Goal: Task Accomplishment & Management: Use online tool/utility

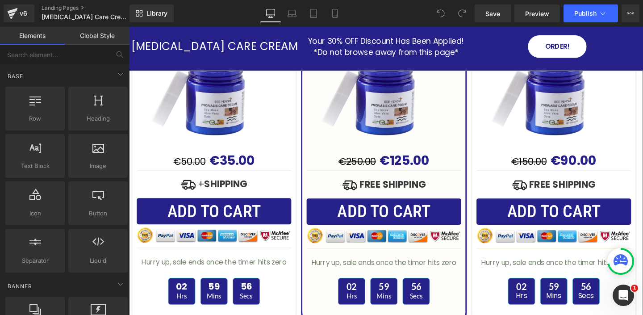
scroll to position [2888, 0]
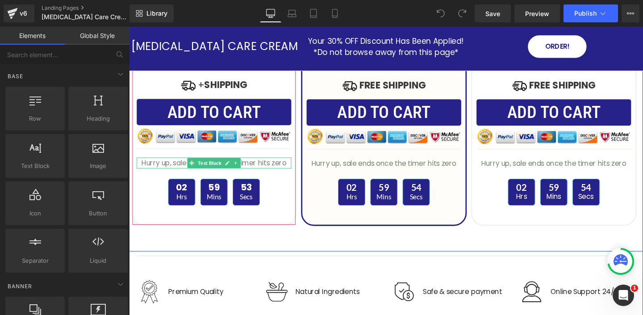
click at [273, 172] on p "Hurry up, sale ends once the timer hits zero" at bounding box center [218, 170] width 162 height 12
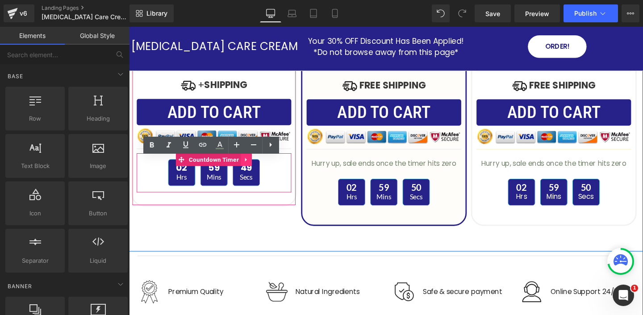
click at [253, 167] on icon at bounding box center [252, 166] width 6 height 7
click at [258, 166] on icon at bounding box center [258, 166] width 6 height 7
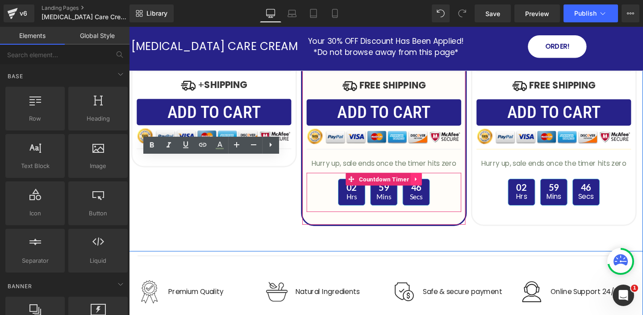
click at [429, 189] on icon at bounding box center [431, 186] width 6 height 7
click at [432, 186] on link at bounding box center [437, 186] width 12 height 13
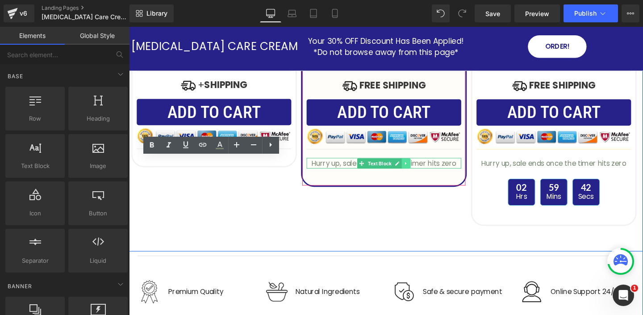
click at [420, 170] on icon at bounding box center [420, 169] width 5 height 5
click at [425, 169] on icon at bounding box center [424, 169] width 5 height 5
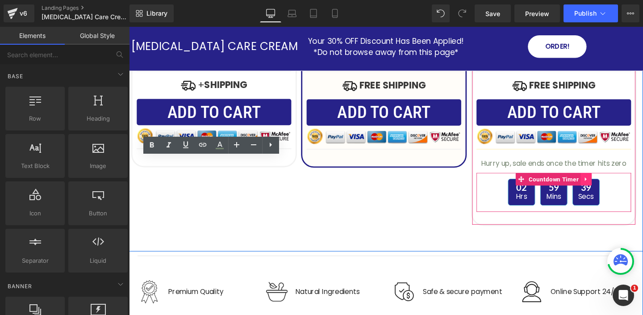
click at [608, 185] on icon at bounding box center [609, 187] width 2 height 4
click at [615, 186] on icon at bounding box center [615, 186] width 6 height 6
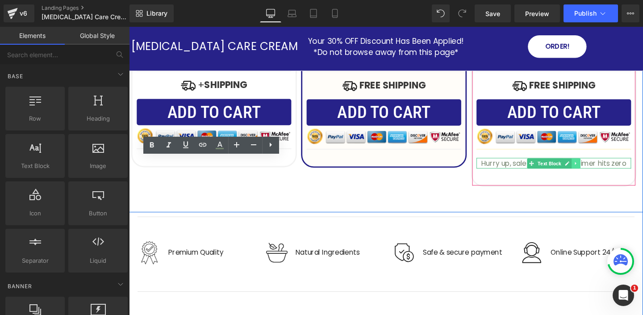
click at [599, 169] on icon at bounding box center [598, 169] width 5 height 5
click at [602, 171] on icon at bounding box center [603, 169] width 5 height 5
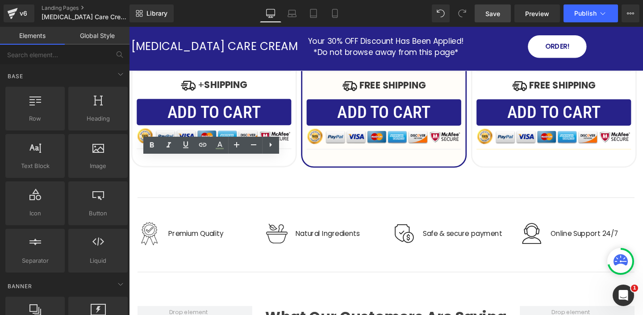
click at [495, 17] on span "Save" at bounding box center [492, 13] width 15 height 9
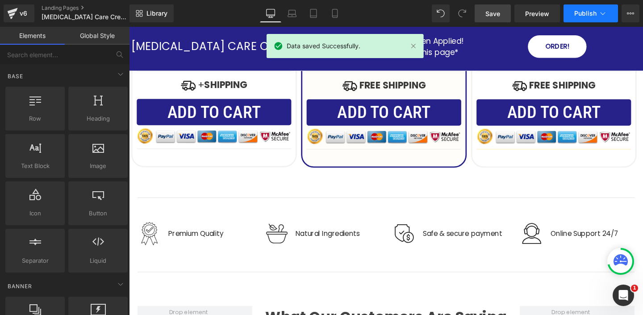
click at [603, 12] on icon at bounding box center [602, 13] width 9 height 9
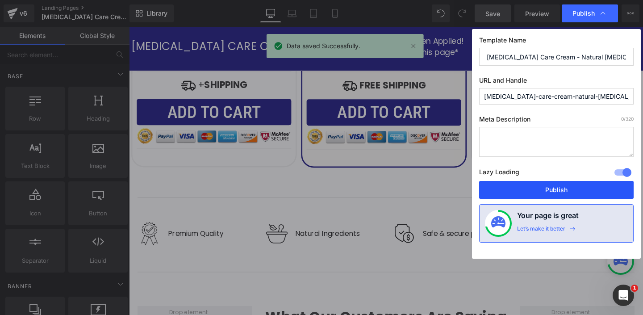
click at [535, 185] on button "Publish" at bounding box center [556, 190] width 154 height 18
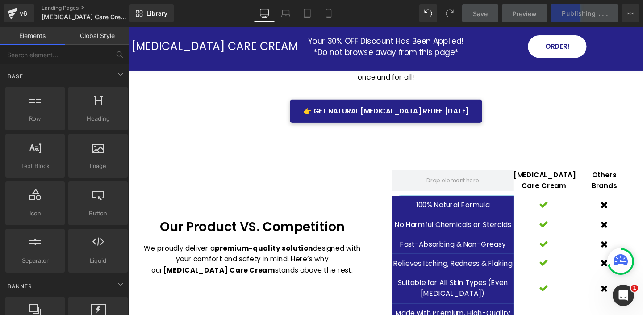
scroll to position [2241, 0]
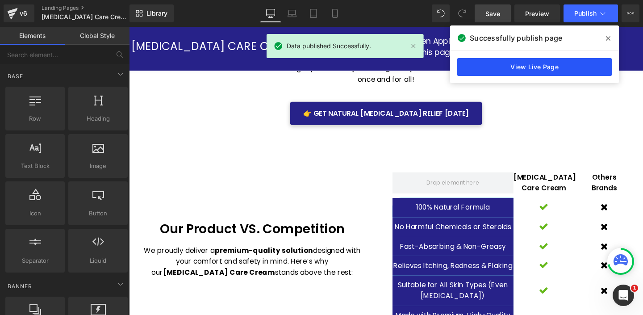
click at [537, 66] on link "View Live Page" at bounding box center [534, 67] width 154 height 18
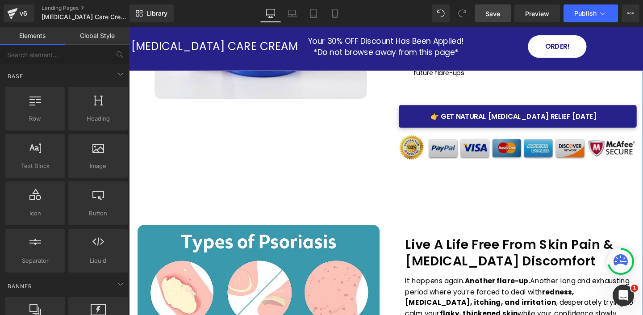
scroll to position [219, 0]
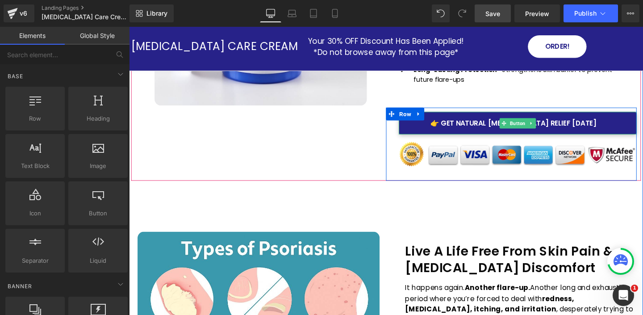
click at [447, 132] on span "👉 Get Natural Psoriasis Relief Today" at bounding box center [533, 128] width 174 height 10
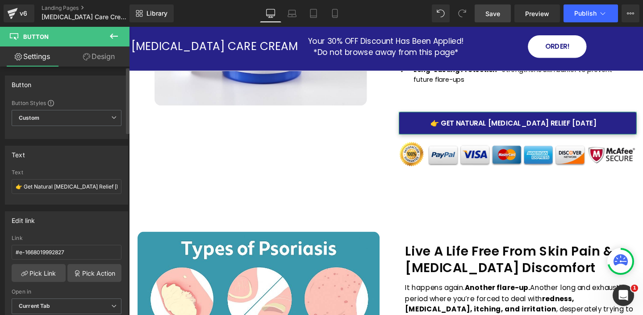
drag, startPoint x: 34, startPoint y: 186, endPoint x: 122, endPoint y: 186, distance: 87.5
click at [122, 186] on div "👉 Get Natural Psoriasis Relief Today Text 👉 Get Natural Psoriasis Relief Today" at bounding box center [66, 186] width 122 height 35
type input "👉 Get [MEDICAL_DATA] Care Cream"
drag, startPoint x: 100, startPoint y: 187, endPoint x: 21, endPoint y: 179, distance: 78.5
click at [21, 179] on input "👉 Get [MEDICAL_DATA] Care Cream" at bounding box center [67, 186] width 110 height 15
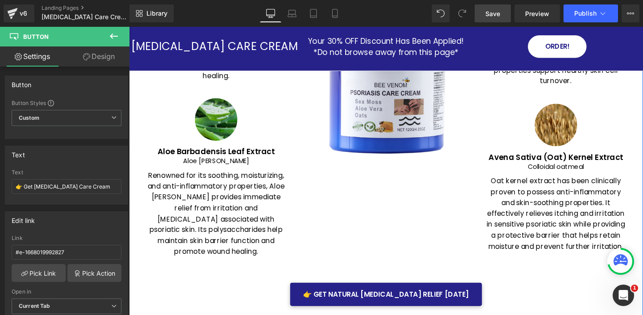
scroll to position [1604, 0]
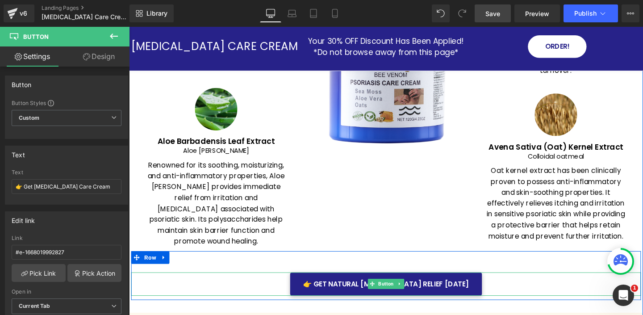
click at [299, 289] on div "👉 Get Natural Psoriasis Relief Today" at bounding box center [399, 297] width 536 height 25
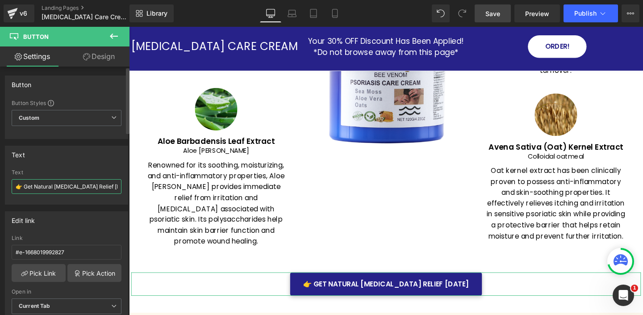
drag, startPoint x: 114, startPoint y: 187, endPoint x: 110, endPoint y: 180, distance: 8.8
click at [110, 180] on input "👉 Get Natural Psoriasis Relief Today" at bounding box center [67, 186] width 110 height 15
paste input "[MEDICAL_DATA] Care Cream"
type input "👉 Get [MEDICAL_DATA] Care Cream"
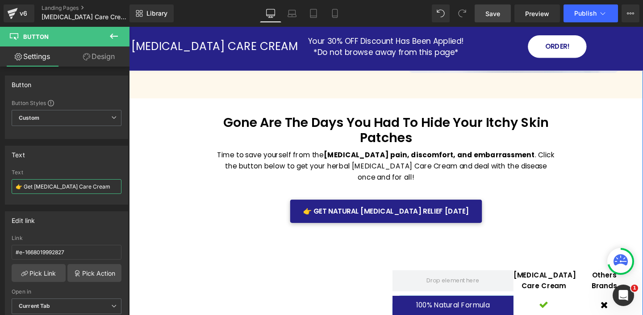
scroll to position [2218, 0]
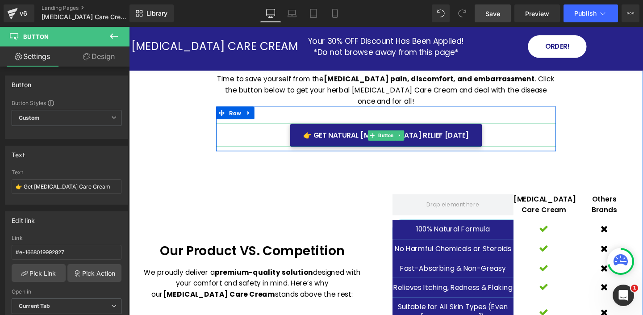
click at [291, 136] on div "👉 Get Natural Psoriasis Relief Today" at bounding box center [398, 141] width 357 height 25
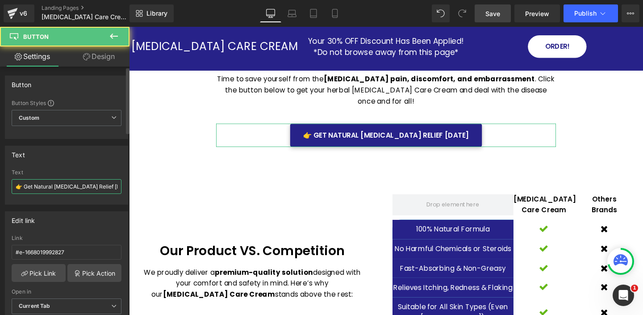
click at [112, 185] on input "👉 Get Natural Psoriasis Relief Today" at bounding box center [67, 186] width 110 height 15
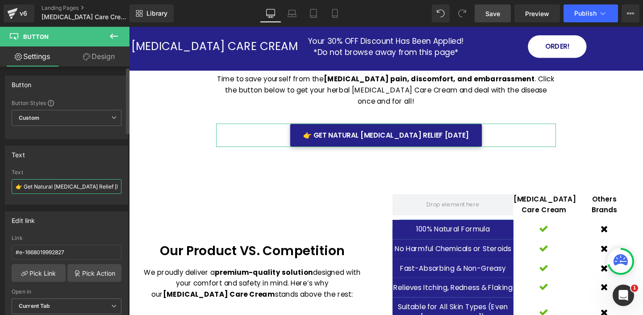
click at [112, 185] on input "👉 Get Natural Psoriasis Relief Today" at bounding box center [67, 186] width 110 height 15
paste input "[MEDICAL_DATA] Care Cream"
type input "👉 Get [MEDICAL_DATA] Care Cream"
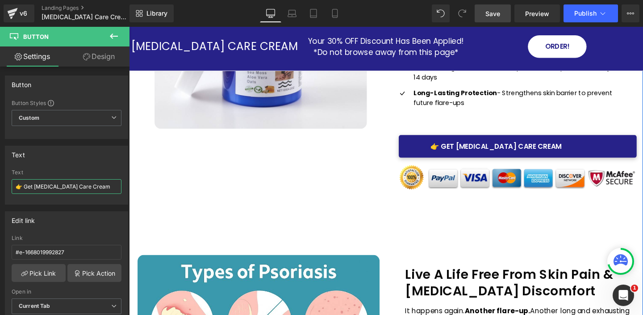
scroll to position [193, 0]
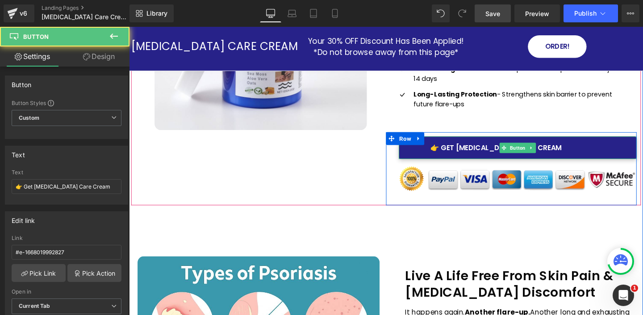
click at [599, 149] on link "👉 Get [MEDICAL_DATA] Care Cream" at bounding box center [537, 154] width 250 height 24
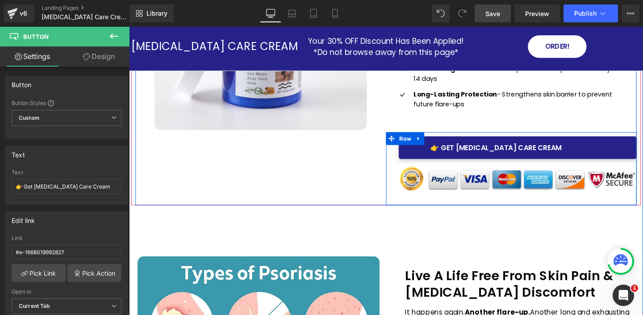
click at [407, 156] on div "👉 Get Psoriasis Care Cream Button Image Row" at bounding box center [530, 175] width 263 height 77
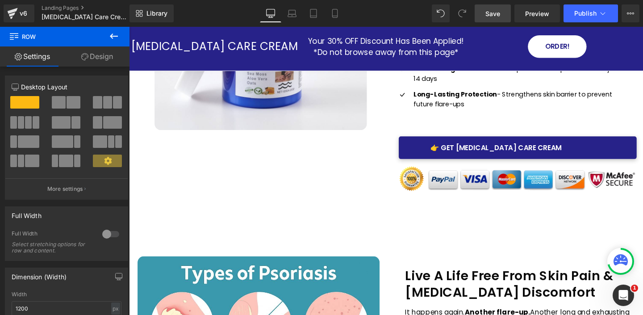
click at [491, 10] on span "Save" at bounding box center [492, 13] width 15 height 9
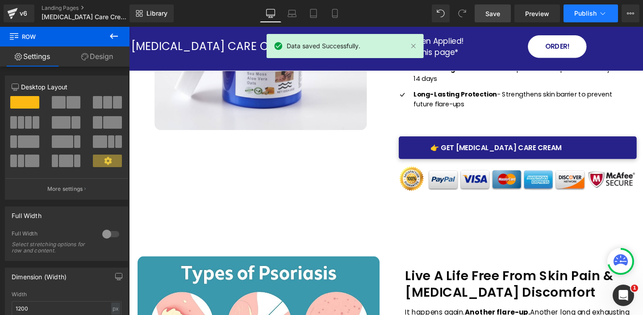
click at [605, 10] on icon at bounding box center [602, 13] width 9 height 9
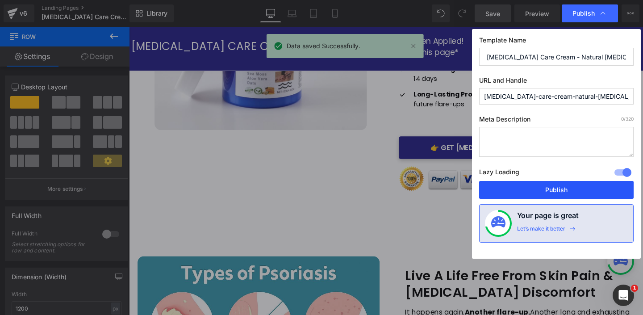
click at [529, 188] on button "Publish" at bounding box center [556, 190] width 154 height 18
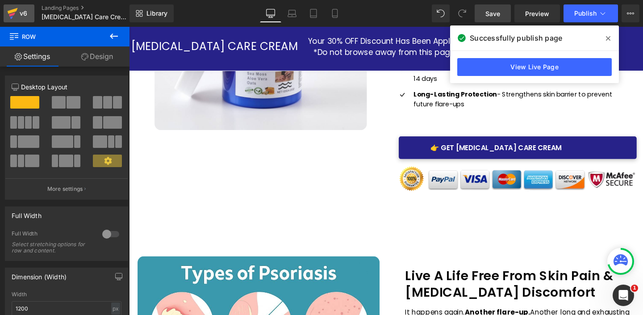
click at [15, 16] on icon at bounding box center [12, 13] width 11 height 22
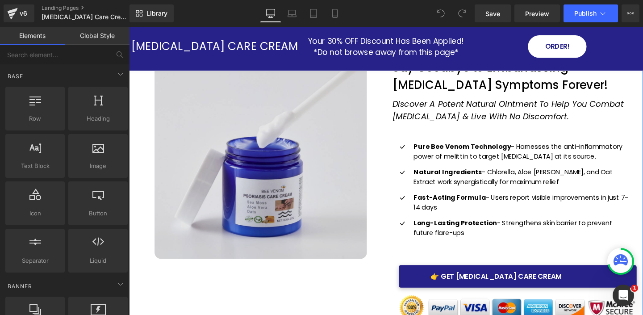
scroll to position [244, 0]
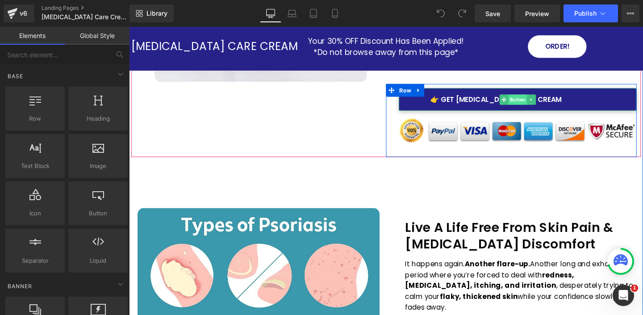
click at [532, 101] on span "Button" at bounding box center [538, 103] width 20 height 11
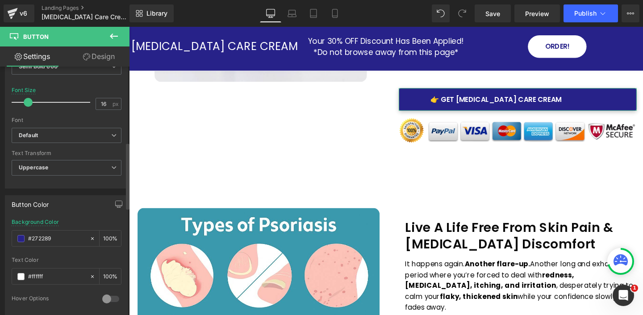
scroll to position [282, 0]
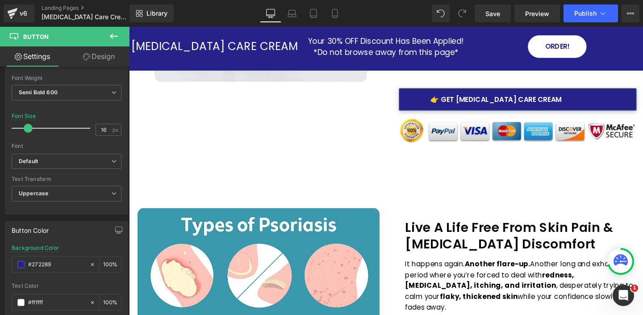
click at [103, 56] on link "Design" at bounding box center [99, 56] width 65 height 20
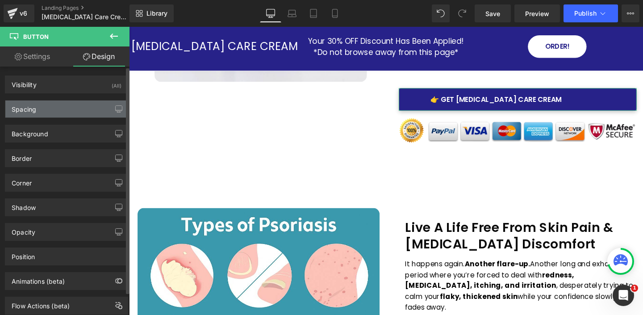
click at [74, 111] on div "Spacing" at bounding box center [66, 108] width 122 height 17
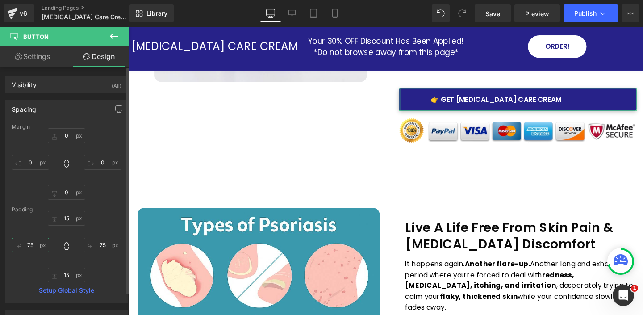
click at [37, 245] on input "75" at bounding box center [30, 244] width 37 height 15
type input "60"
click at [105, 247] on input "75" at bounding box center [102, 244] width 37 height 15
type input "60"
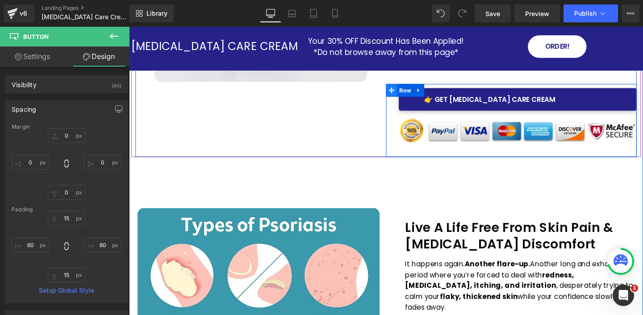
click at [405, 91] on icon at bounding box center [405, 93] width 6 height 6
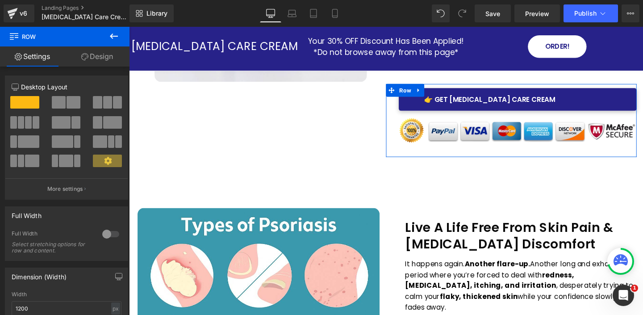
click at [96, 56] on link "Design" at bounding box center [97, 56] width 65 height 20
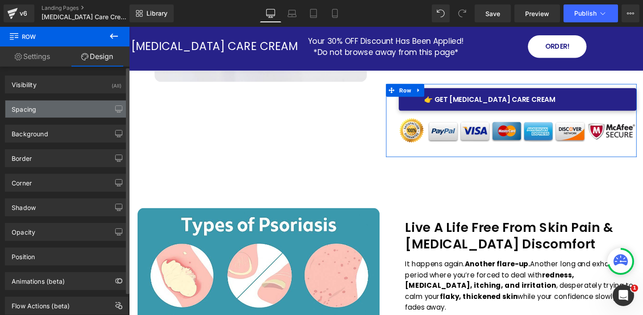
click at [69, 109] on div "Spacing" at bounding box center [66, 108] width 122 height 17
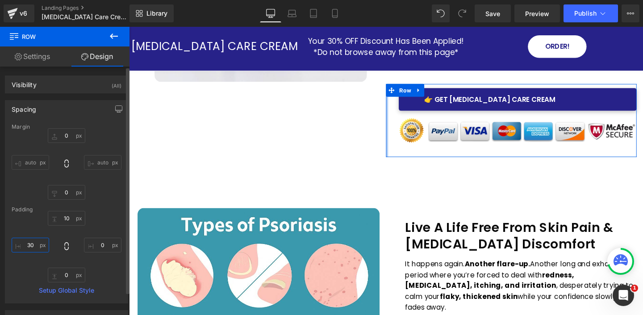
click at [37, 248] on input "30" at bounding box center [30, 244] width 37 height 15
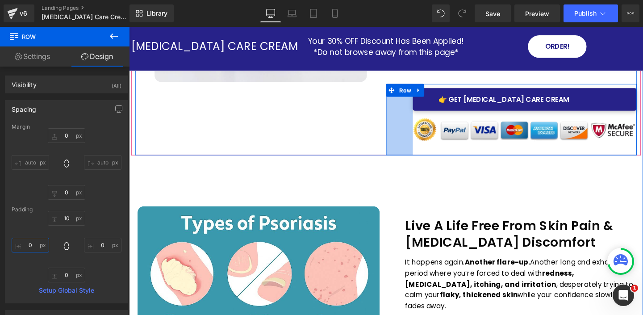
drag, startPoint x: 410, startPoint y: 106, endPoint x: 438, endPoint y: 108, distance: 28.2
click at [438, 108] on div "👉 Get Psoriasis Care Cream Button 60px 60px Image Row 63px" at bounding box center [530, 124] width 263 height 75
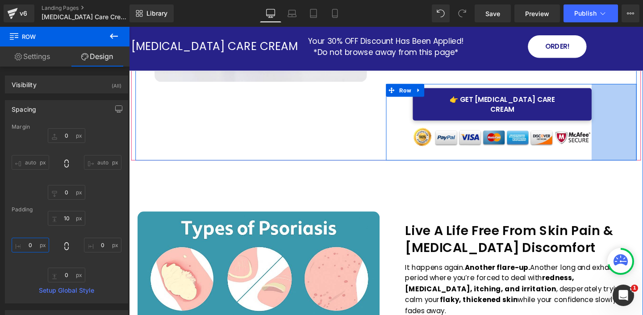
drag, startPoint x: 661, startPoint y: 105, endPoint x: 613, endPoint y: 106, distance: 47.3
click at [613, 106] on div "👉 Get Psoriasis Care Cream Button 60px 60px Image Row 63px 106px" at bounding box center [530, 127] width 263 height 80
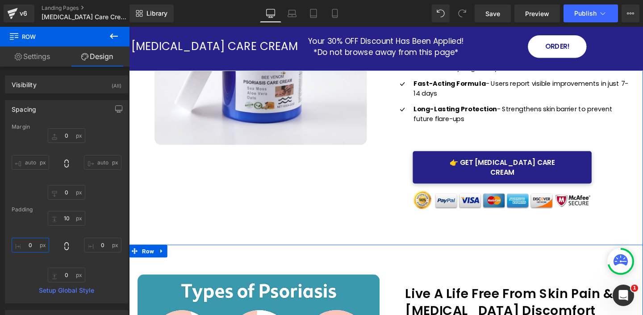
scroll to position [154, 0]
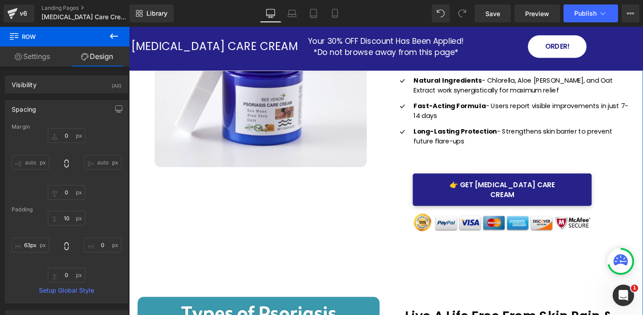
click at [587, 191] on link "👉 Get [MEDICAL_DATA] Care Cream" at bounding box center [521, 198] width 188 height 34
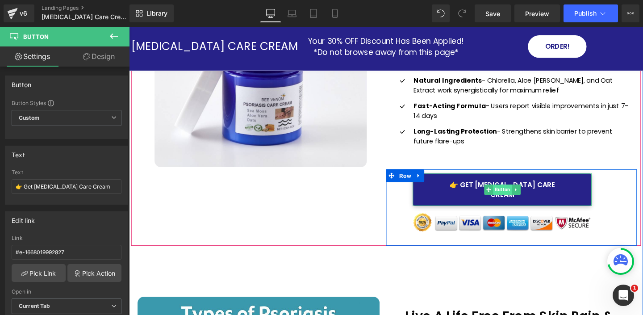
click at [518, 192] on span "Button" at bounding box center [521, 197] width 20 height 11
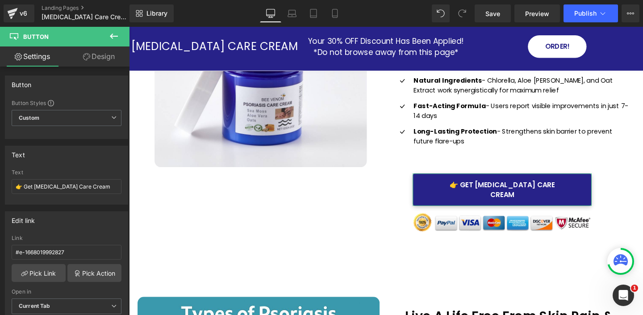
click at [97, 57] on link "Design" at bounding box center [99, 56] width 65 height 20
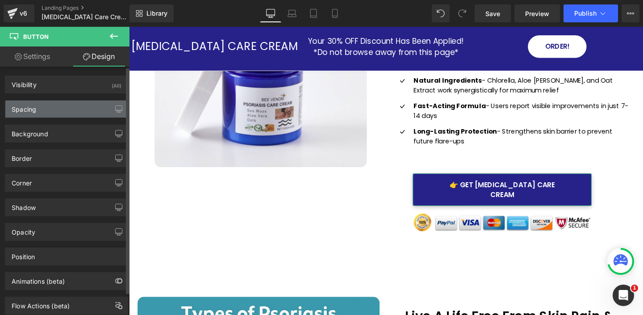
click at [68, 109] on div "Spacing" at bounding box center [66, 108] width 122 height 17
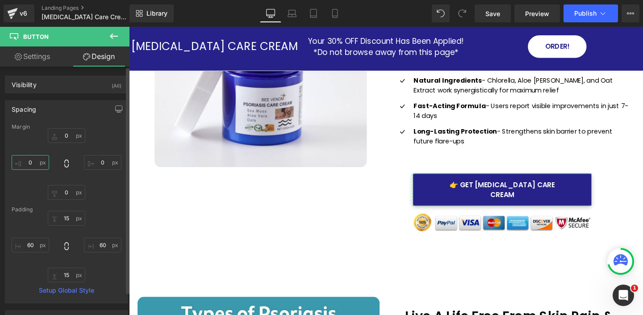
click at [37, 163] on input "0" at bounding box center [30, 162] width 37 height 15
type input "20"
click at [105, 160] on input "0" at bounding box center [102, 162] width 37 height 15
type input "20"
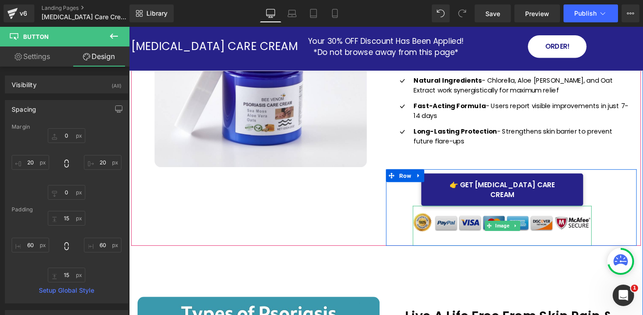
click at [445, 230] on img at bounding box center [521, 236] width 188 height 42
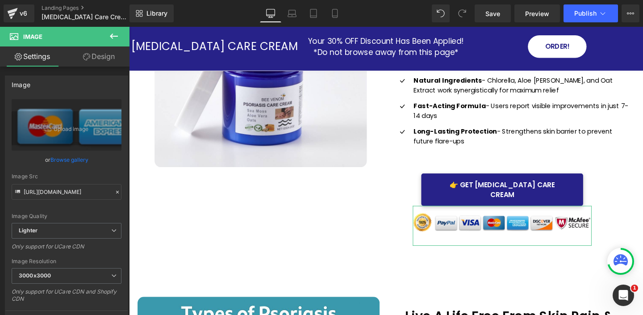
click at [93, 56] on link "Design" at bounding box center [99, 56] width 65 height 20
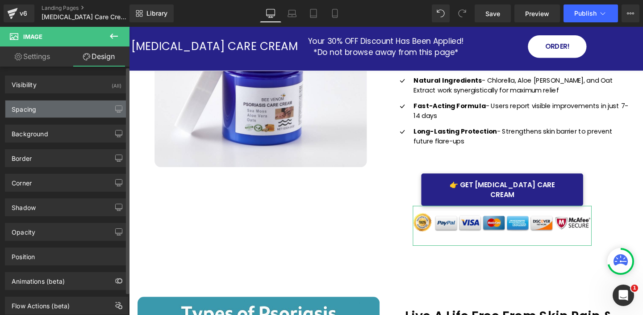
click at [65, 105] on div "Spacing" at bounding box center [66, 108] width 122 height 17
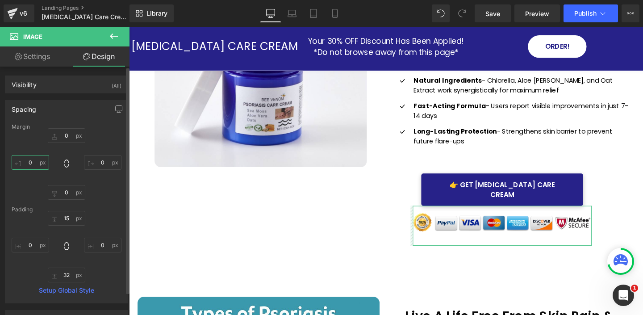
click at [38, 164] on input "0" at bounding box center [30, 162] width 37 height 15
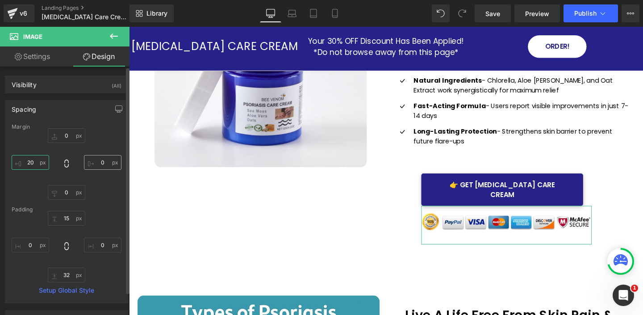
type input "20"
click at [105, 166] on input "0" at bounding box center [102, 162] width 37 height 15
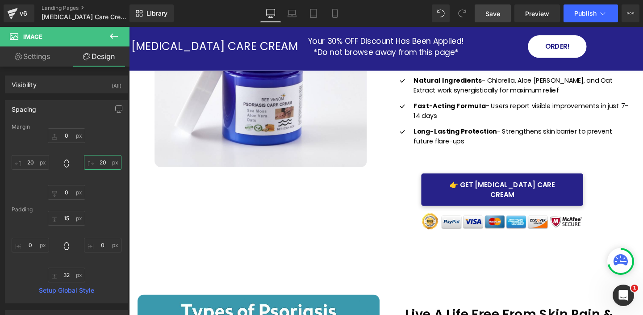
type input "20"
click at [493, 15] on span "Save" at bounding box center [492, 13] width 15 height 9
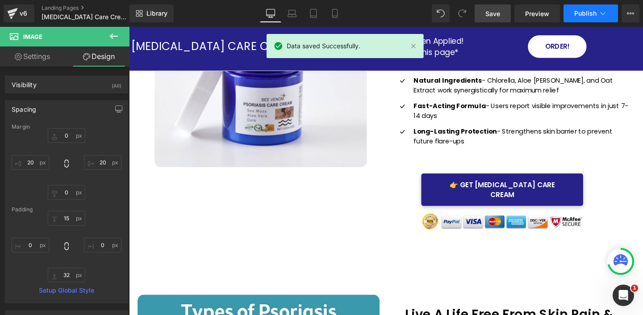
click at [590, 19] on button "Publish" at bounding box center [590, 13] width 54 height 18
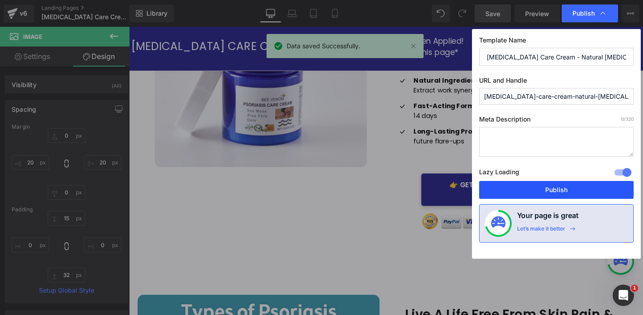
click at [564, 187] on button "Publish" at bounding box center [556, 190] width 154 height 18
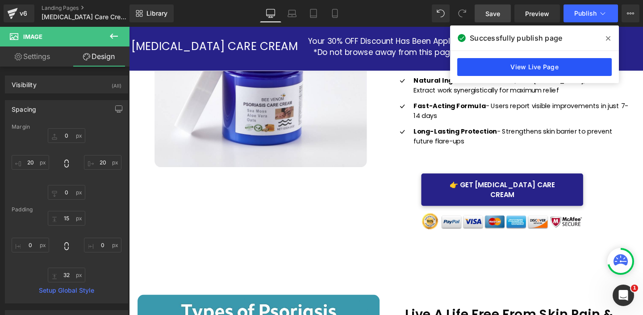
click at [506, 63] on link "View Live Page" at bounding box center [534, 67] width 154 height 18
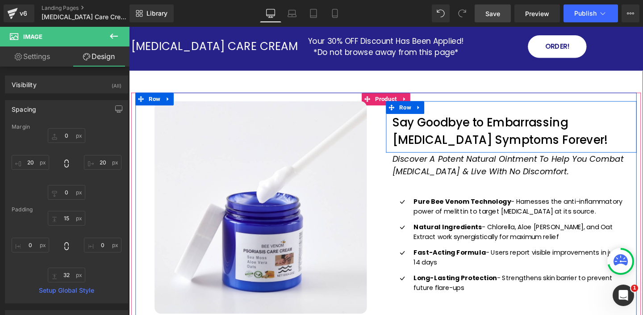
click at [442, 116] on div "Say Goodbye to Embarrassing Psoriasis Symptoms Forever! Heading Row" at bounding box center [530, 132] width 263 height 54
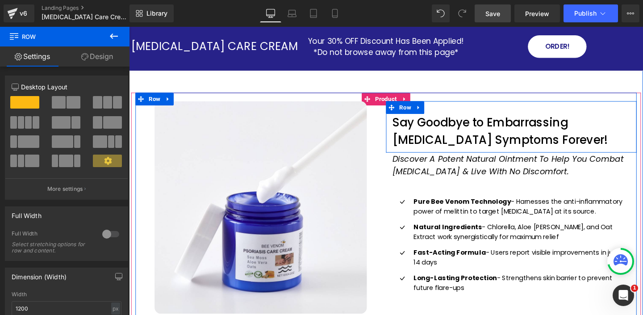
click at [443, 117] on div "Say Goodbye to Embarrassing Psoriasis Symptoms Forever! Heading Row" at bounding box center [530, 132] width 263 height 54
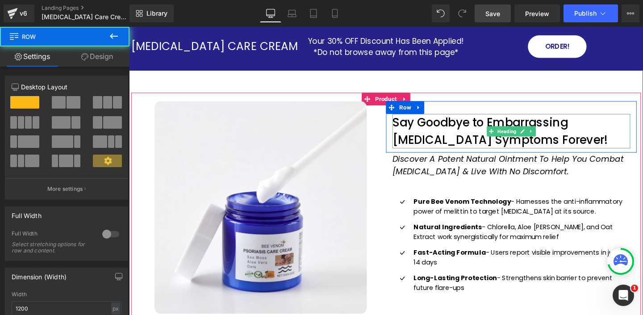
click at [409, 129] on h1 "Say Goodbye to Embarrassing [MEDICAL_DATA] Symptoms Forever!" at bounding box center [531, 136] width 250 height 36
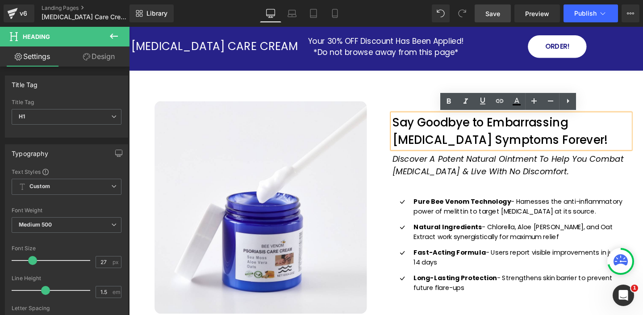
click at [432, 118] on div "Say Goodbye to Embarrassing [MEDICAL_DATA] Symptoms Forever!" at bounding box center [531, 136] width 250 height 36
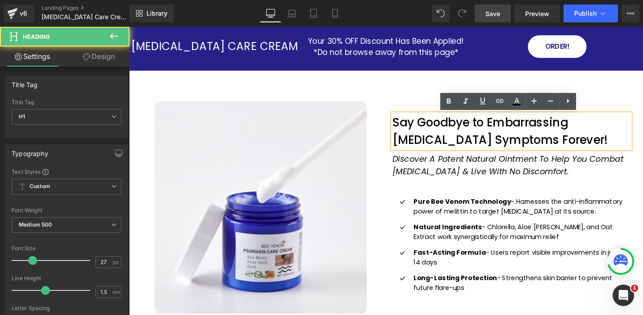
click at [432, 106] on div "Say Goodbye to Embarrassing Psoriasis Symptoms Forever! Heading Row" at bounding box center [530, 132] width 263 height 54
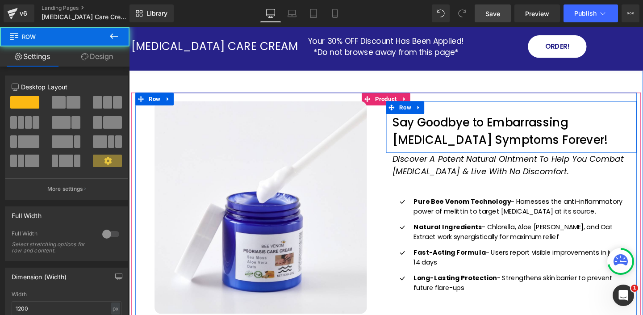
click at [459, 112] on div "Say Goodbye to Embarrassing Psoriasis Symptoms Forever! Heading Row" at bounding box center [530, 132] width 263 height 54
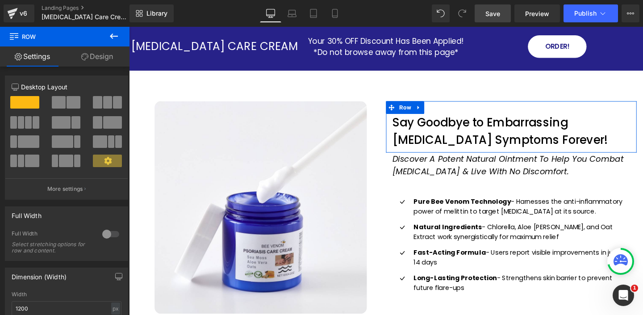
click at [107, 55] on link "Design" at bounding box center [97, 56] width 65 height 20
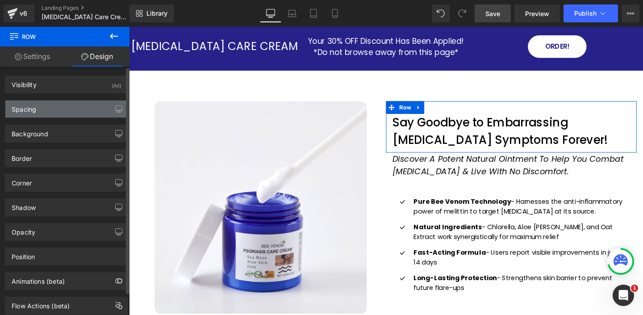
click at [81, 108] on div "Spacing" at bounding box center [66, 108] width 122 height 17
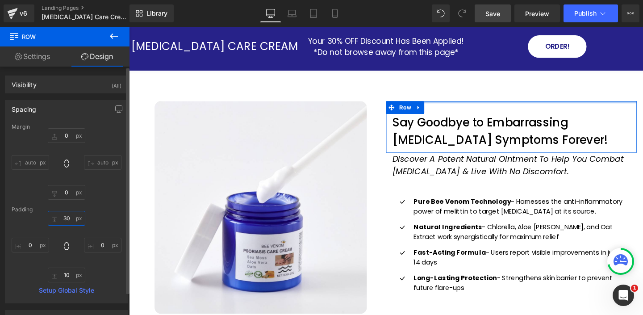
click at [70, 219] on input "text" at bounding box center [66, 218] width 37 height 15
type input "30"
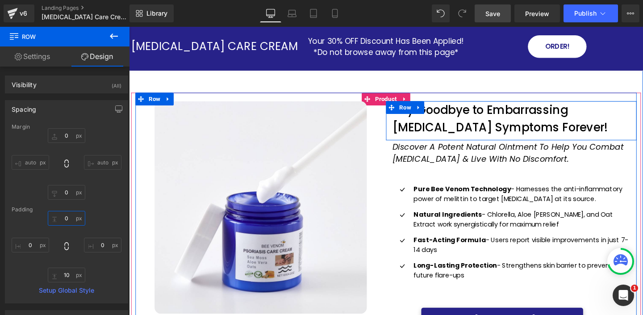
drag, startPoint x: 526, startPoint y: 115, endPoint x: 526, endPoint y: 101, distance: 13.8
click at [526, 101] on div "Image Say Goodbye to Embarrassing Psoriasis Symptoms Forever! Heading Row Disco…" at bounding box center [399, 245] width 527 height 299
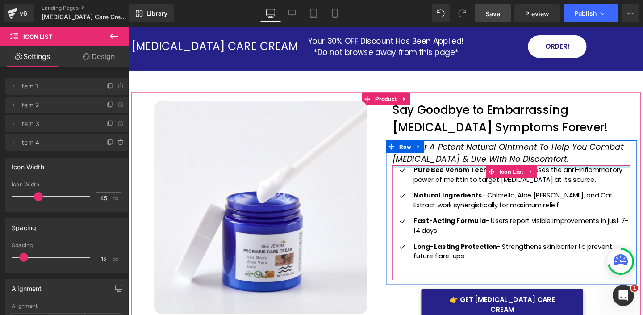
drag, startPoint x: 473, startPoint y: 182, endPoint x: 476, endPoint y: 162, distance: 20.3
click at [476, 160] on div "Discover A Potent Natural Ointment To Help You Combat Psoriasis & Live With No …" at bounding box center [530, 220] width 263 height 146
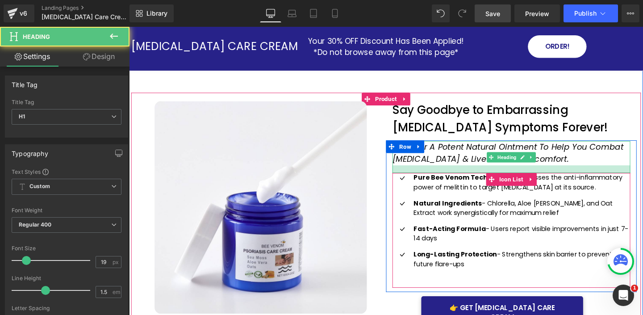
drag, startPoint x: 473, startPoint y: 172, endPoint x: 474, endPoint y: 180, distance: 8.1
click at [474, 180] on div "Discover A Potent Natural Ointment To Help You Combat Psoriasis & Live With No …" at bounding box center [530, 224] width 263 height 154
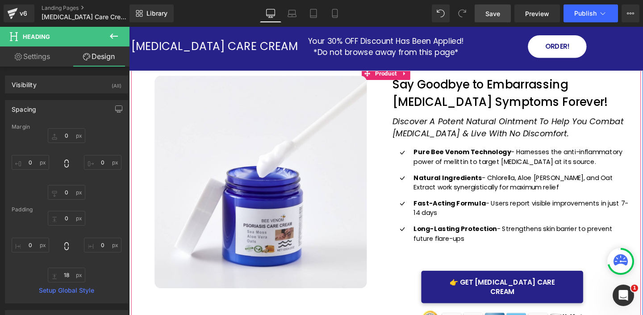
scroll to position [19, 0]
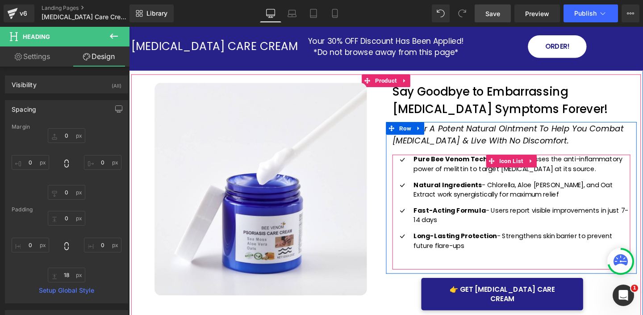
click at [502, 269] on div "Icon Pure Bee Venom Technology - Harnesses the anti-inflammatory power of melit…" at bounding box center [531, 221] width 250 height 121
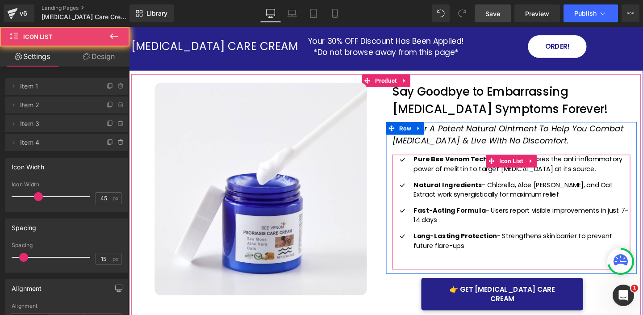
click at [465, 262] on ul "Icon Pure Bee Venom Technology - Harnesses the anti-inflammatory power of melit…" at bounding box center [531, 214] width 250 height 107
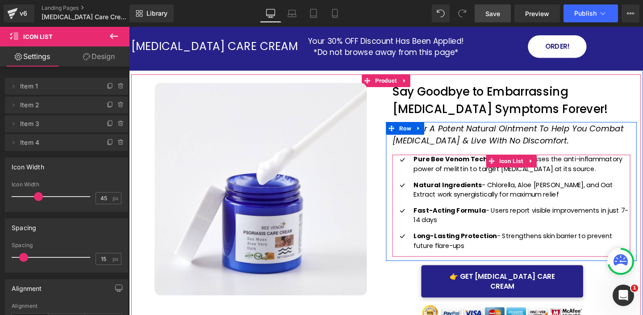
drag, startPoint x: 459, startPoint y: 280, endPoint x: 459, endPoint y: 265, distance: 15.2
click at [459, 265] on div "Icon Pure Bee Venom Technology - Harnesses the anti-inflammatory power of melit…" at bounding box center [531, 214] width 250 height 107
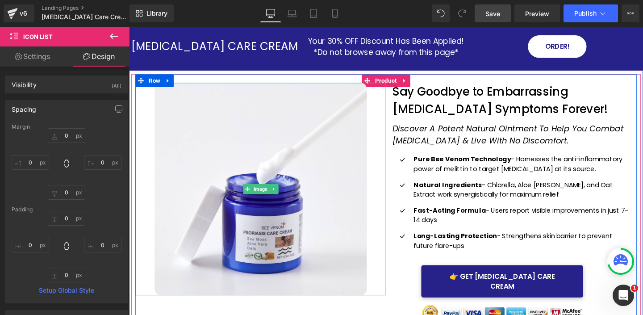
click at [396, 259] on div at bounding box center [267, 197] width 263 height 223
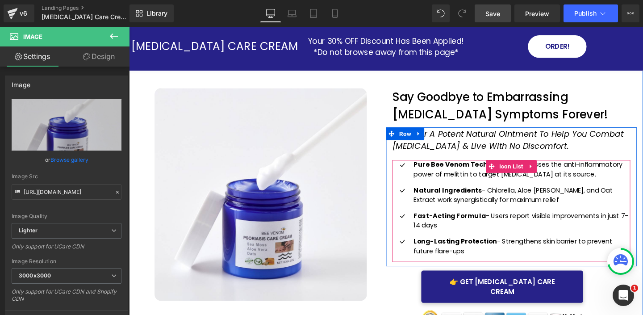
scroll to position [0, 0]
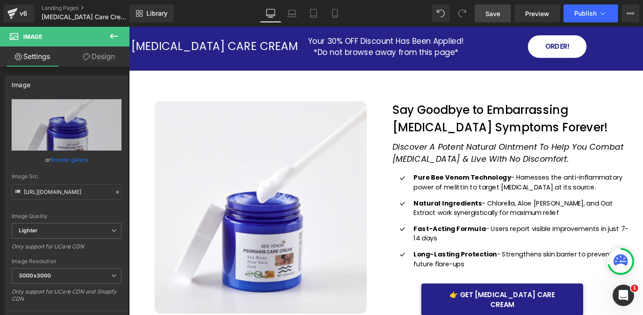
drag, startPoint x: 484, startPoint y: 8, endPoint x: 428, endPoint y: 113, distance: 119.0
click at [484, 8] on link "Save" at bounding box center [492, 13] width 36 height 18
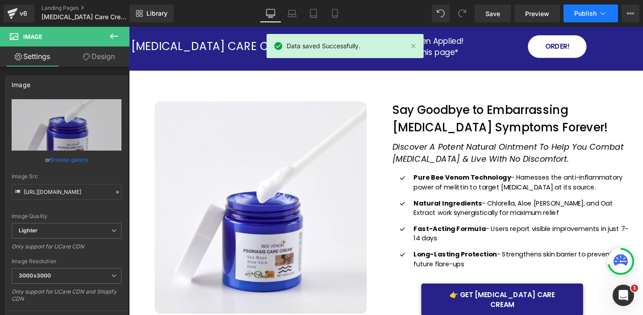
click at [596, 12] on span "Publish" at bounding box center [585, 13] width 22 height 7
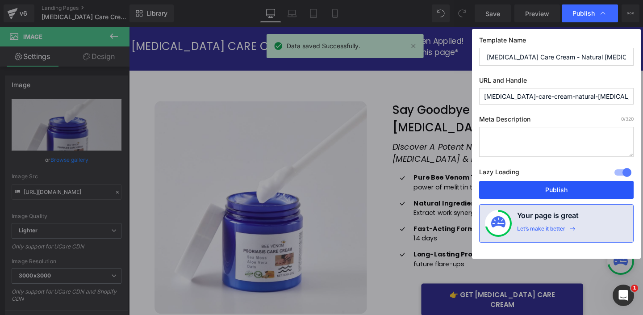
drag, startPoint x: 546, startPoint y: 194, endPoint x: 378, endPoint y: 97, distance: 194.2
click at [546, 194] on button "Publish" at bounding box center [556, 190] width 154 height 18
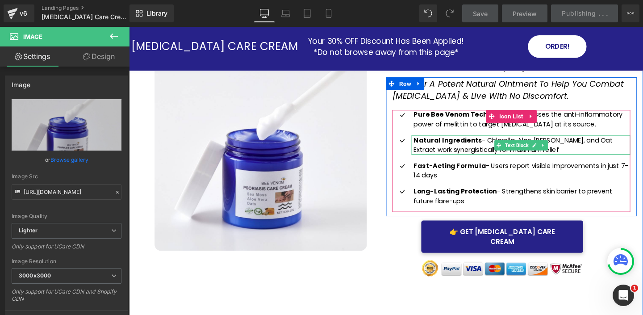
scroll to position [216, 0]
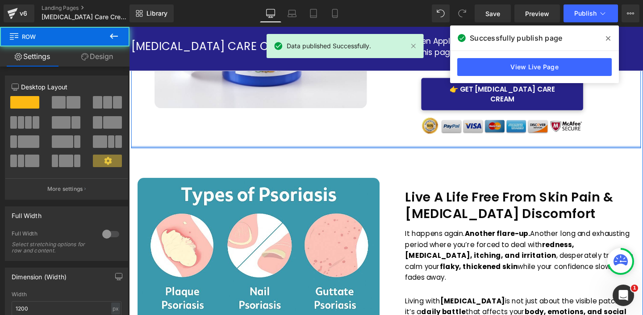
drag, startPoint x: 486, startPoint y: 164, endPoint x: 485, endPoint y: 141, distance: 23.2
click at [485, 141] on div "Image Say Goodbye to Embarrassing Psoriasis Symptoms Forever! Heading Row Disco…" at bounding box center [399, 17] width 536 height 274
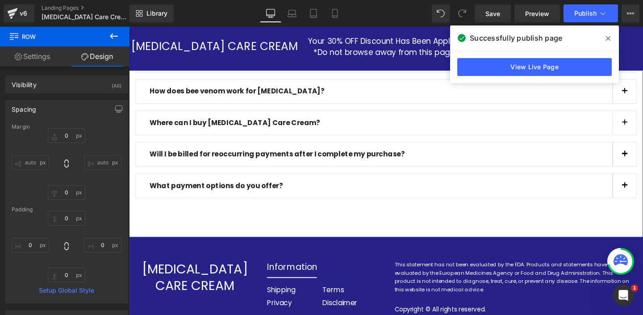
scroll to position [3531, 0]
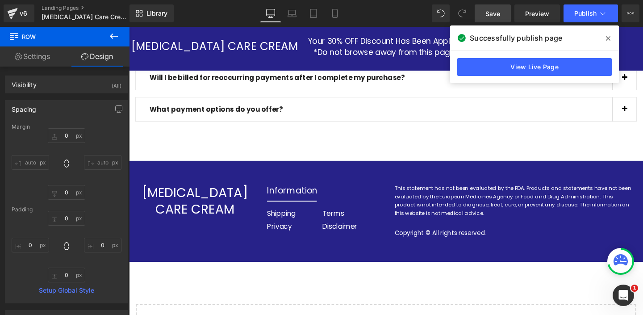
click at [495, 15] on span "Save" at bounding box center [492, 13] width 15 height 9
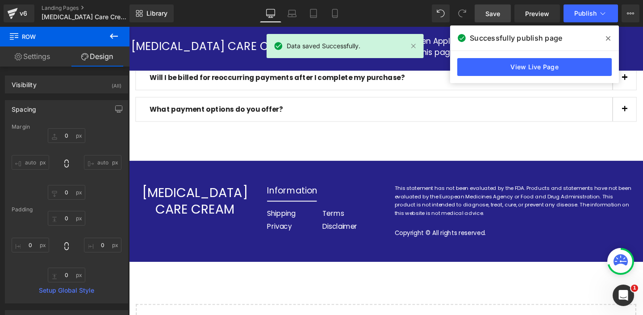
click at [608, 35] on icon at bounding box center [608, 38] width 4 height 7
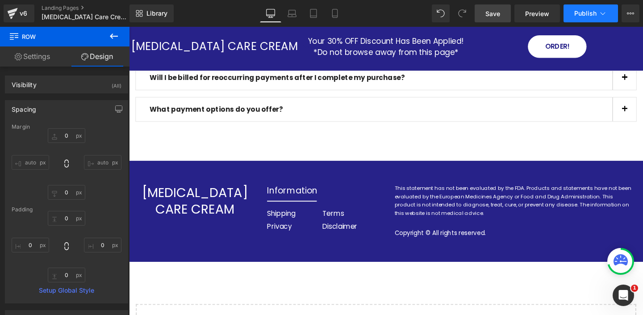
click at [598, 16] on icon at bounding box center [602, 13] width 9 height 9
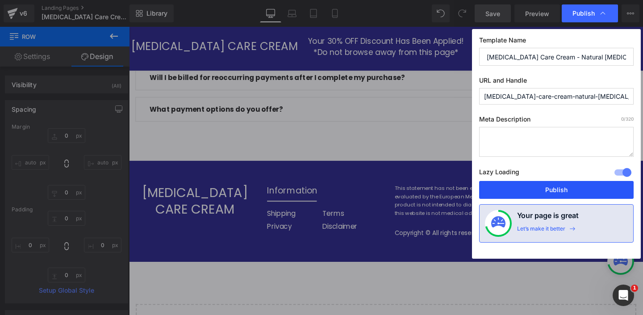
drag, startPoint x: 535, startPoint y: 184, endPoint x: 413, endPoint y: 60, distance: 173.9
click at [535, 184] on button "Publish" at bounding box center [556, 190] width 154 height 18
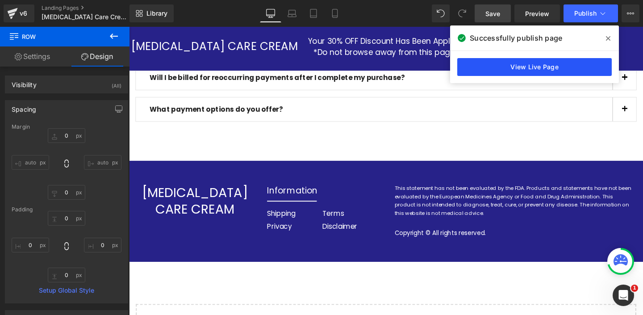
click at [523, 67] on link "View Live Page" at bounding box center [534, 67] width 154 height 18
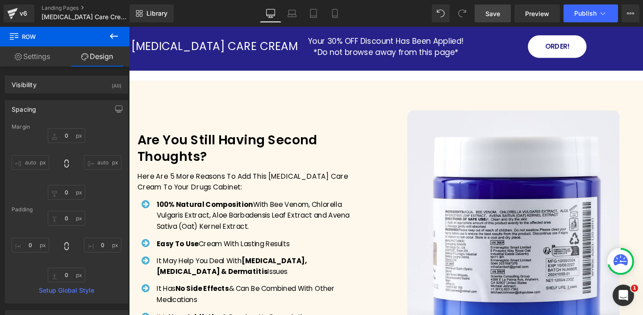
scroll to position [1788, 0]
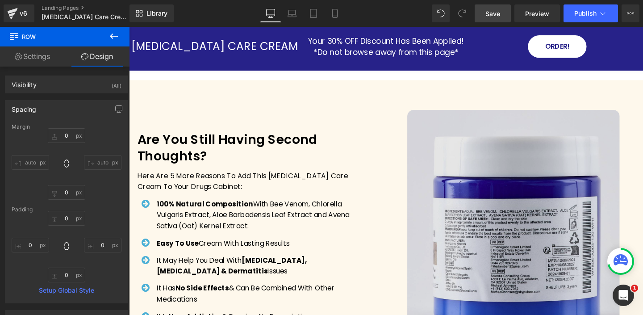
click at [507, 171] on img at bounding box center [532, 239] width 223 height 251
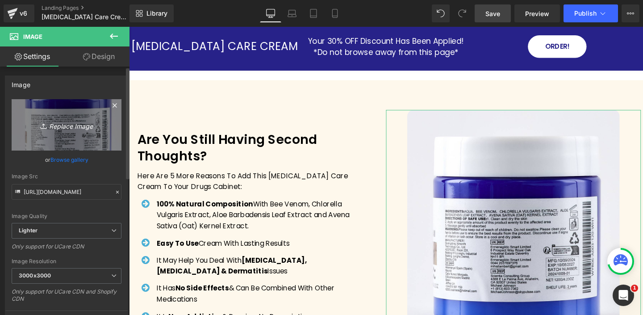
click at [80, 125] on icon "Replace Image" at bounding box center [66, 124] width 71 height 11
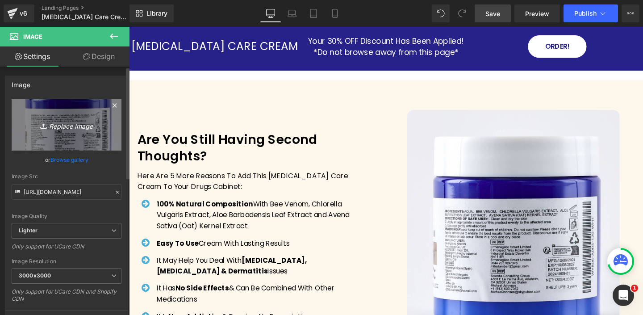
type input "C:\fakepath\7bb14ae2-5dd6-47f9-9891-de381690141f_1_inPixio.png"
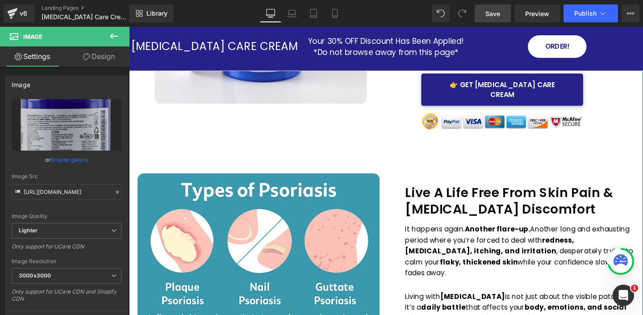
scroll to position [0, 0]
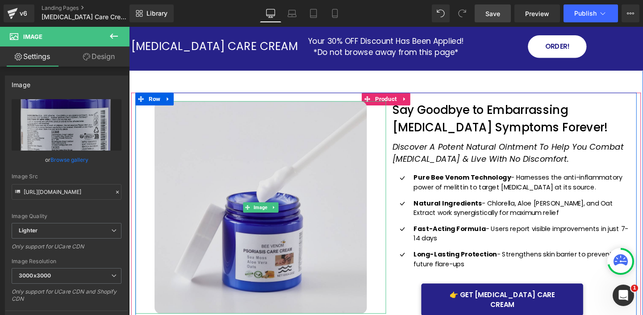
click at [245, 206] on img at bounding box center [267, 216] width 223 height 223
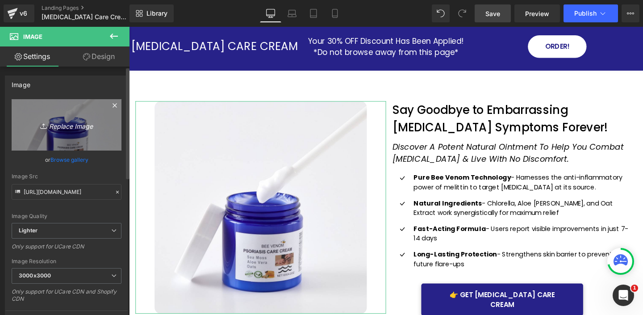
click at [71, 129] on icon "Replace Image" at bounding box center [66, 124] width 71 height 11
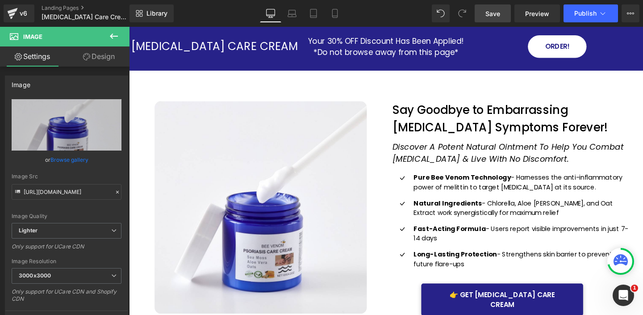
type input "C:\fakepath\13e65459-f993-4e32-af9d-5d7ede31e628_2_inPixio.png"
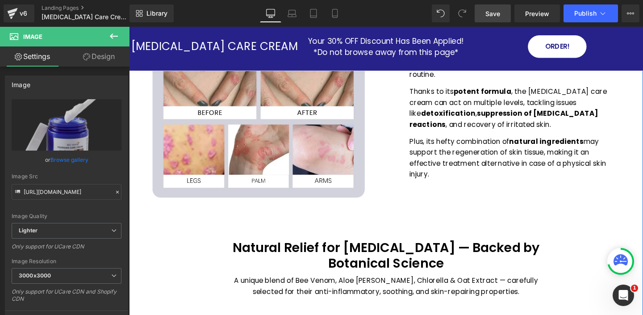
scroll to position [941, 0]
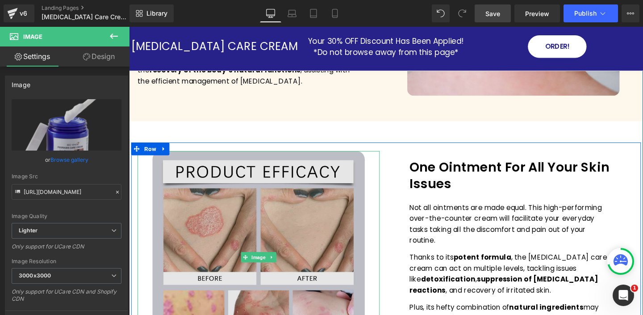
click at [367, 160] on img at bounding box center [265, 268] width 223 height 223
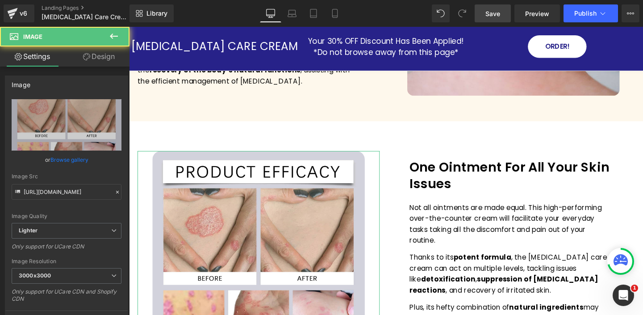
click at [96, 62] on link "Design" at bounding box center [99, 56] width 65 height 20
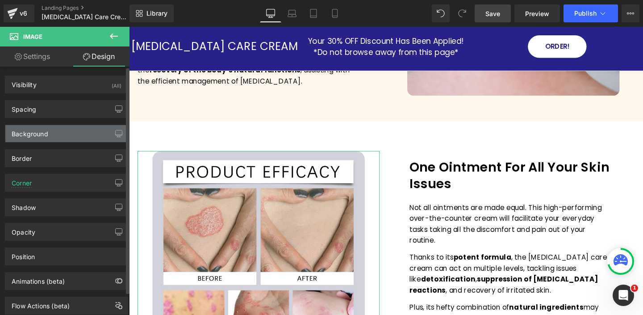
click at [58, 135] on div "Background" at bounding box center [66, 133] width 122 height 17
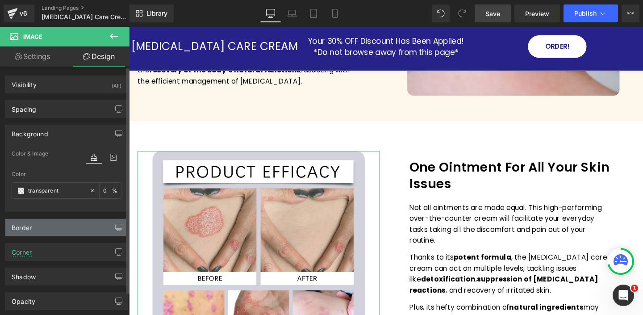
click at [72, 225] on div "Border" at bounding box center [66, 227] width 122 height 17
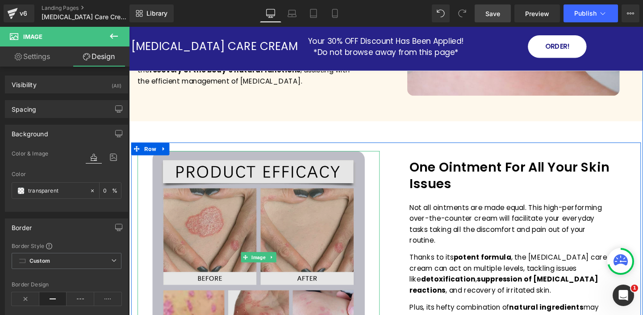
click at [158, 212] on img at bounding box center [265, 268] width 223 height 223
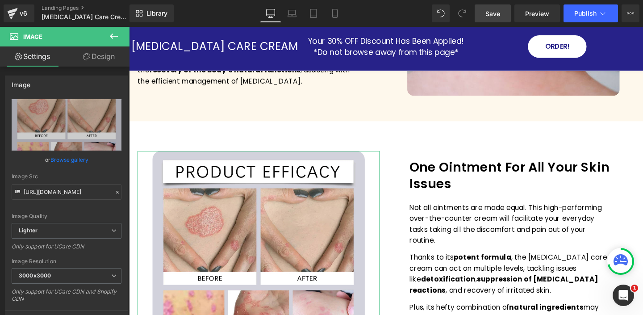
click at [102, 58] on link "Design" at bounding box center [99, 56] width 65 height 20
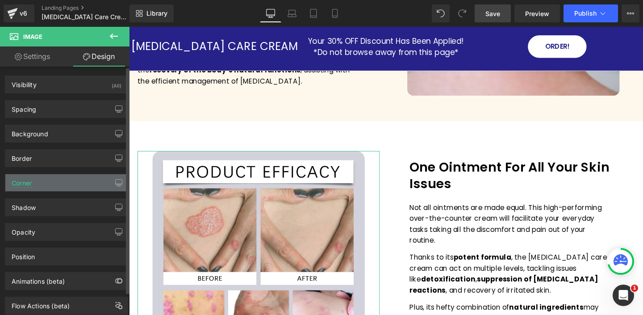
click at [56, 187] on div "Corner" at bounding box center [66, 182] width 122 height 17
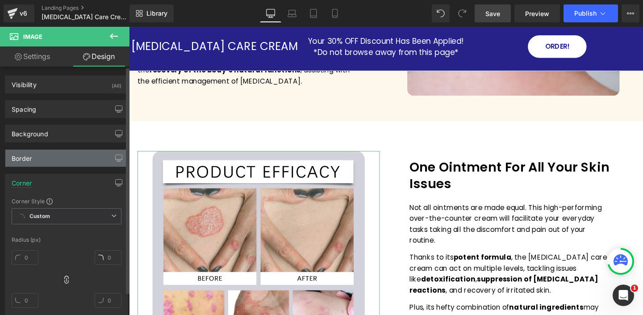
click at [56, 154] on div "Border" at bounding box center [66, 158] width 122 height 17
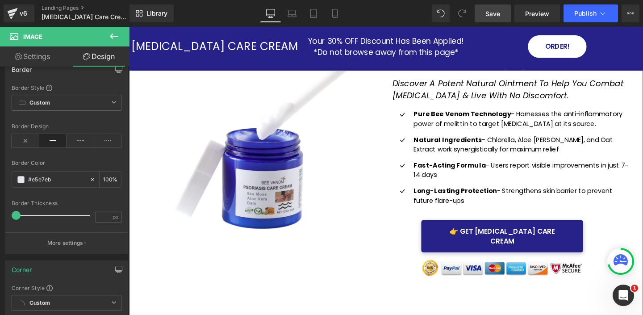
scroll to position [0, 0]
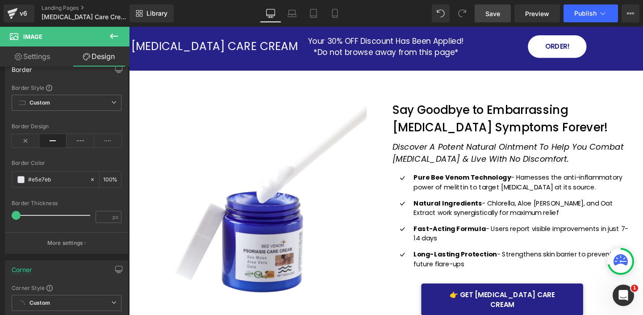
drag, startPoint x: 492, startPoint y: 16, endPoint x: 338, endPoint y: 143, distance: 199.7
click at [492, 16] on span "Save" at bounding box center [492, 13] width 15 height 9
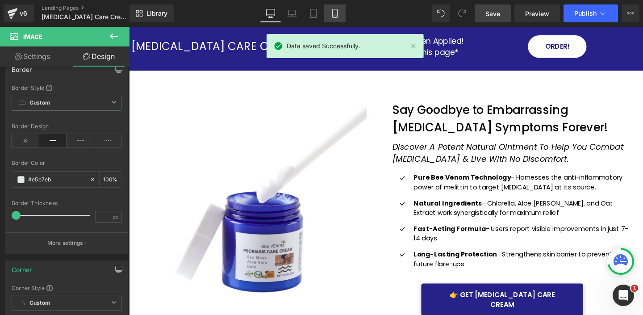
click at [337, 12] on icon at bounding box center [334, 13] width 9 height 9
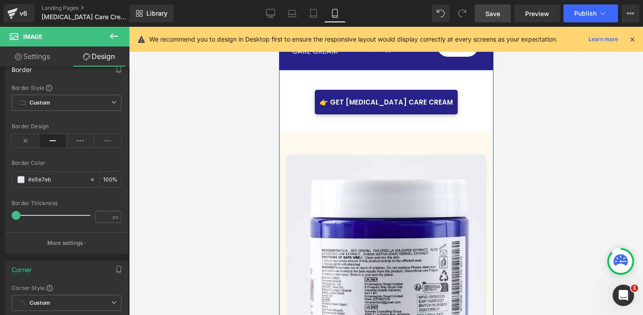
scroll to position [3045, 0]
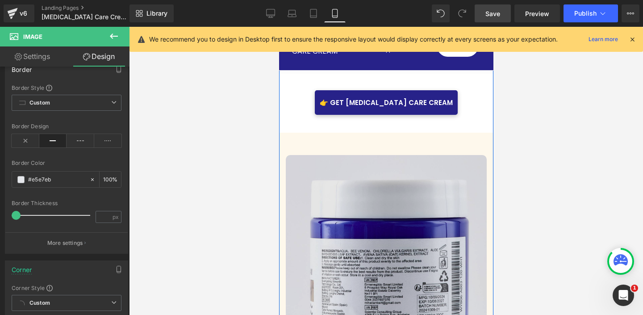
click at [328, 155] on img at bounding box center [385, 268] width 201 height 226
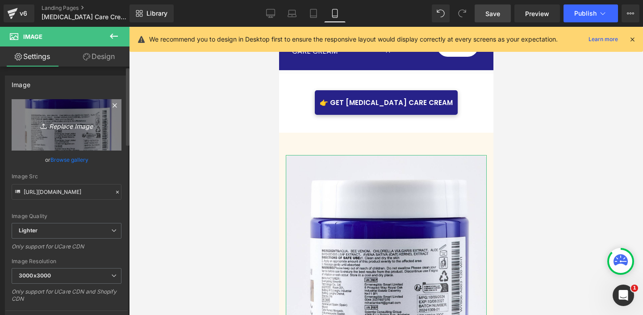
click at [76, 128] on icon "Replace Image" at bounding box center [66, 124] width 71 height 11
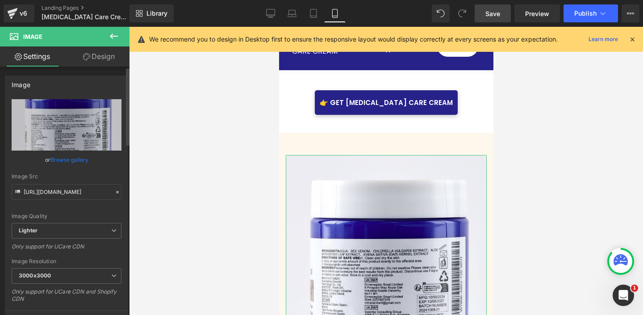
click at [80, 161] on link "Browse gallery" at bounding box center [69, 160] width 38 height 16
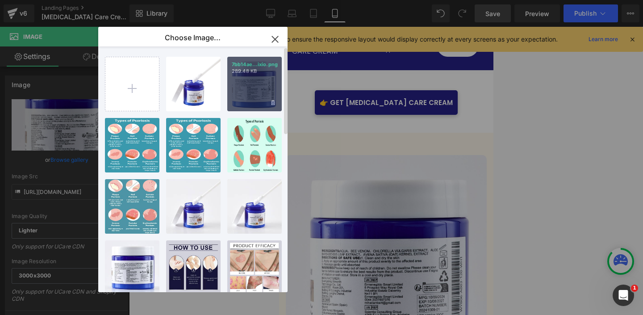
click at [259, 88] on div "7bb14ae...ixio.png 289.48 KB" at bounding box center [254, 84] width 54 height 54
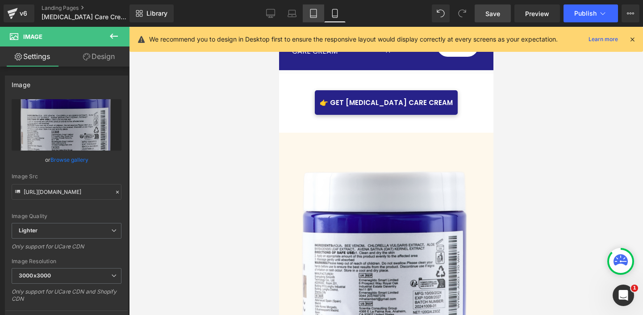
click at [312, 14] on icon at bounding box center [313, 13] width 9 height 9
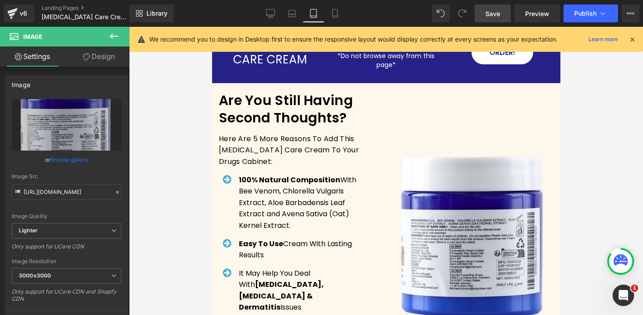
scroll to position [2366, 0]
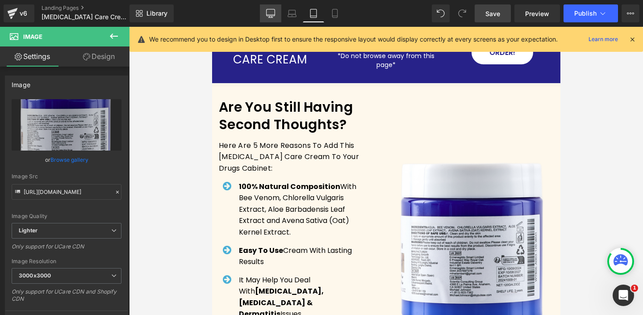
click at [266, 13] on icon at bounding box center [270, 13] width 9 height 9
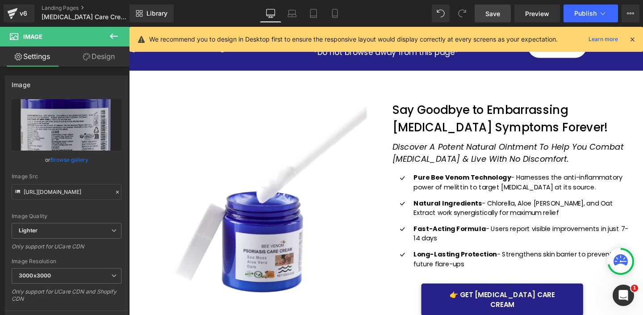
click at [489, 14] on span "Save" at bounding box center [492, 13] width 15 height 9
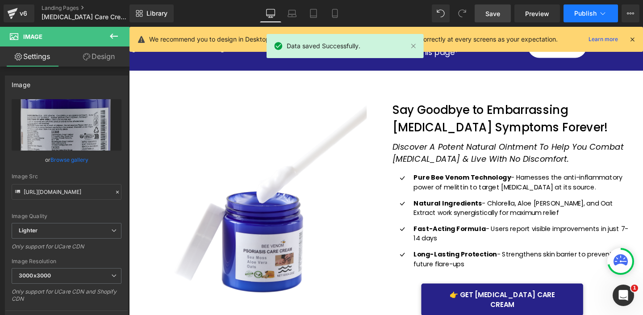
click at [581, 10] on span "Publish" at bounding box center [585, 13] width 22 height 7
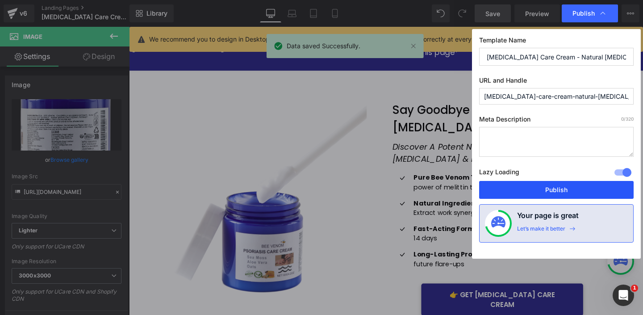
click at [532, 195] on button "Publish" at bounding box center [556, 190] width 154 height 18
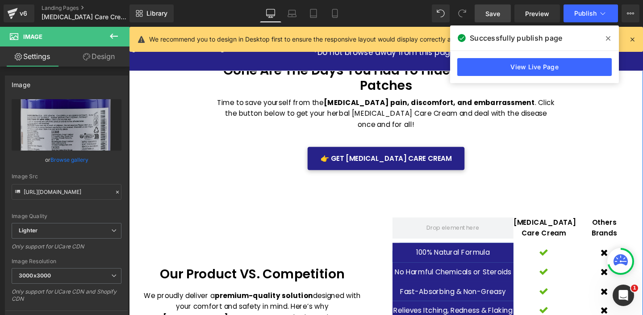
scroll to position [2072, 0]
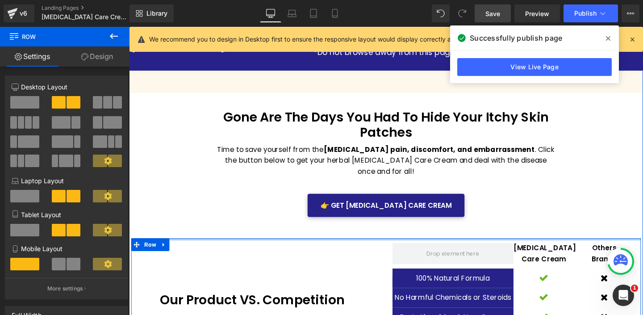
drag, startPoint x: 386, startPoint y: 241, endPoint x: 387, endPoint y: 218, distance: 22.8
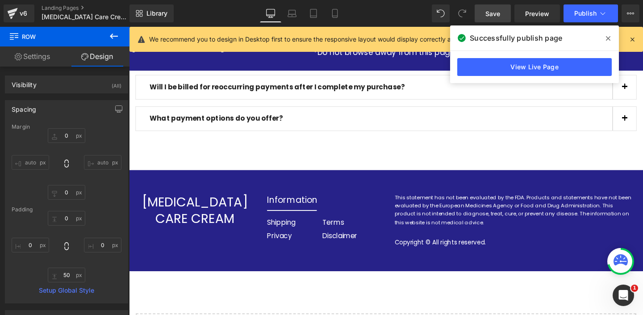
scroll to position [3532, 0]
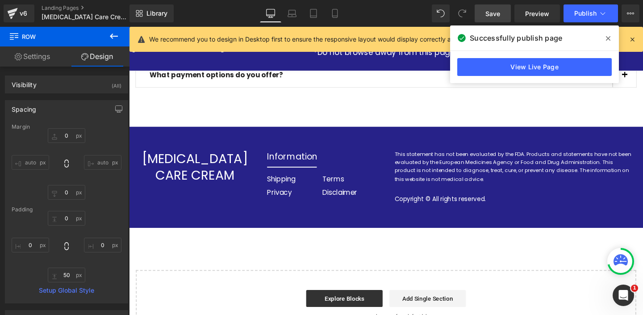
click at [489, 17] on span "Save" at bounding box center [492, 13] width 15 height 9
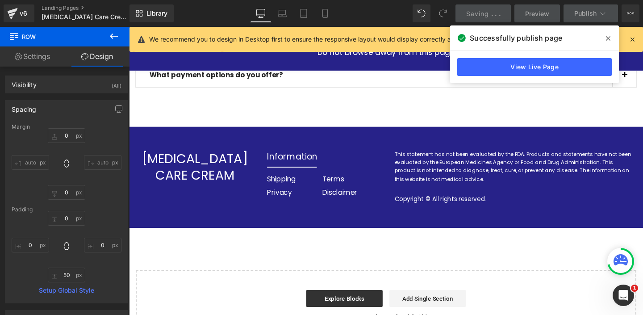
click at [607, 40] on icon at bounding box center [608, 38] width 4 height 7
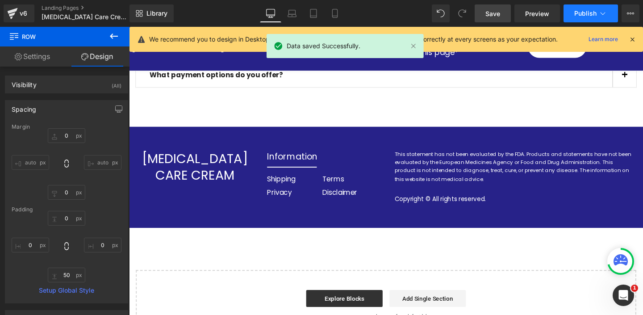
click at [601, 12] on icon at bounding box center [602, 13] width 9 height 9
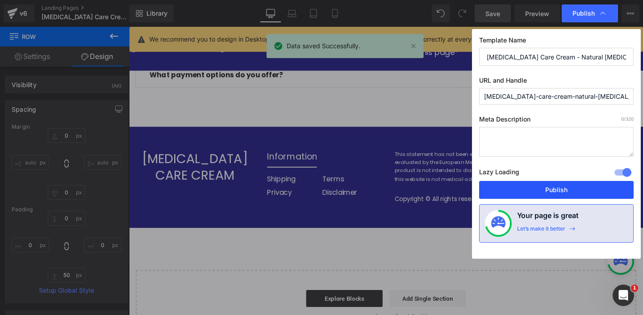
click at [543, 189] on button "Publish" at bounding box center [556, 190] width 154 height 18
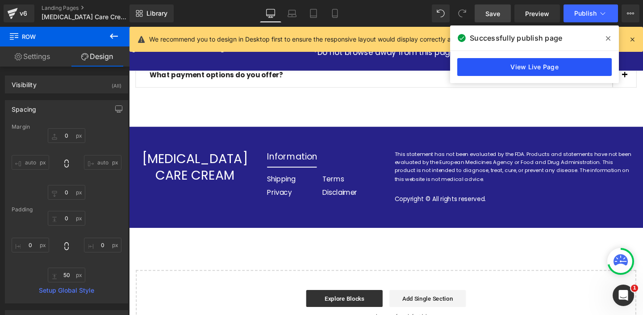
click at [514, 75] on link "View Live Page" at bounding box center [534, 67] width 154 height 18
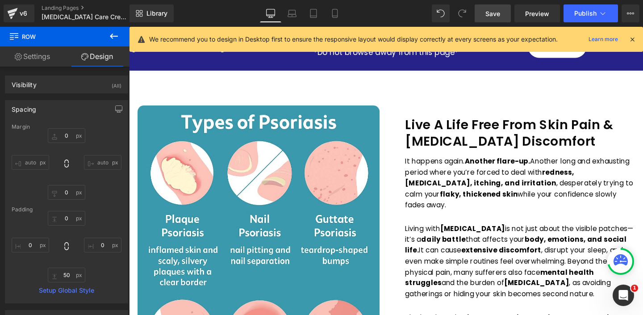
scroll to position [390, 0]
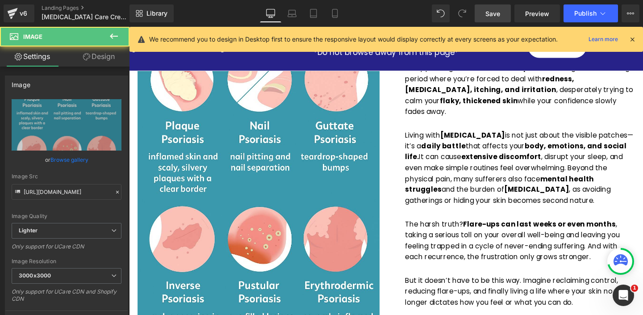
click at [275, 158] on img at bounding box center [265, 190] width 254 height 358
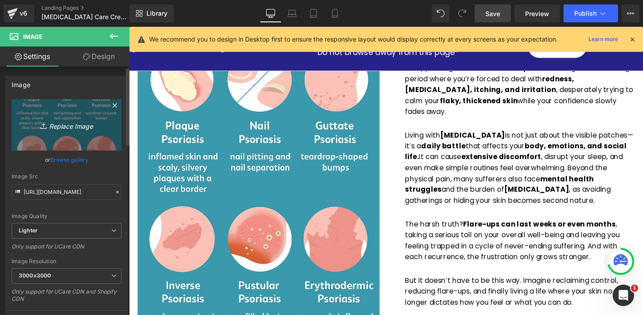
click at [78, 127] on icon "Replace Image" at bounding box center [66, 124] width 71 height 11
type input "C:\fakepath\2025-08-23_16-25-53.png"
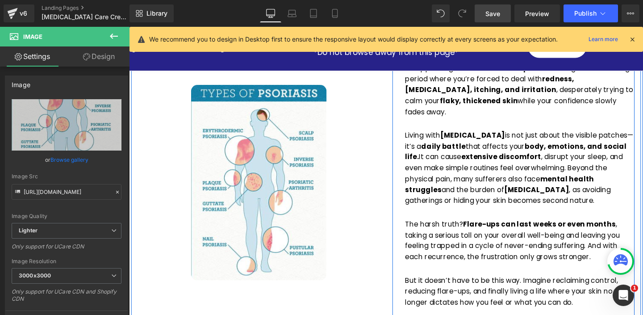
scroll to position [359, 0]
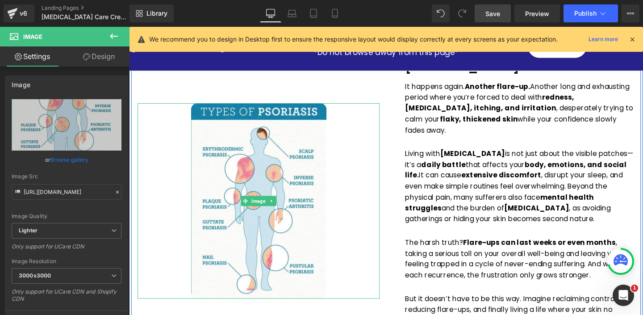
click at [365, 213] on div at bounding box center [265, 209] width 254 height 205
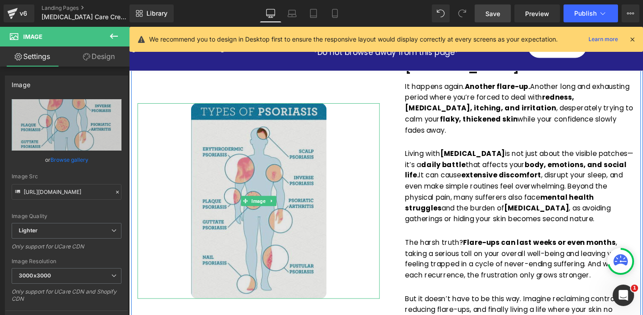
click at [291, 171] on img at bounding box center [265, 209] width 142 height 205
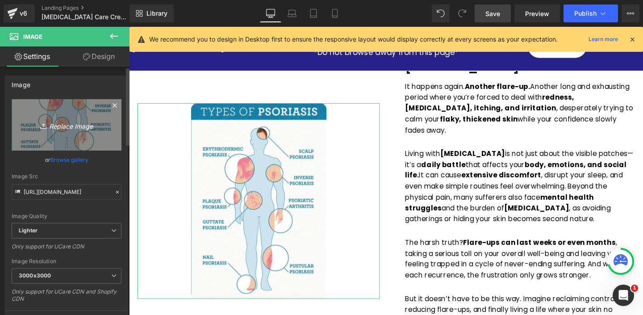
click at [84, 131] on link "Replace Image" at bounding box center [67, 124] width 110 height 51
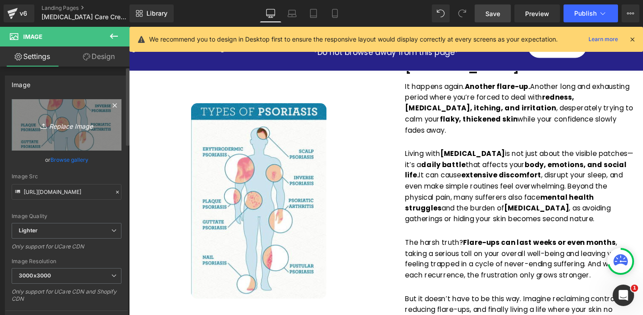
type input "C:\fakepath\Article_Natural-Psoriasis-Treatment-From-the-Inside-Out_Infographic…"
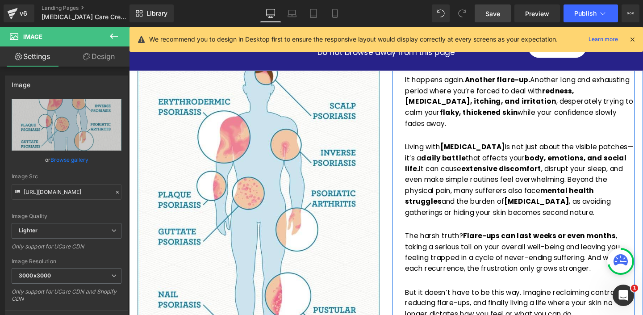
scroll to position [278, 0]
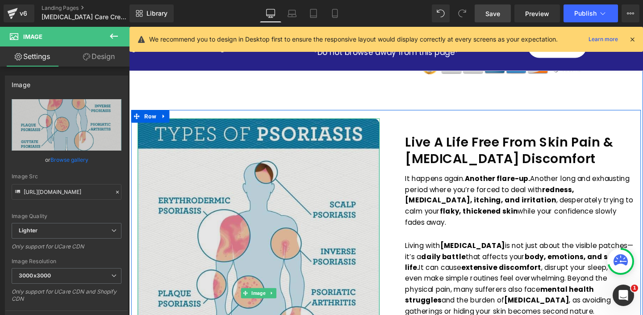
click at [295, 159] on img at bounding box center [265, 306] width 254 height 367
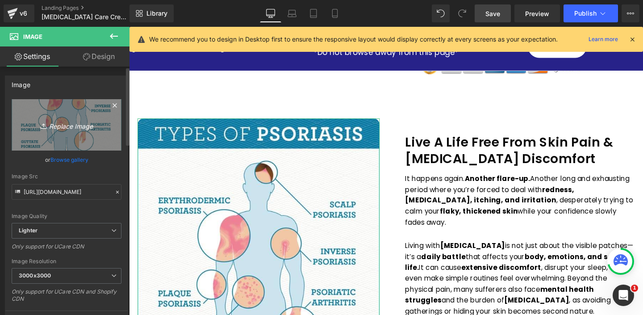
click at [87, 119] on icon "Replace Image" at bounding box center [66, 124] width 71 height 11
type input "C:\fakepath\Article_Naturafl-Psoriasis-Treatment-From-the-Inside-Out_Infographi…"
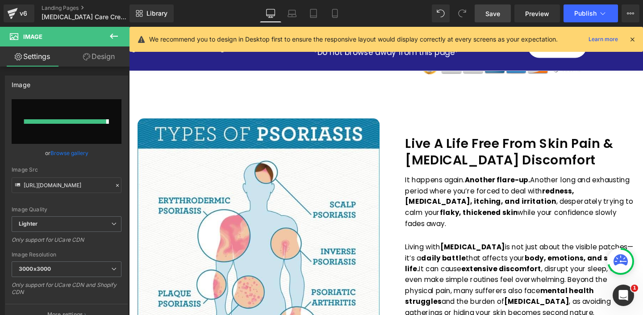
click at [631, 37] on icon at bounding box center [632, 39] width 8 height 8
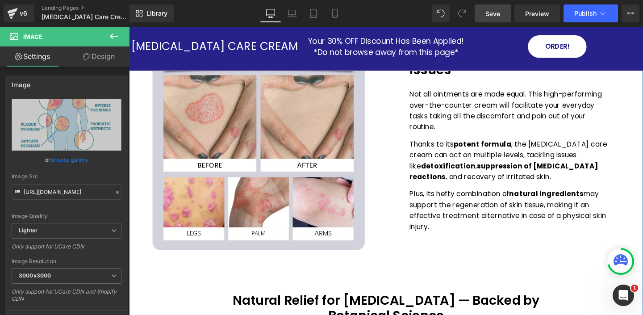
scroll to position [472, 0]
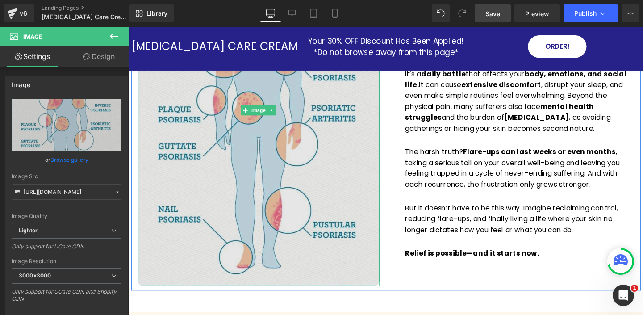
click at [378, 258] on img at bounding box center [265, 114] width 254 height 370
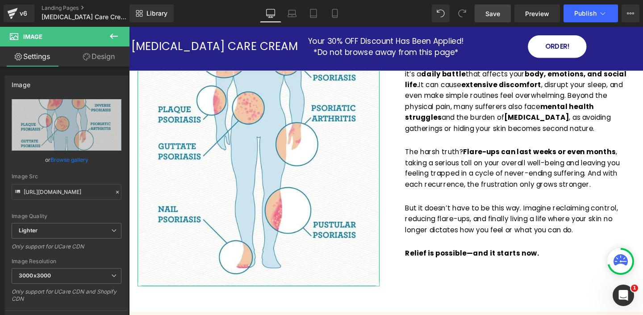
click at [101, 59] on link "Design" at bounding box center [99, 56] width 65 height 20
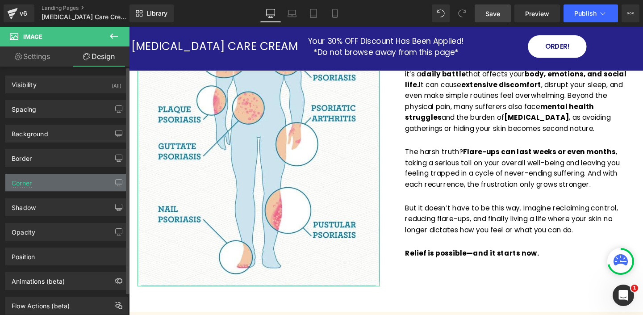
click at [83, 184] on div "Corner" at bounding box center [66, 182] width 122 height 17
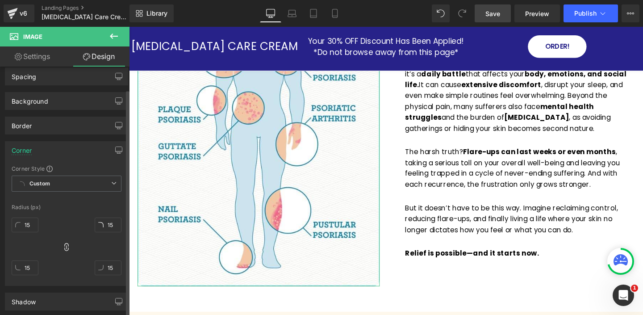
scroll to position [35, 0]
click at [25, 148] on div "Corner" at bounding box center [22, 145] width 20 height 12
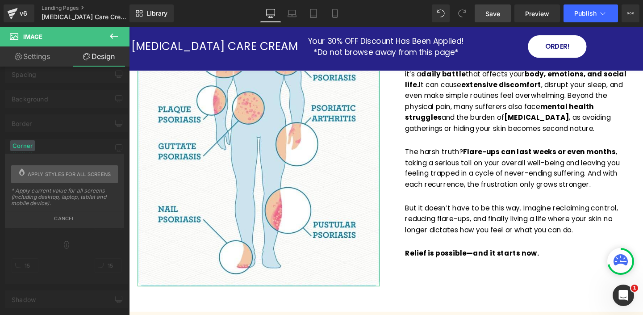
click at [26, 146] on div "Corner" at bounding box center [22, 145] width 25 height 11
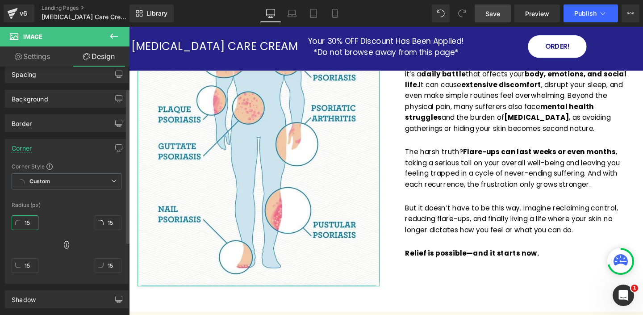
click at [32, 222] on input "15" at bounding box center [25, 222] width 27 height 15
type input "0"
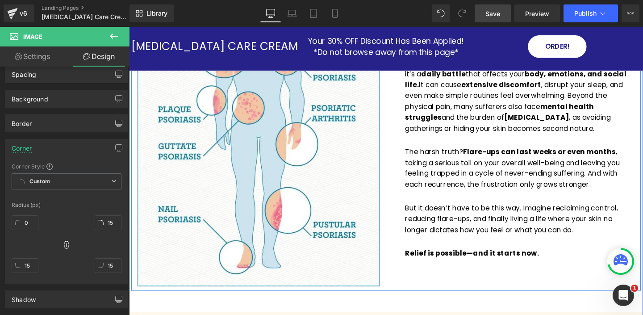
click at [474, 259] on strong "Relief is possible—and it starts now." at bounding box center [489, 264] width 141 height 10
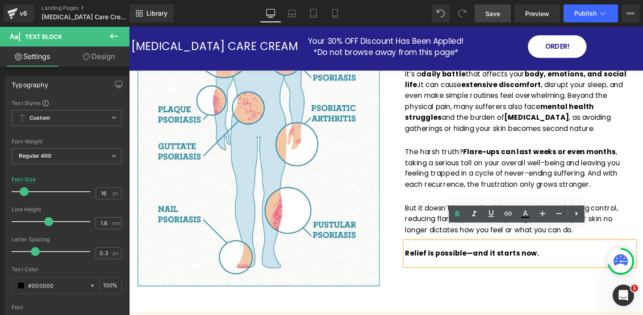
click at [467, 164] on p "The harsh truth? Flare-ups can last weeks or even months , taking a serious tol…" at bounding box center [539, 175] width 241 height 46
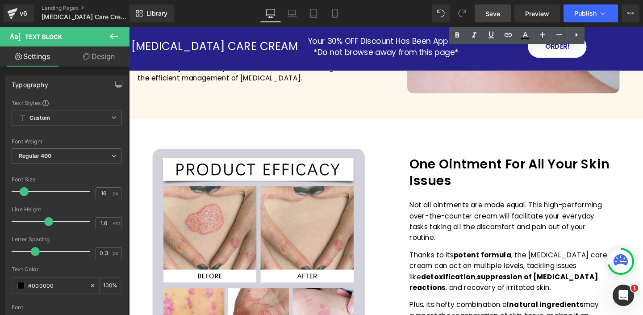
scroll to position [1028, 0]
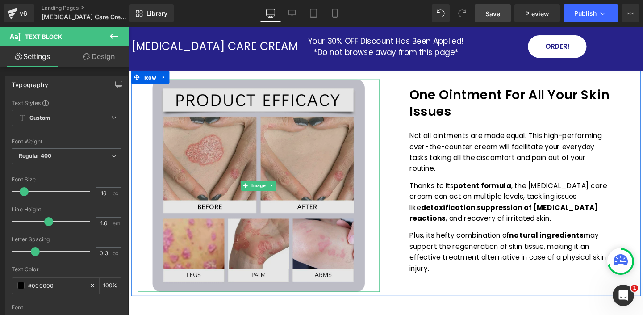
click at [371, 268] on img at bounding box center [265, 193] width 223 height 223
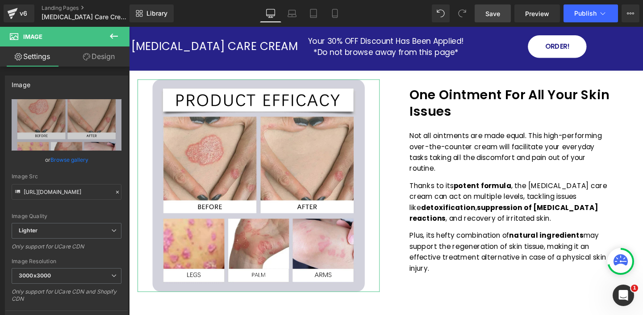
click at [103, 60] on link "Design" at bounding box center [99, 56] width 65 height 20
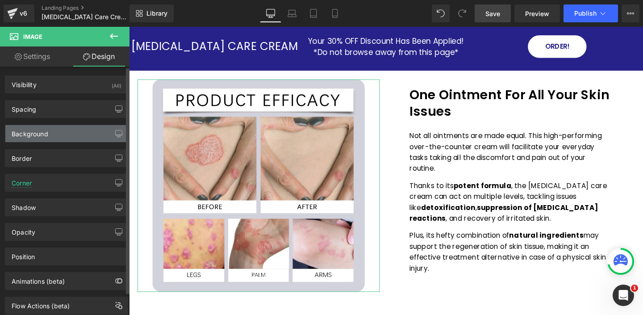
click at [58, 137] on div "Background" at bounding box center [66, 133] width 122 height 17
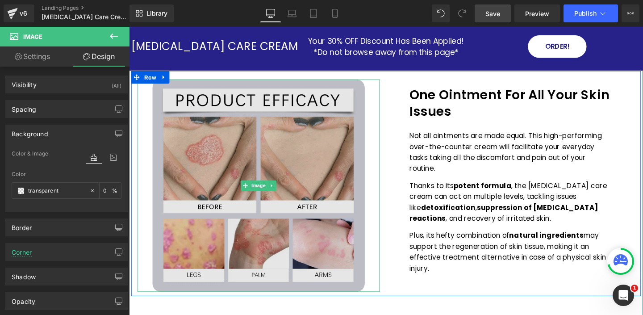
click at [159, 203] on img at bounding box center [265, 193] width 223 height 223
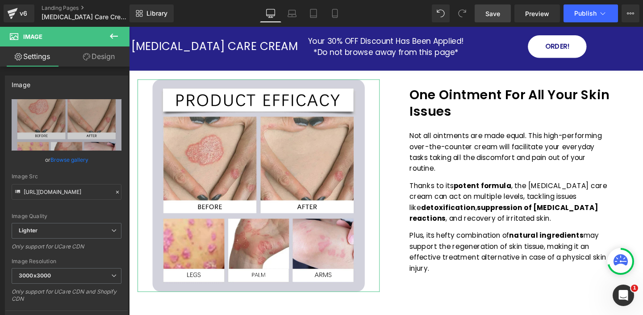
click at [103, 55] on link "Design" at bounding box center [99, 56] width 65 height 20
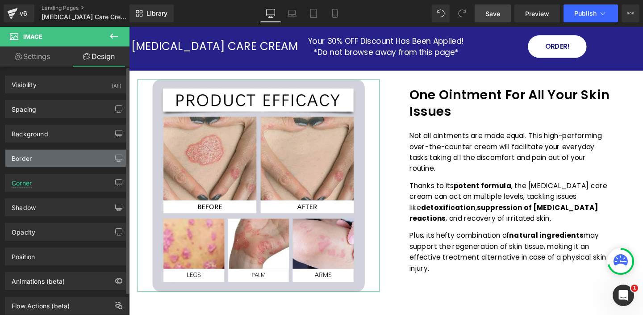
click at [51, 160] on div "Border" at bounding box center [66, 158] width 122 height 17
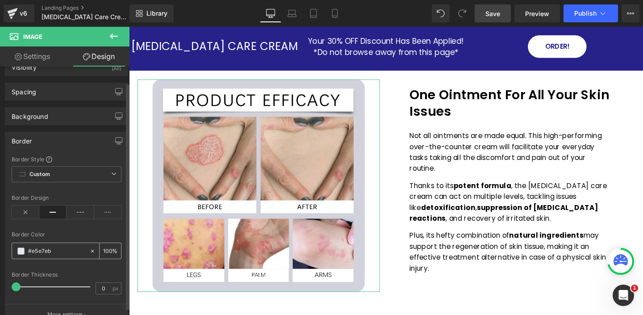
scroll to position [17, 0]
click at [23, 253] on span at bounding box center [20, 251] width 7 height 7
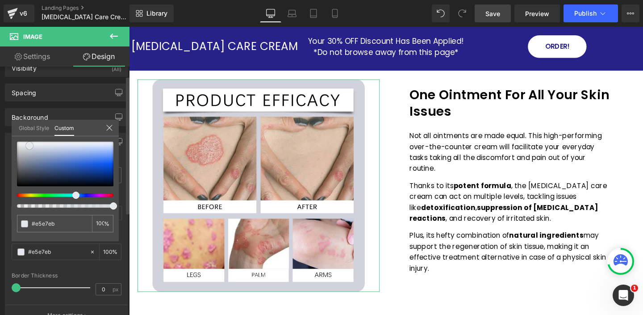
click at [44, 164] on div at bounding box center [65, 163] width 96 height 45
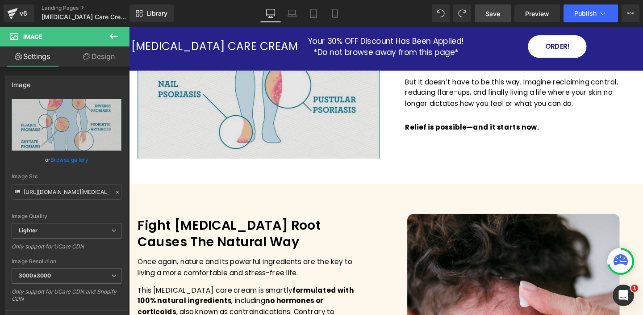
scroll to position [625, 0]
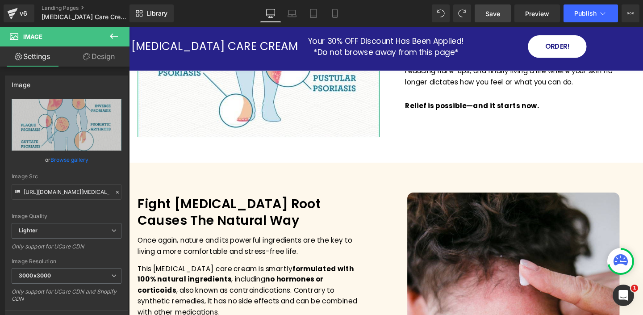
click at [104, 58] on link "Design" at bounding box center [99, 56] width 65 height 20
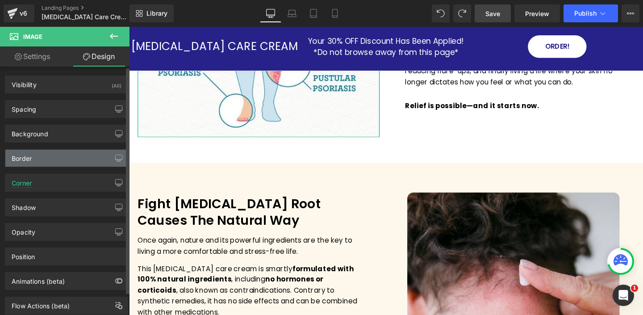
click at [56, 159] on div "Border" at bounding box center [66, 158] width 122 height 17
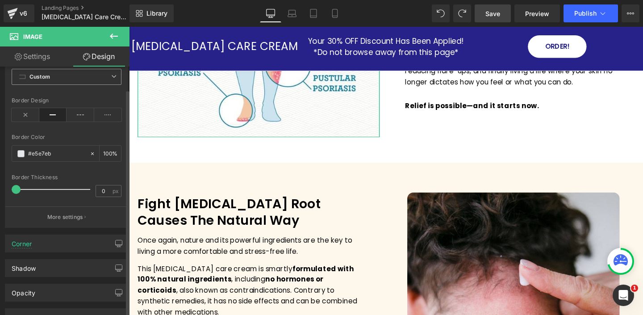
scroll to position [154, 0]
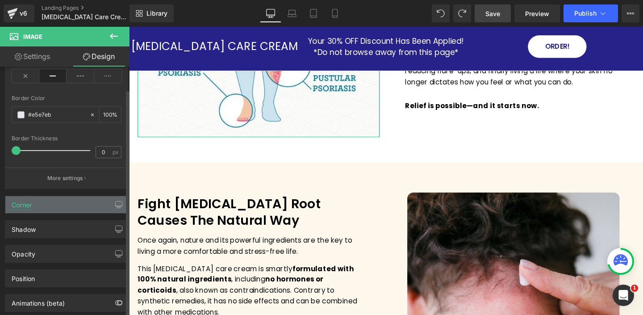
click at [61, 207] on div "Corner" at bounding box center [66, 204] width 122 height 17
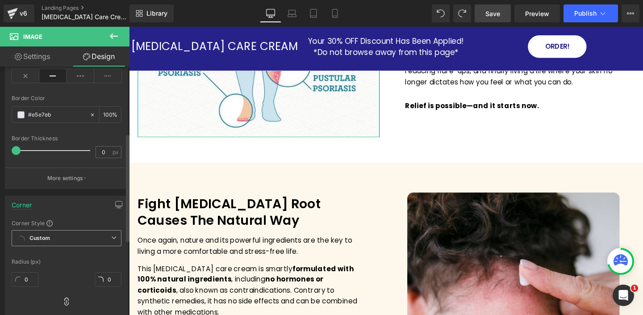
scroll to position [163, 0]
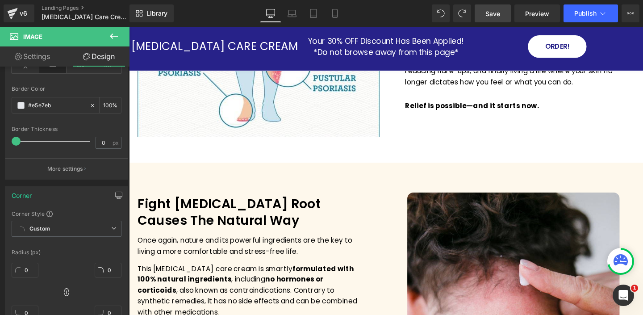
click at [233, 192] on div "Image Fight Psoriasis Root Causes The Natural Way Text Block Once again, nature…" at bounding box center [399, 310] width 536 height 237
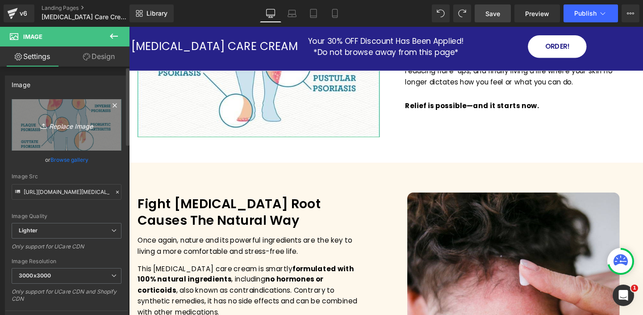
click at [69, 128] on icon "Replace Image" at bounding box center [66, 124] width 71 height 11
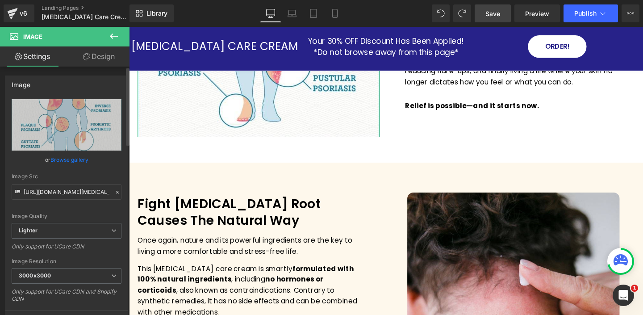
click at [80, 160] on link "Browse gallery" at bounding box center [69, 160] width 38 height 16
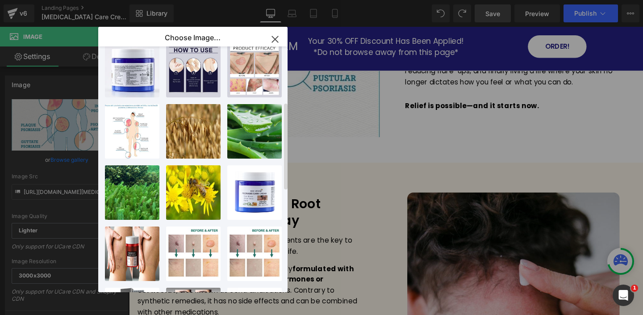
scroll to position [233, 0]
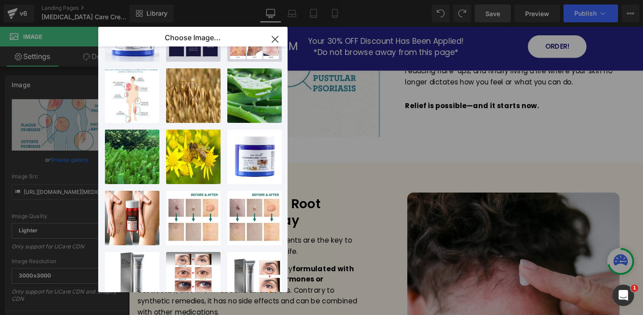
click at [55, 0] on div "Button You are previewing how the will restyle your page. You can not edit Elem…" at bounding box center [321, 0] width 643 height 0
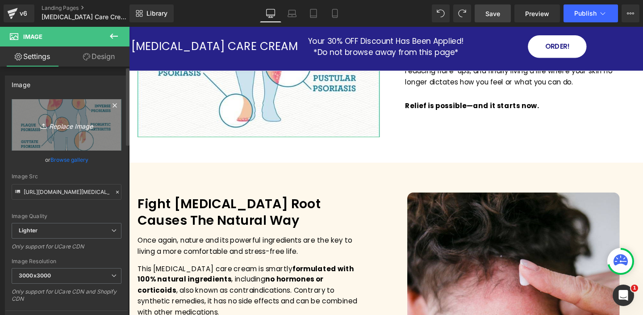
click at [63, 129] on icon "Replace Image" at bounding box center [66, 124] width 71 height 11
type input "C:\fakepath\Article_Naturafl-Psoriasis-Treatment-From-the-Inside-Out_Infographi…"
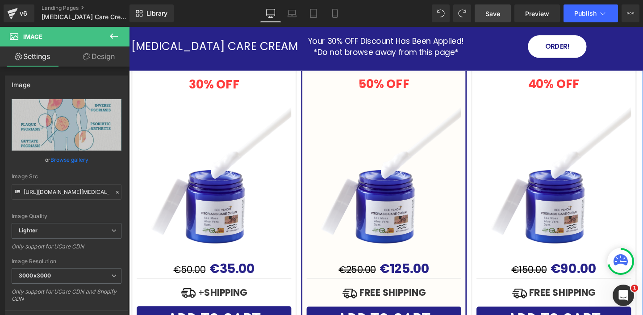
scroll to position [2615, 0]
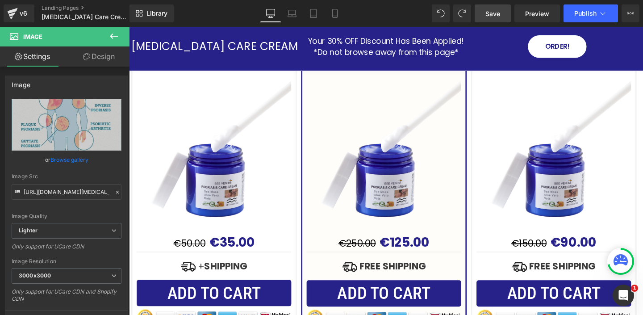
click at [499, 16] on span "Save" at bounding box center [492, 13] width 15 height 9
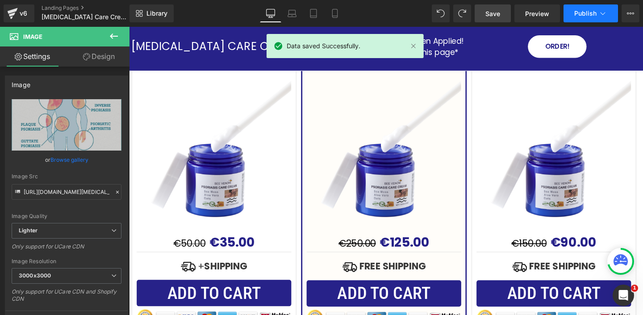
click at [587, 13] on span "Publish" at bounding box center [585, 13] width 22 height 7
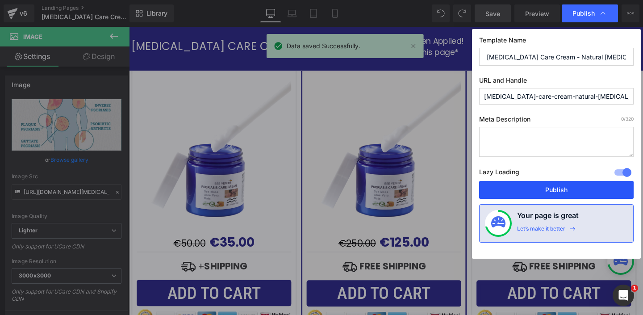
click at [554, 192] on button "Publish" at bounding box center [556, 190] width 154 height 18
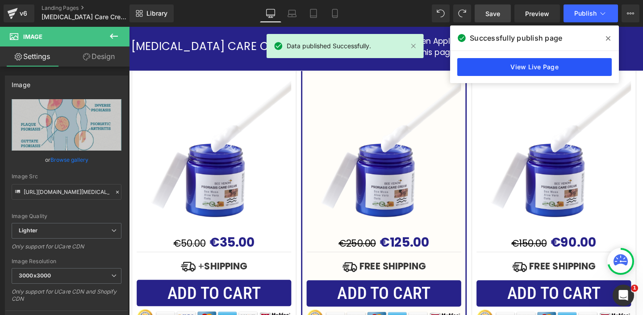
click at [515, 64] on link "View Live Page" at bounding box center [534, 67] width 154 height 18
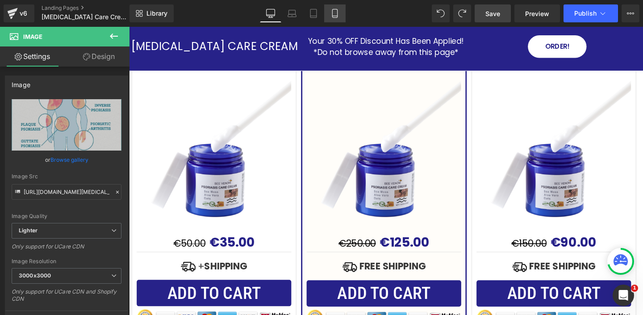
click at [334, 14] on icon at bounding box center [334, 13] width 9 height 9
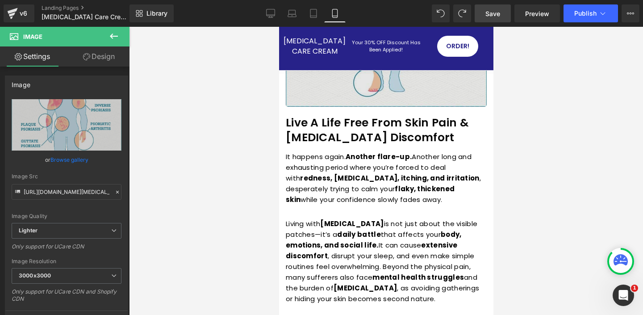
scroll to position [894, 0]
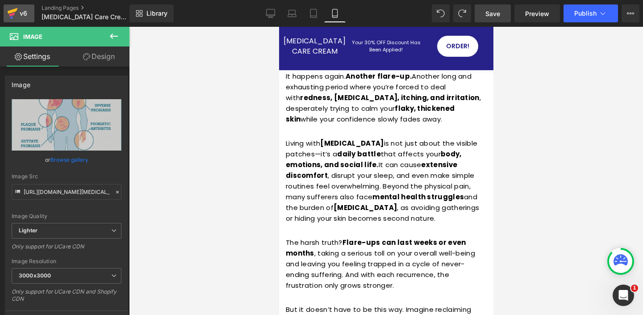
click at [17, 12] on link "v6" at bounding box center [19, 13] width 31 height 18
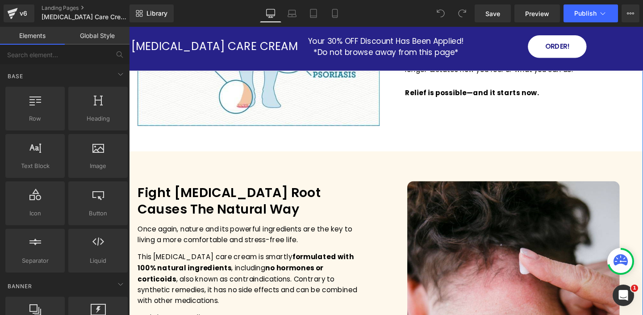
scroll to position [566, 0]
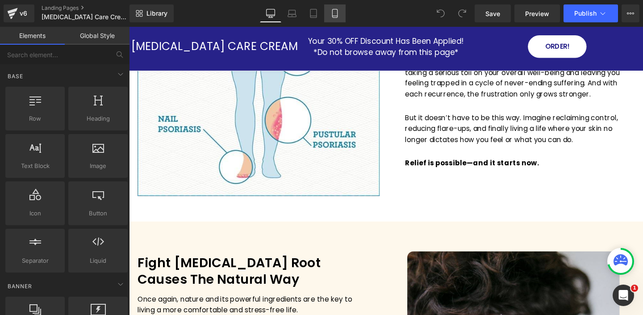
click at [333, 11] on icon at bounding box center [334, 13] width 9 height 9
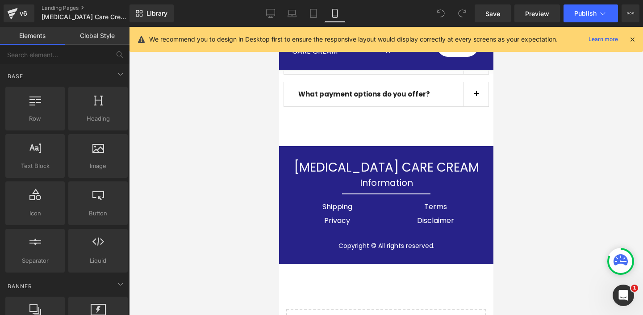
scroll to position [6150, 0]
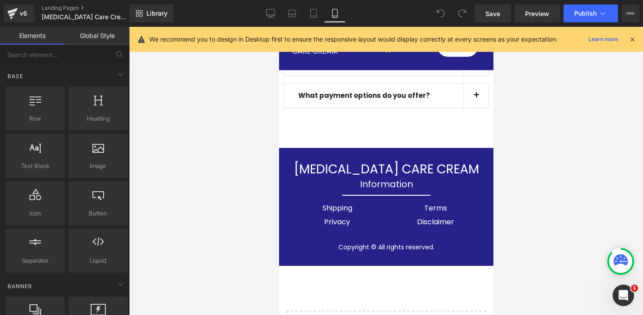
click at [631, 38] on icon at bounding box center [632, 39] width 8 height 8
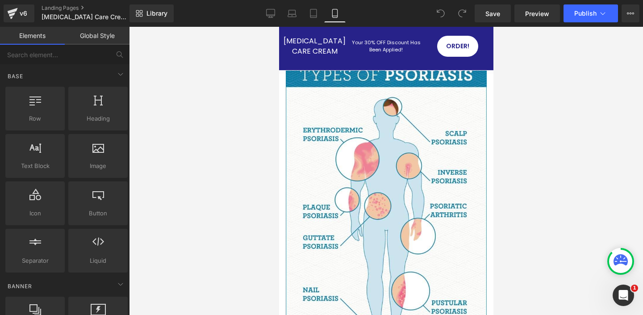
scroll to position [778, 0]
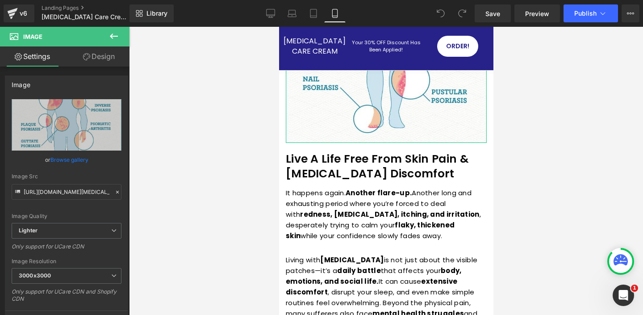
click at [111, 55] on link "Design" at bounding box center [99, 56] width 65 height 20
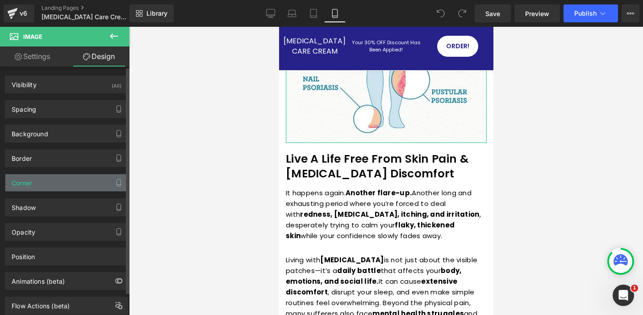
click at [47, 185] on div "Corner" at bounding box center [66, 182] width 122 height 17
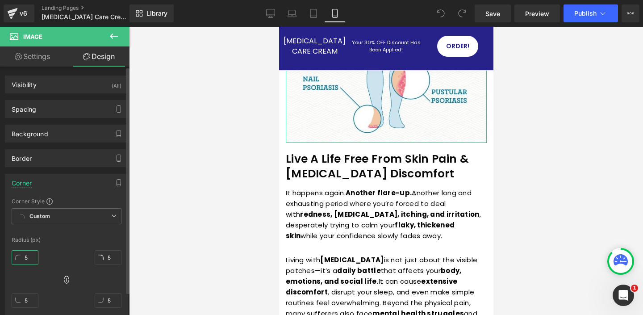
click at [32, 256] on input "5" at bounding box center [25, 257] width 27 height 15
type input "0"
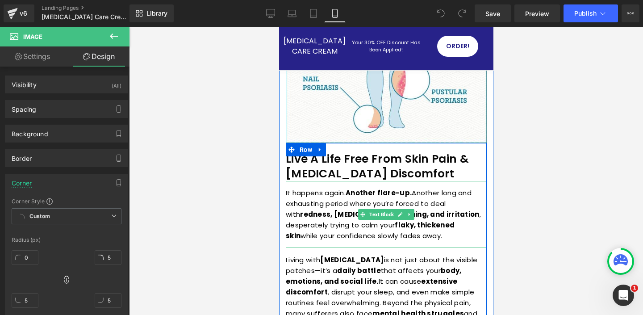
click at [335, 194] on p "It happens again. Another flare-up. Another long and exhausting period where yo…" at bounding box center [385, 214] width 201 height 54
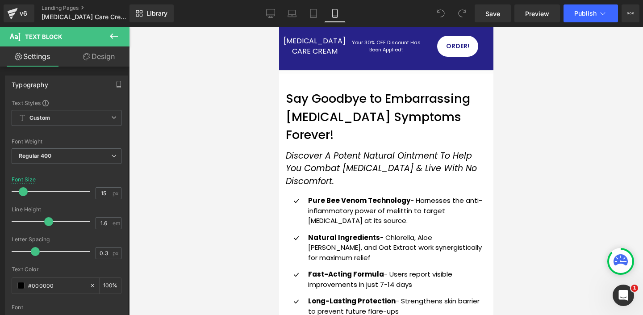
scroll to position [206, 0]
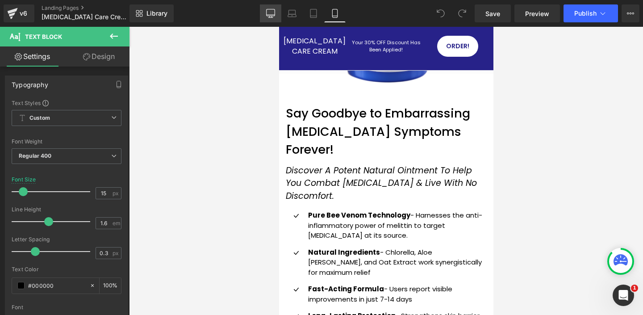
click at [266, 14] on link "Desktop" at bounding box center [270, 13] width 21 height 18
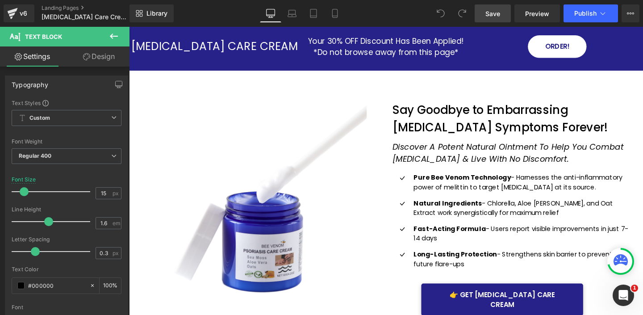
click at [494, 21] on link "Save" at bounding box center [492, 13] width 36 height 18
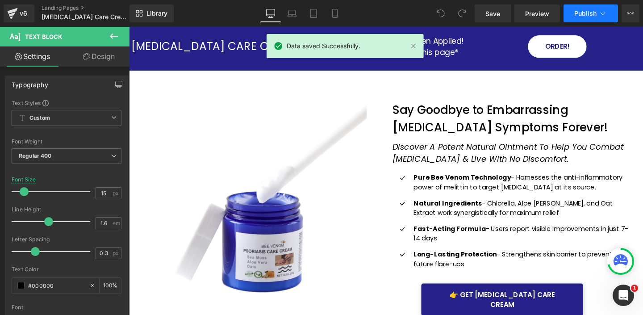
click at [594, 11] on span "Publish" at bounding box center [585, 13] width 22 height 7
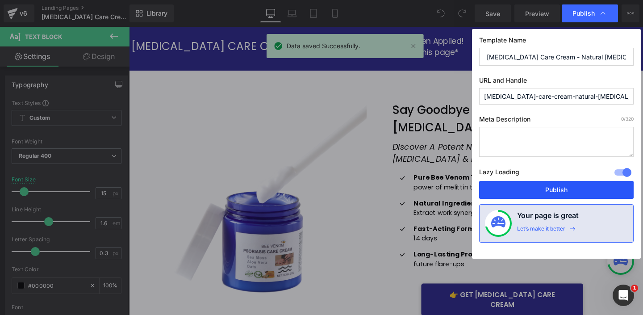
click at [556, 182] on button "Publish" at bounding box center [556, 190] width 154 height 18
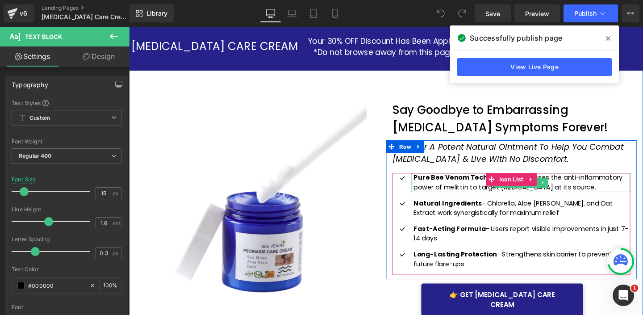
click at [495, 185] on strong "Pure Bee Venom Technology" at bounding box center [479, 184] width 102 height 9
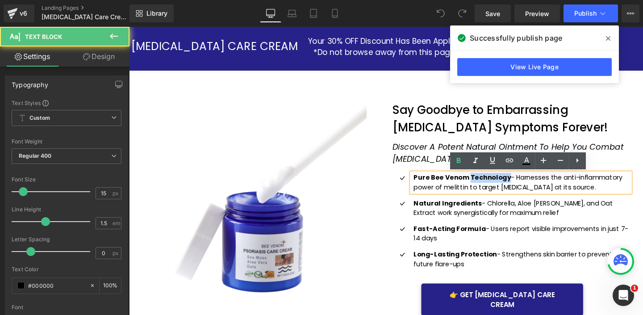
click at [495, 185] on strong "Pure Bee Venom Technology" at bounding box center [479, 184] width 102 height 9
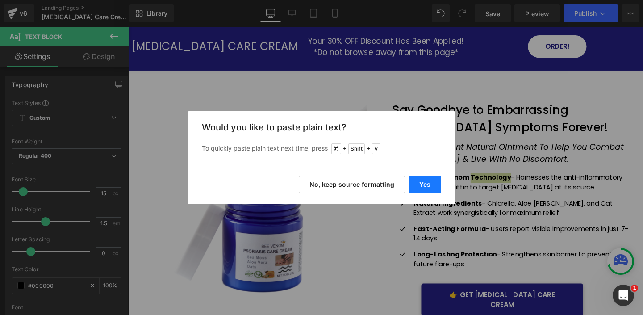
click at [428, 183] on button "Yes" at bounding box center [424, 184] width 33 height 18
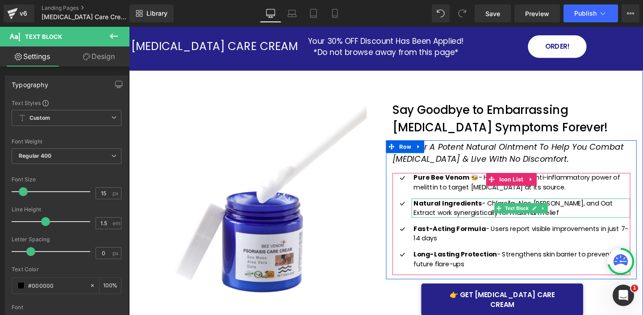
click at [494, 213] on strong "Natural Ingredients" at bounding box center [464, 211] width 72 height 9
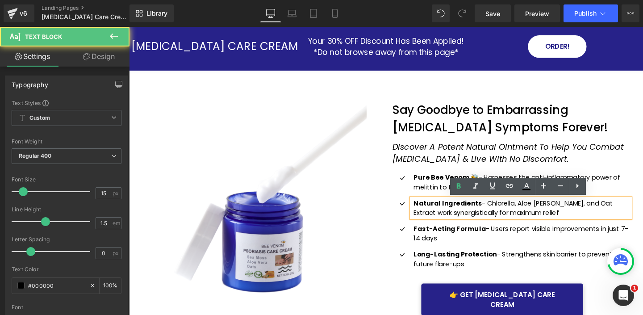
click at [495, 210] on strong "Natural Ingredients" at bounding box center [464, 211] width 72 height 9
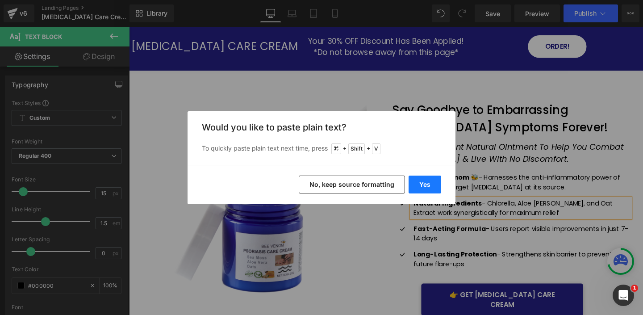
click at [424, 182] on button "Yes" at bounding box center [424, 184] width 33 height 18
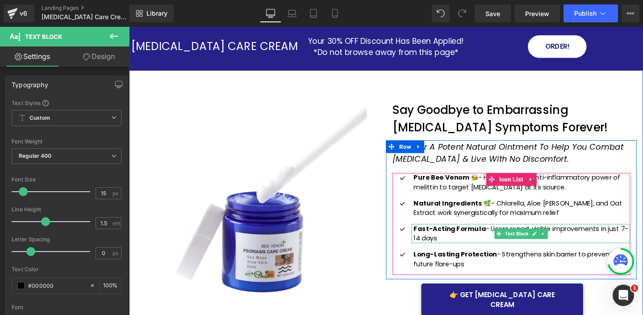
click at [498, 239] on strong "Fast-Acting Formula" at bounding box center [466, 238] width 76 height 9
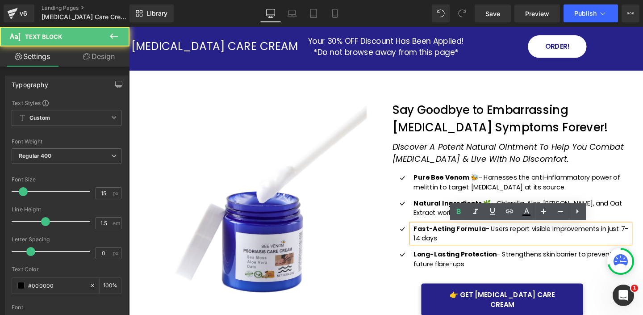
click at [501, 239] on p "Fast-Acting Formula - Users report visible improvements in just 7-14 days" at bounding box center [542, 244] width 228 height 20
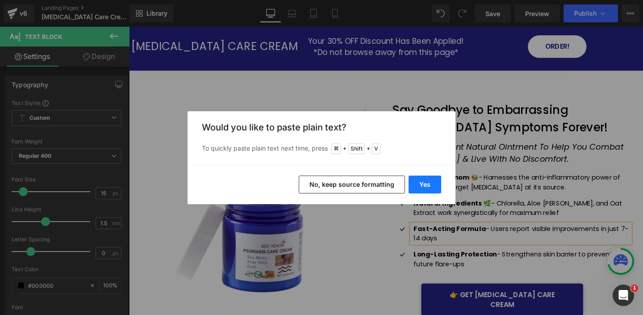
click at [428, 183] on button "Yes" at bounding box center [424, 184] width 33 height 18
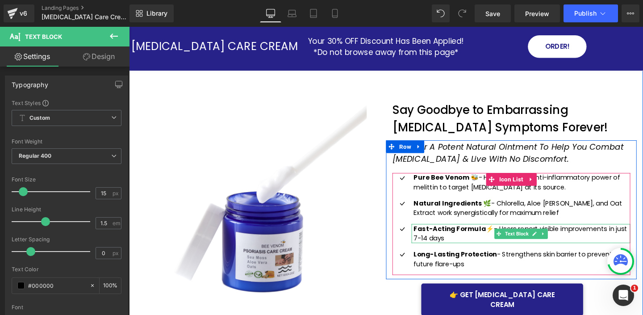
click at [505, 240] on p "Fast-Acting Formula ⚡- Users report visible improvements in just 7-14 days" at bounding box center [542, 244] width 228 height 20
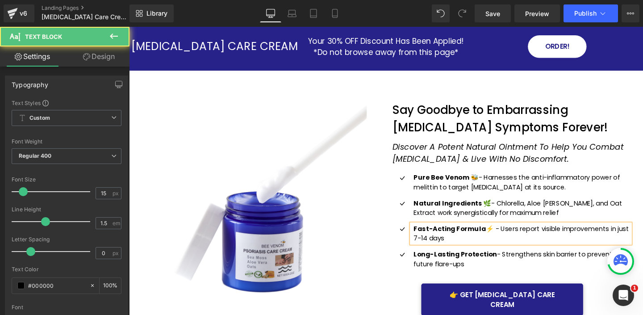
click at [552, 171] on icon "Discover A Potent Natural Ointment To Help You Combat [MEDICAL_DATA] & Live Wit…" at bounding box center [527, 159] width 243 height 25
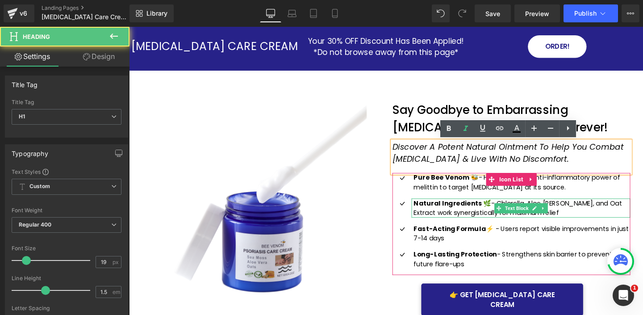
click at [503, 213] on p "Natural Ingredients 🌿 - Chlorella, Aloe Vera, and Oat Extract work synergistica…" at bounding box center [542, 217] width 228 height 20
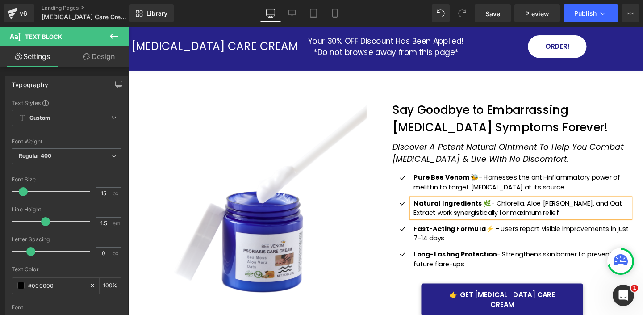
click at [585, 194] on p "Pure Bee Venom 🐝 - Harnesses the anti-inflammatory power of melittin to target …" at bounding box center [542, 190] width 228 height 20
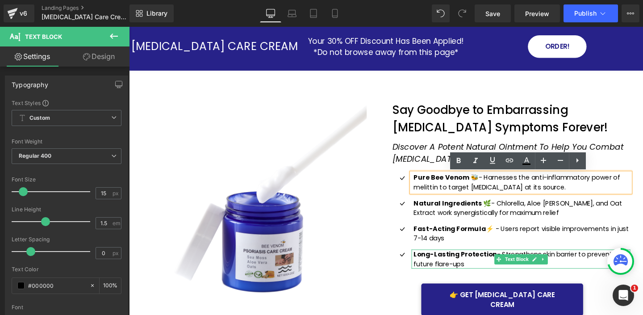
click at [501, 266] on strong "Long-Lasting Protection" at bounding box center [471, 265] width 87 height 9
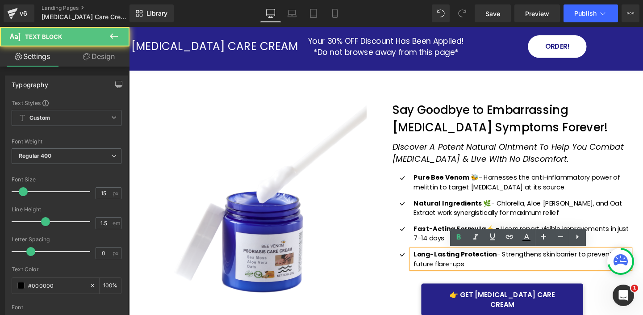
click at [511, 266] on p "Long-Lasting Protection - Strengthens skin barrier to prevent future flare-ups" at bounding box center [542, 271] width 228 height 20
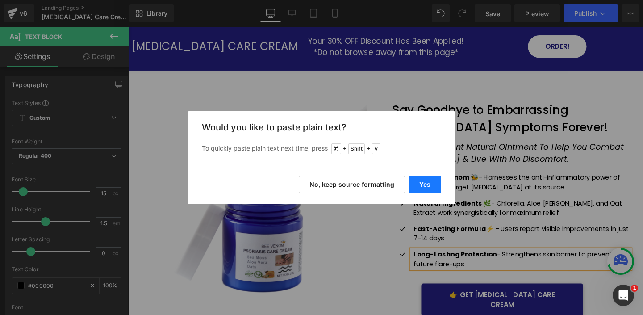
click at [434, 183] on button "Yes" at bounding box center [424, 184] width 33 height 18
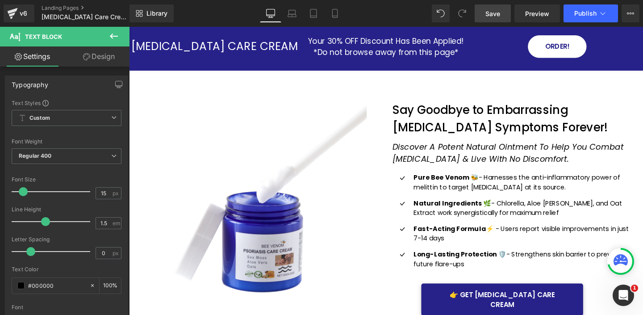
drag, startPoint x: 501, startPoint y: 17, endPoint x: 428, endPoint y: 37, distance: 75.2
click at [501, 17] on link "Save" at bounding box center [492, 13] width 36 height 18
click at [595, 12] on span "Publish" at bounding box center [585, 13] width 22 height 7
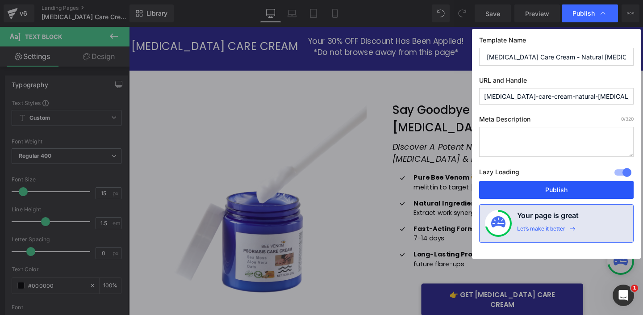
drag, startPoint x: 542, startPoint y: 185, endPoint x: 422, endPoint y: 134, distance: 130.4
click at [542, 185] on button "Publish" at bounding box center [556, 190] width 154 height 18
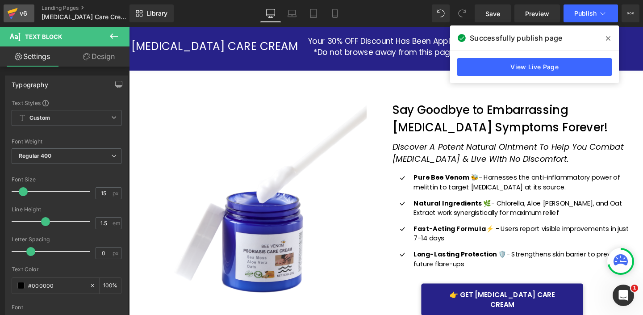
click at [18, 15] on div "v6" at bounding box center [23, 14] width 11 height 12
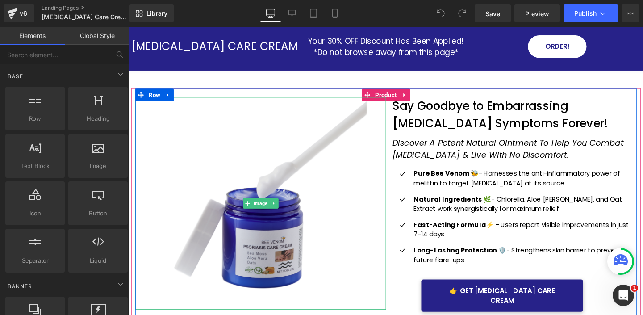
click at [290, 194] on img at bounding box center [267, 212] width 223 height 223
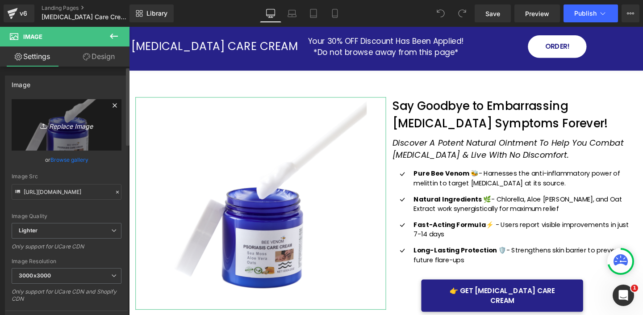
click at [71, 130] on icon "Replace Image" at bounding box center [66, 124] width 71 height 11
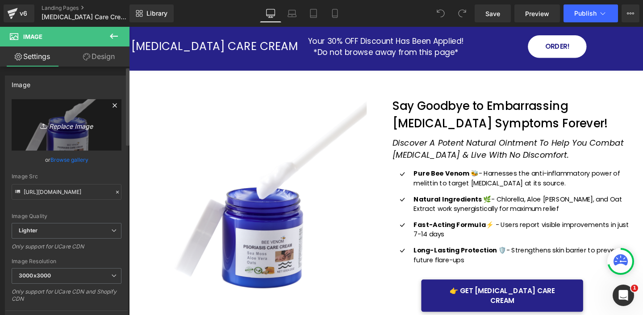
type input "C:\fakepath\1.png"
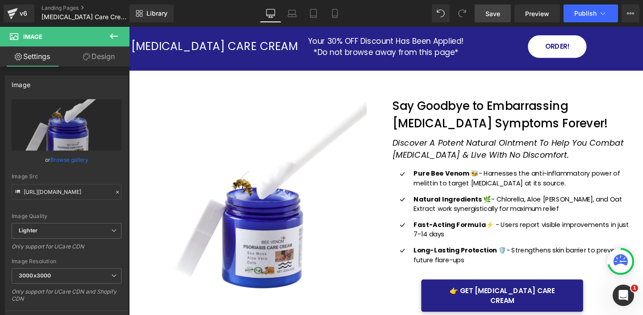
click at [478, 15] on link "Save" at bounding box center [492, 13] width 36 height 18
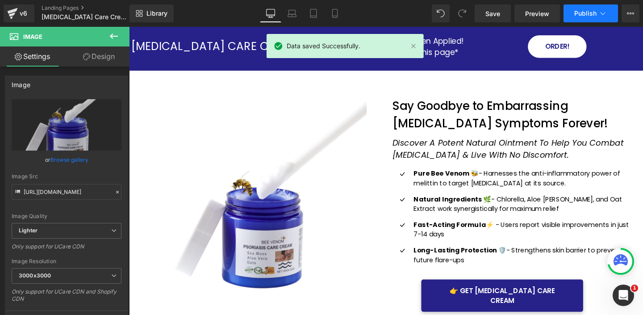
click at [593, 15] on span "Publish" at bounding box center [585, 13] width 22 height 7
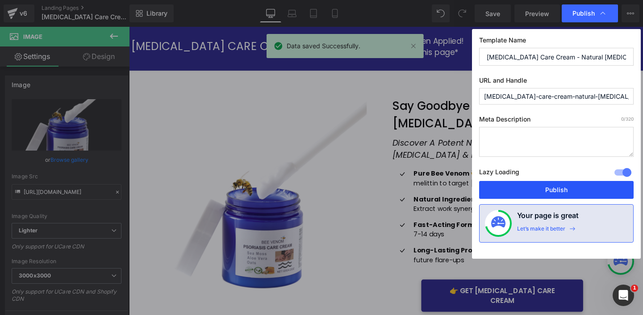
click at [536, 183] on button "Publish" at bounding box center [556, 190] width 154 height 18
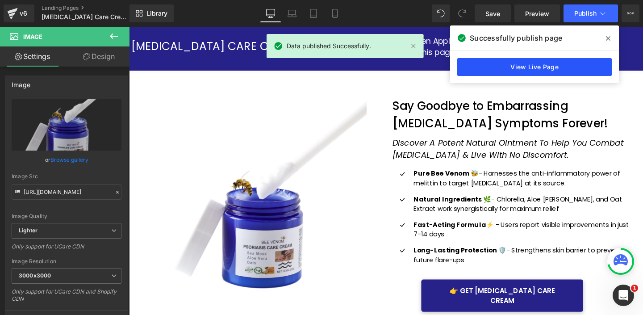
click at [524, 61] on link "View Live Page" at bounding box center [534, 67] width 154 height 18
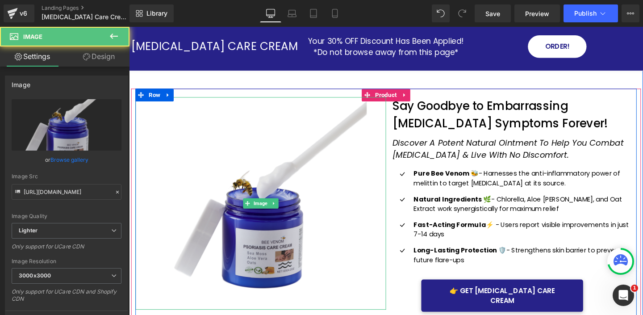
click at [289, 182] on img at bounding box center [267, 212] width 223 height 223
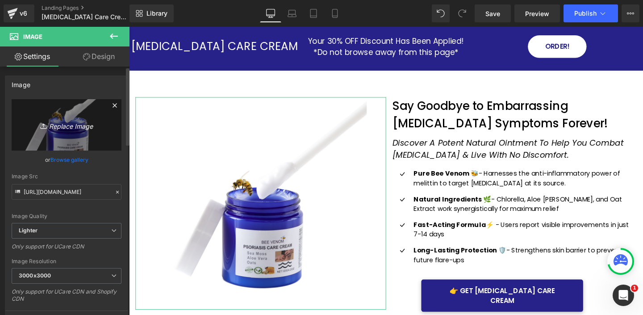
click at [78, 129] on icon "Replace Image" at bounding box center [66, 124] width 71 height 11
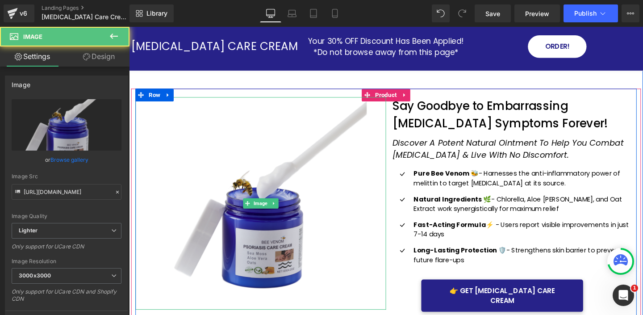
click at [270, 162] on img at bounding box center [267, 212] width 223 height 223
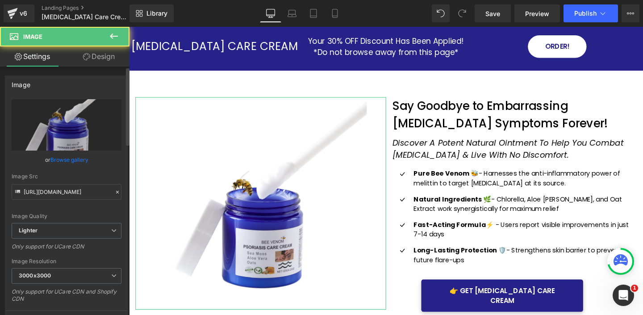
click at [73, 161] on link "Browse gallery" at bounding box center [69, 160] width 38 height 16
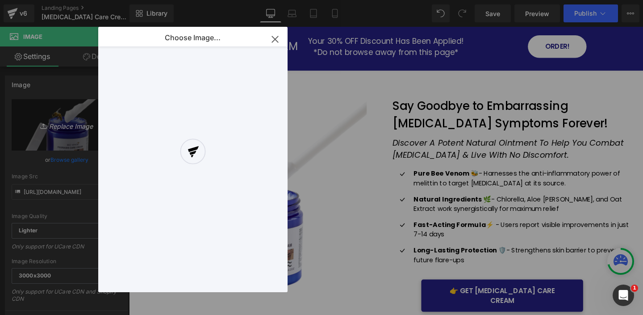
click at [65, 0] on div "You are previewing how the will restyle your page. You can not edit Elements in…" at bounding box center [321, 0] width 643 height 0
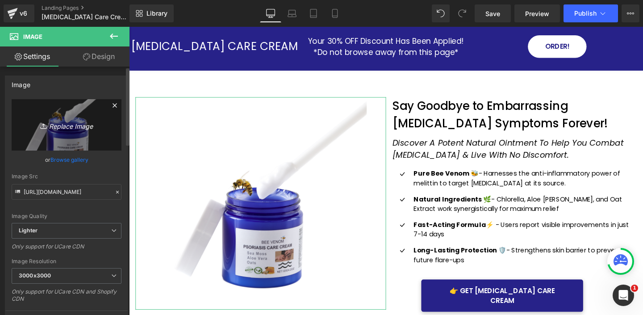
click at [73, 136] on link "Replace Image" at bounding box center [67, 124] width 110 height 51
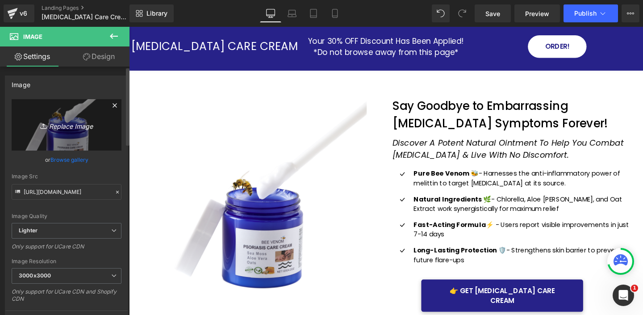
type input "C:\fakepath\13e65459-f993-4e32-af9d-5d7ede31e628_2_inPixio_inPixio.jpg"
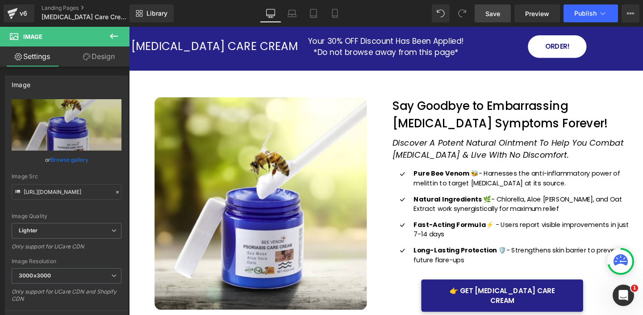
click at [499, 5] on link "Save" at bounding box center [492, 13] width 36 height 18
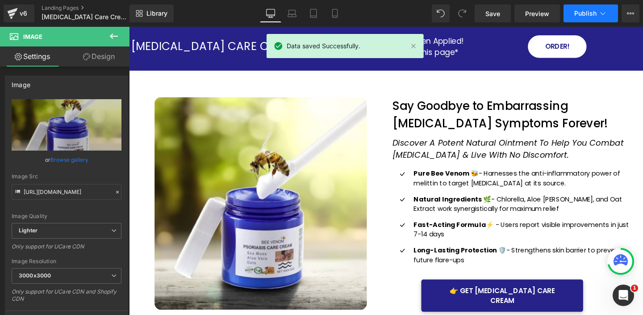
click at [584, 16] on span "Publish" at bounding box center [585, 13] width 22 height 7
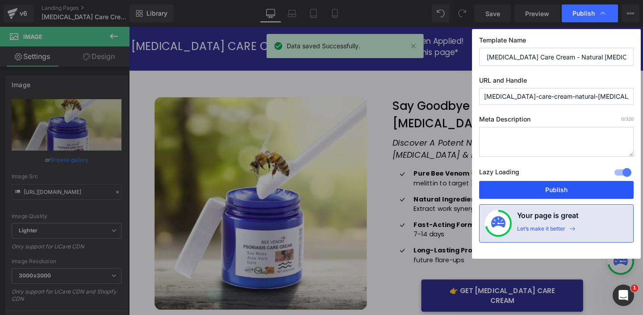
click at [532, 186] on button "Publish" at bounding box center [556, 190] width 154 height 18
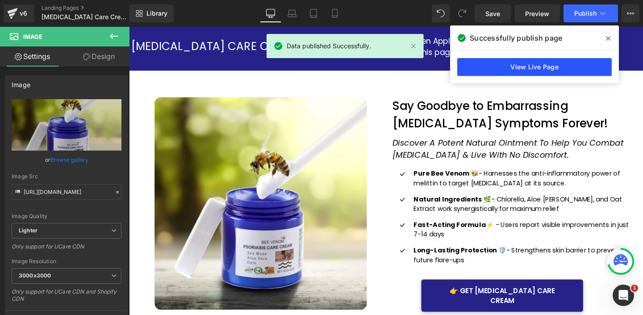
click at [511, 68] on link "View Live Page" at bounding box center [534, 67] width 154 height 18
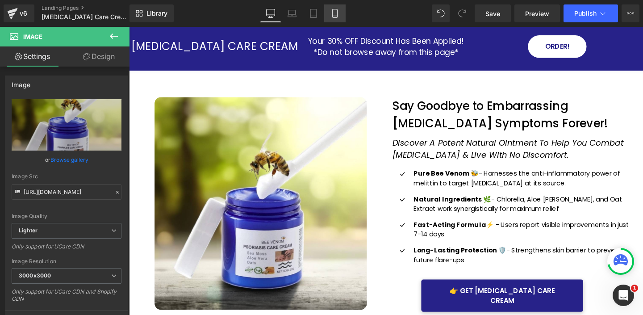
click at [337, 9] on icon at bounding box center [334, 13] width 9 height 9
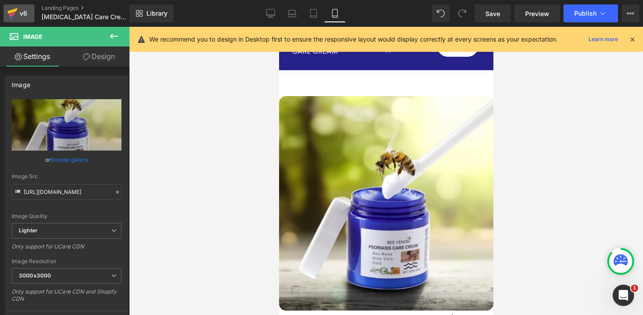
click at [18, 13] on link "v6" at bounding box center [19, 13] width 31 height 18
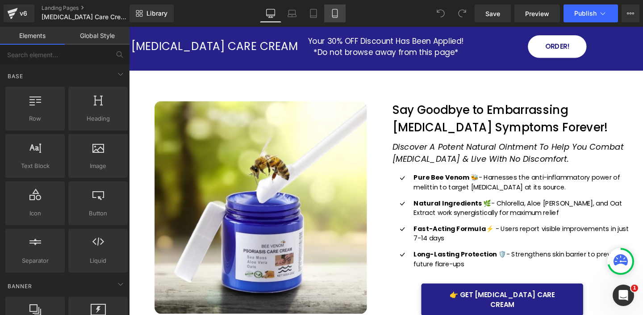
click at [333, 17] on link "Mobile" at bounding box center [334, 13] width 21 height 18
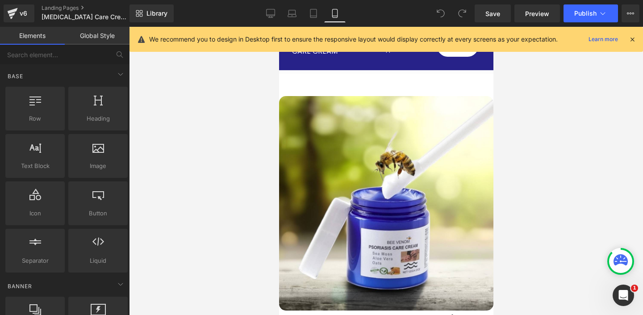
click at [632, 36] on icon at bounding box center [632, 39] width 8 height 8
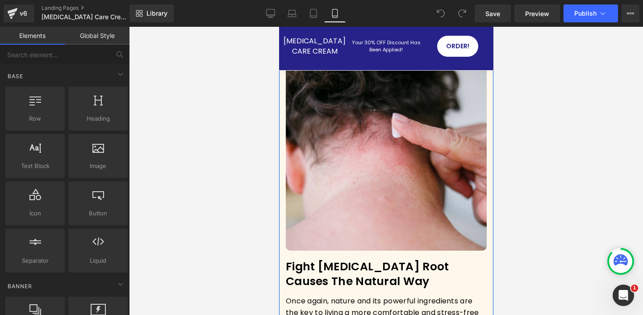
scroll to position [1204, 0]
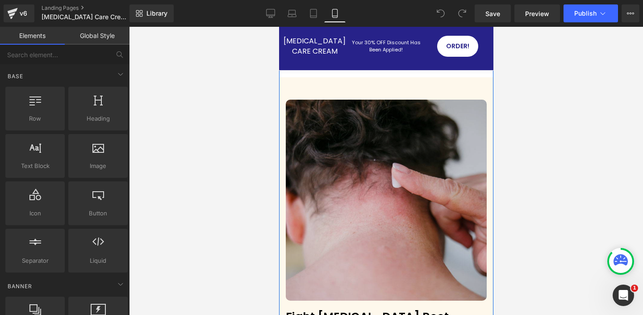
click at [369, 181] on img at bounding box center [385, 200] width 201 height 201
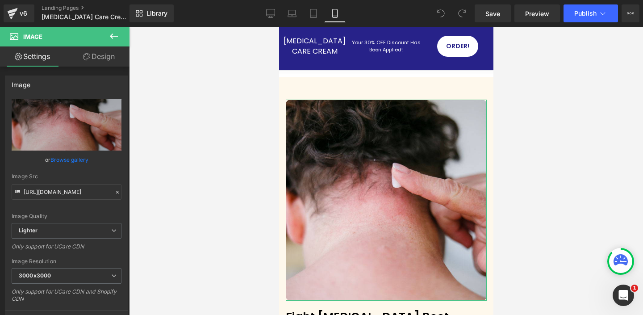
click at [104, 58] on link "Design" at bounding box center [99, 56] width 65 height 20
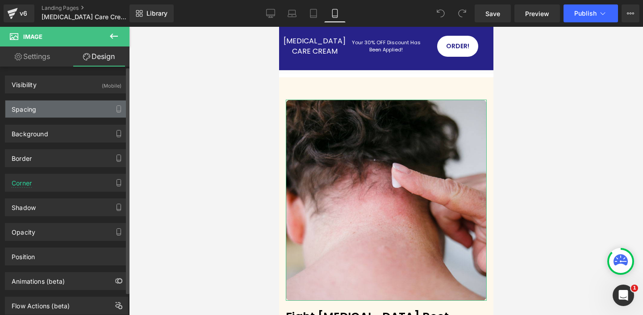
click at [55, 108] on div "Spacing" at bounding box center [66, 108] width 122 height 17
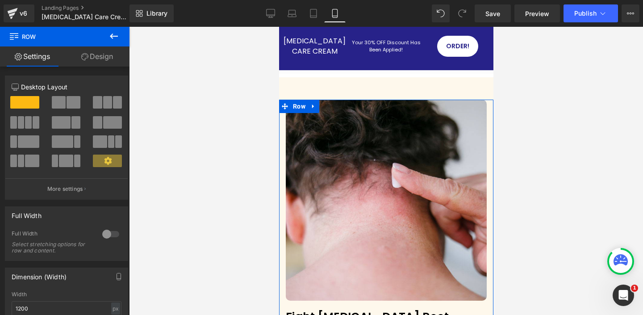
click at [104, 55] on link "Design" at bounding box center [97, 56] width 65 height 20
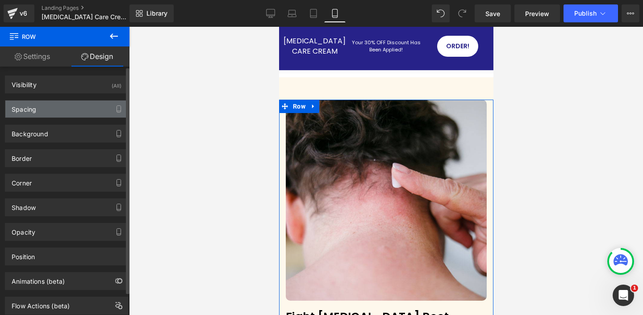
click at [79, 108] on div "Spacing" at bounding box center [66, 108] width 122 height 17
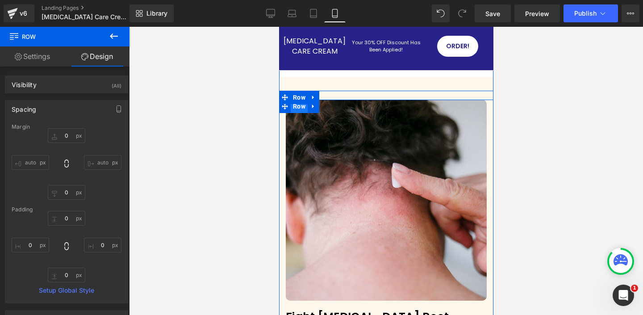
click at [299, 100] on span "Row" at bounding box center [298, 106] width 17 height 13
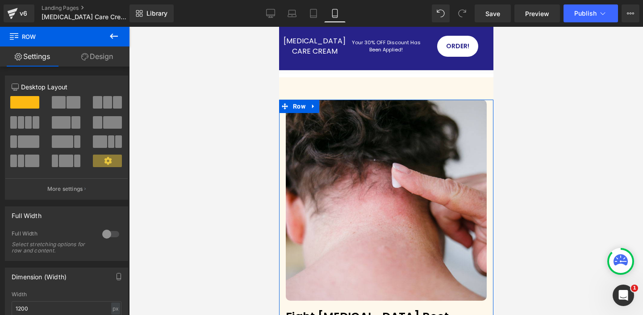
click at [99, 57] on link "Design" at bounding box center [97, 56] width 65 height 20
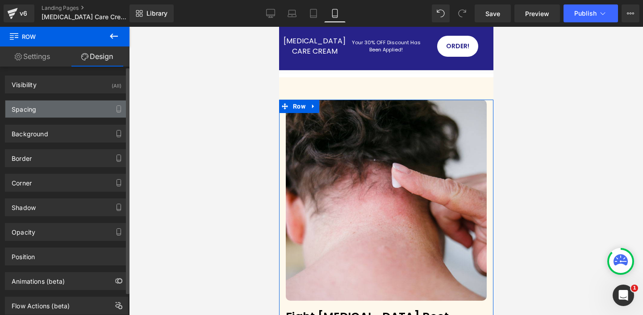
click at [67, 112] on div "Spacing" at bounding box center [66, 108] width 122 height 17
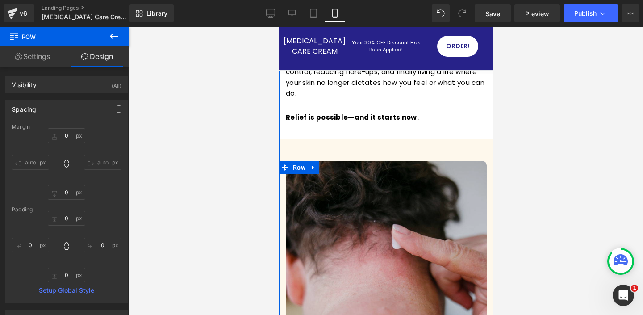
scroll to position [1139, 0]
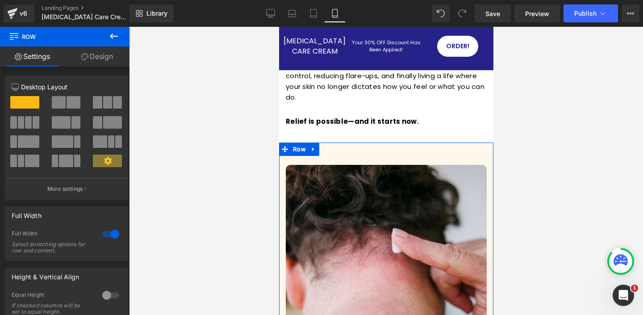
click at [102, 57] on link "Design" at bounding box center [97, 56] width 65 height 20
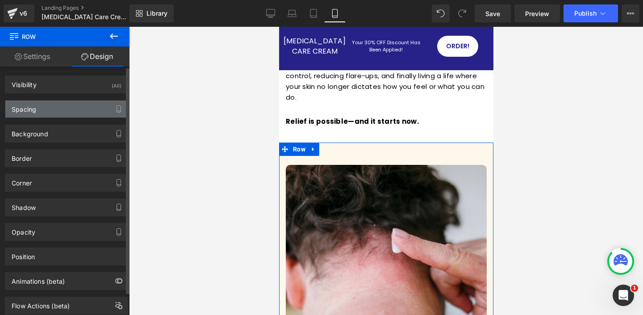
click at [71, 105] on div "Spacing" at bounding box center [66, 108] width 122 height 17
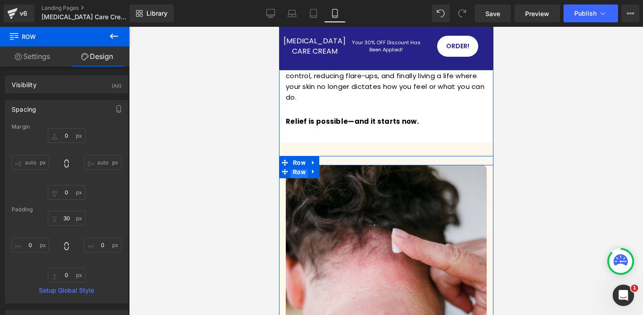
click at [299, 165] on span "Row" at bounding box center [298, 171] width 17 height 13
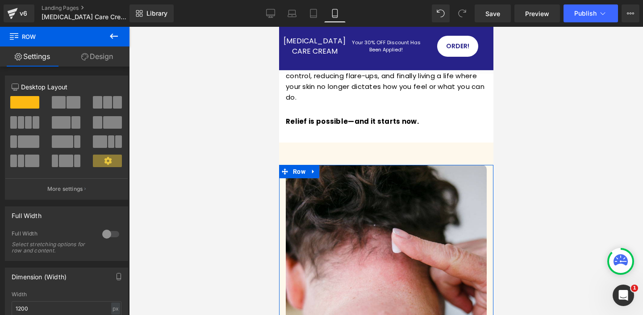
click at [99, 57] on link "Design" at bounding box center [97, 56] width 65 height 20
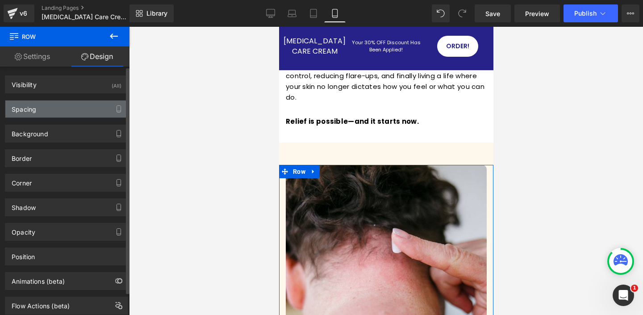
click at [77, 106] on div "Spacing" at bounding box center [66, 108] width 122 height 17
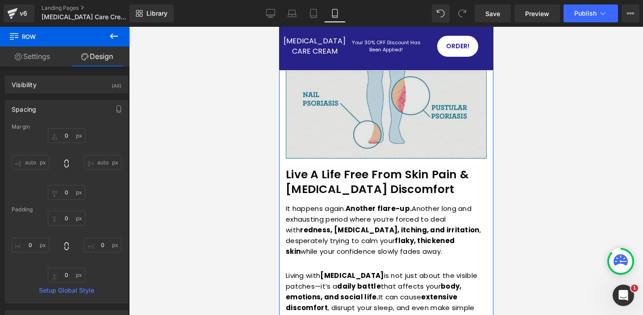
scroll to position [0, 0]
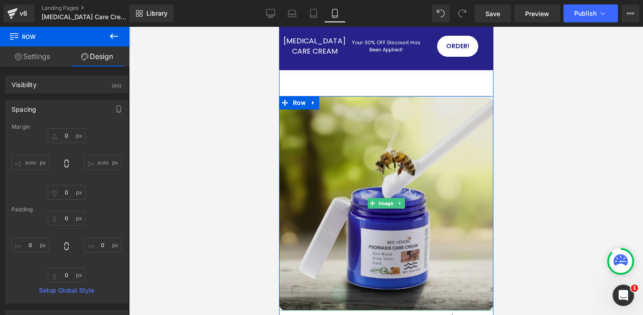
click at [336, 134] on img at bounding box center [386, 203] width 214 height 214
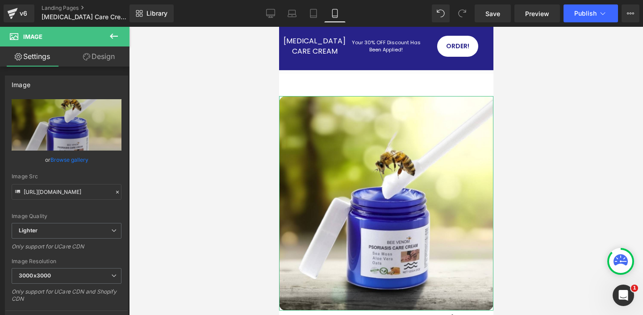
click at [98, 55] on link "Design" at bounding box center [99, 56] width 65 height 20
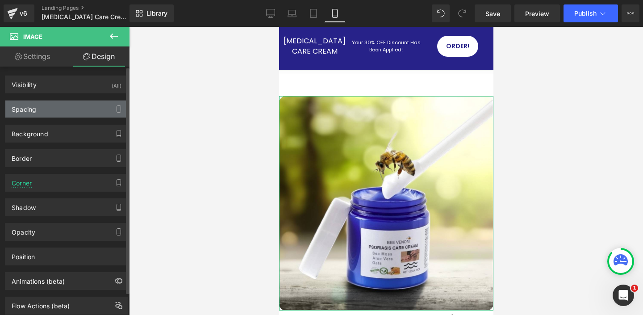
click at [53, 111] on div "Spacing" at bounding box center [66, 108] width 122 height 17
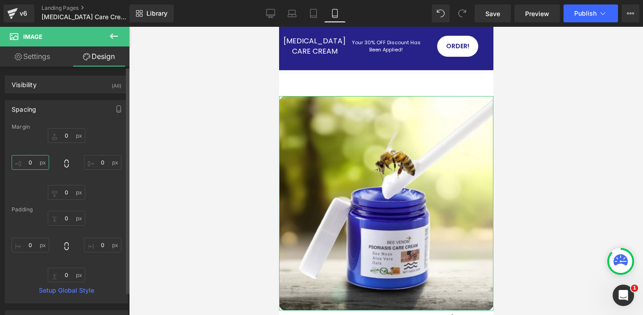
click at [37, 162] on input "0" at bounding box center [30, 162] width 37 height 15
type input "5"
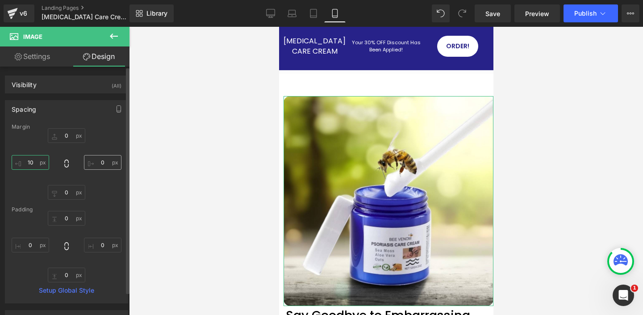
type input "10"
click at [103, 162] on input "0" at bounding box center [102, 162] width 37 height 15
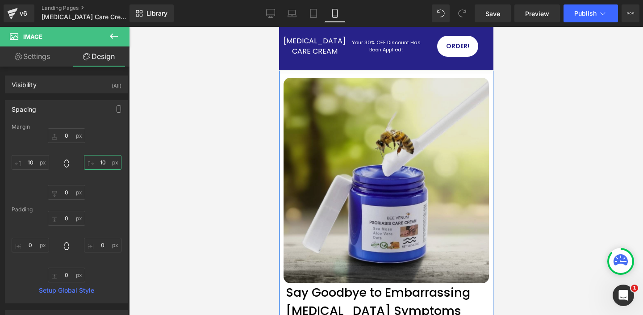
scroll to position [14, 0]
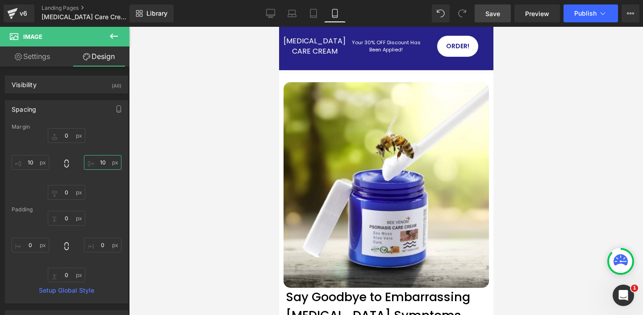
type input "10"
click at [488, 15] on span "Save" at bounding box center [492, 13] width 15 height 9
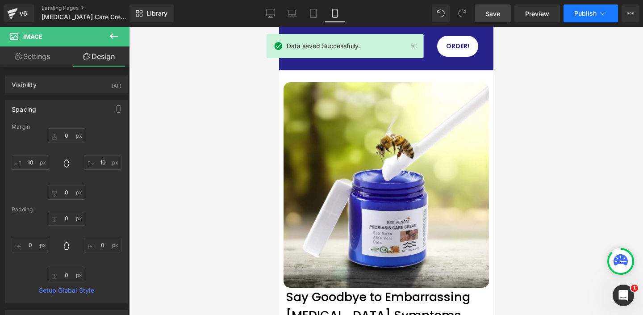
click at [584, 17] on button "Publish" at bounding box center [590, 13] width 54 height 18
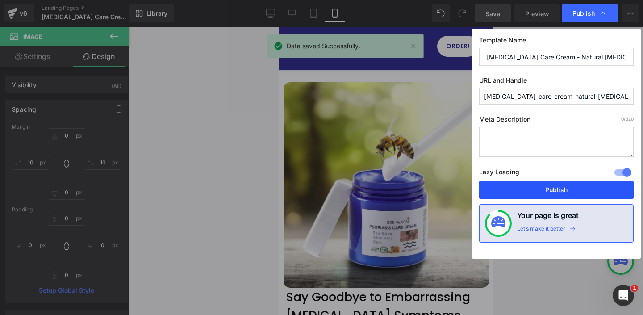
click at [543, 188] on button "Publish" at bounding box center [556, 190] width 154 height 18
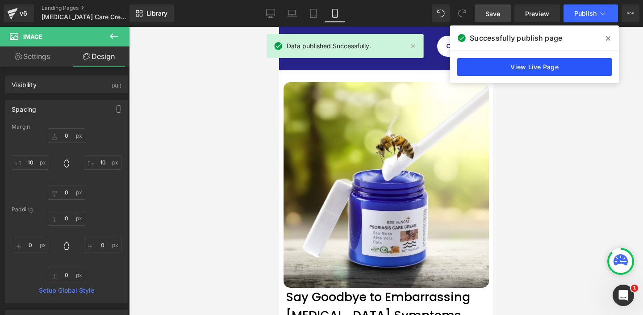
click at [534, 64] on link "View Live Page" at bounding box center [534, 67] width 154 height 18
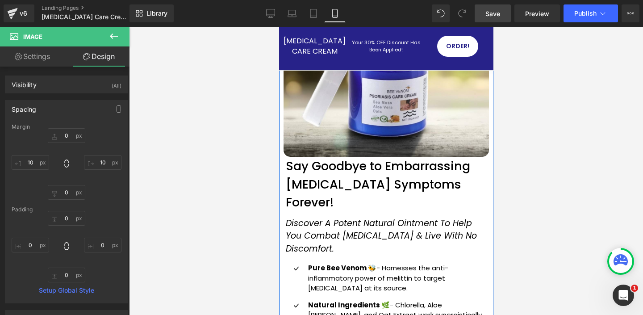
scroll to position [161, 0]
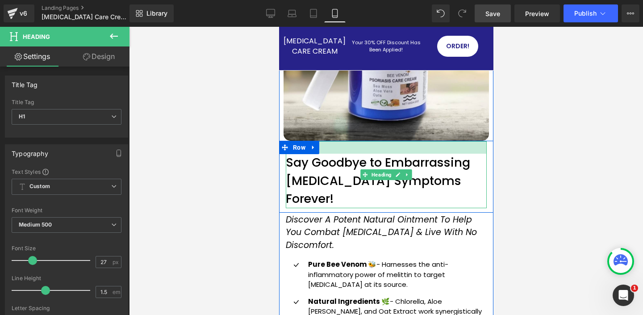
drag, startPoint x: 365, startPoint y: 142, endPoint x: 374, endPoint y: 145, distance: 9.9
click at [370, 154] on div "Say Goodbye to Embarrassing [MEDICAL_DATA] Symptoms Forever! Heading" at bounding box center [385, 174] width 201 height 67
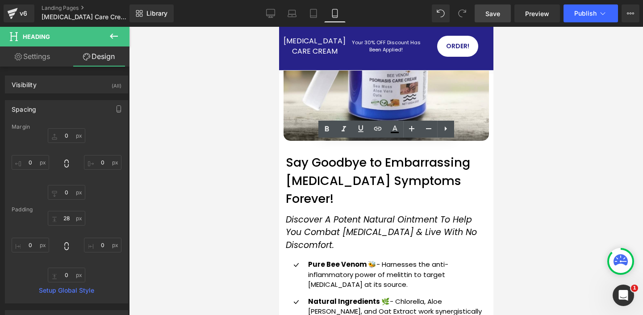
click at [496, 13] on span "Save" at bounding box center [492, 13] width 15 height 9
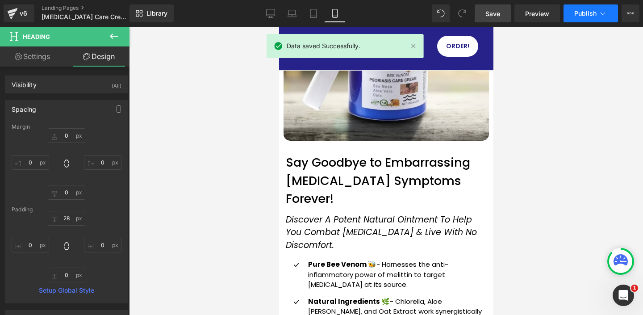
click at [588, 12] on span "Publish" at bounding box center [585, 13] width 22 height 7
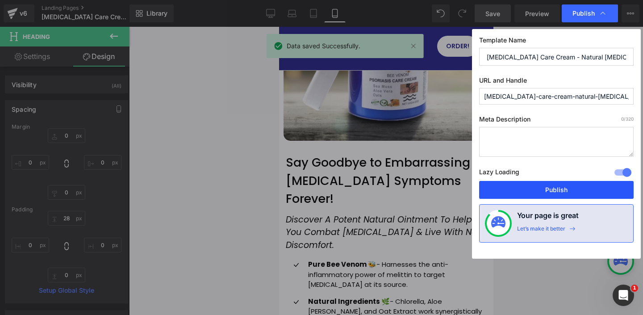
click at [518, 190] on button "Publish" at bounding box center [556, 190] width 154 height 18
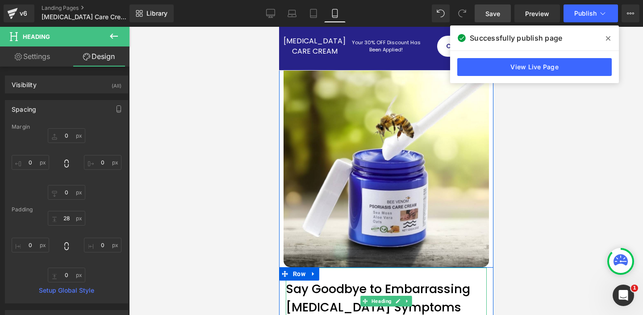
scroll to position [0, 0]
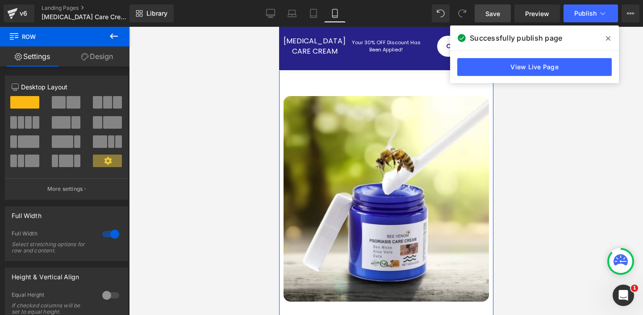
click at [106, 56] on link "Design" at bounding box center [97, 56] width 65 height 20
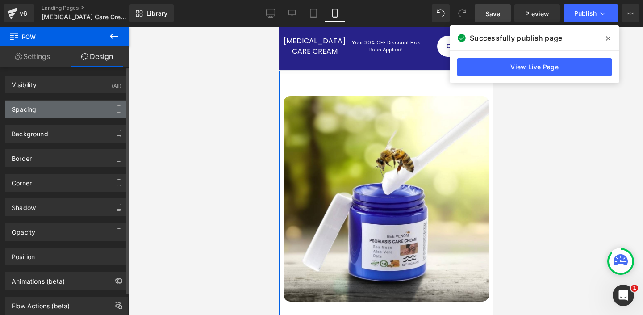
click at [70, 104] on div "Spacing" at bounding box center [66, 108] width 122 height 17
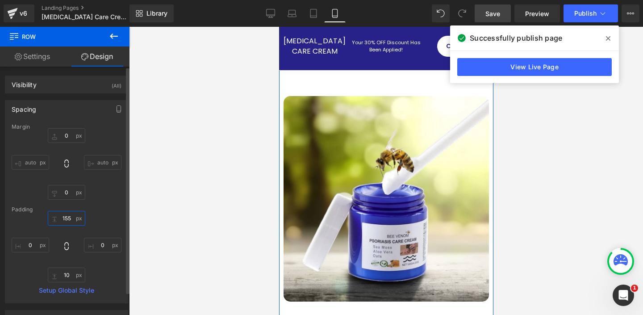
click at [69, 220] on input "text" at bounding box center [66, 218] width 37 height 15
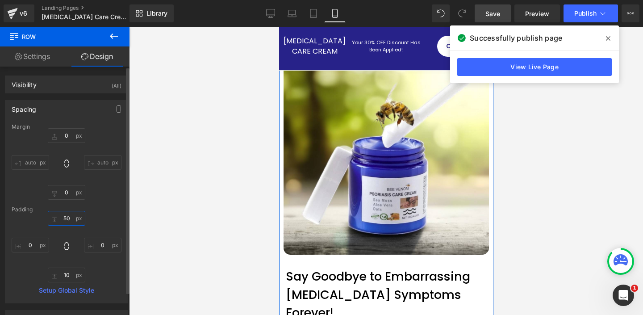
type input "5"
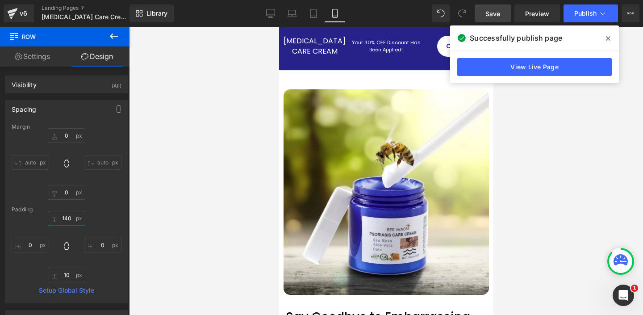
type input "140"
click at [607, 39] on icon at bounding box center [608, 38] width 4 height 7
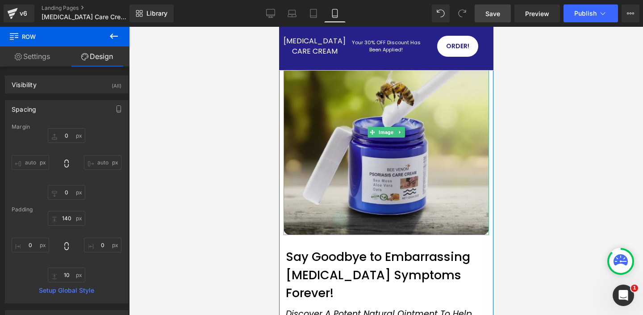
scroll to position [60, 0]
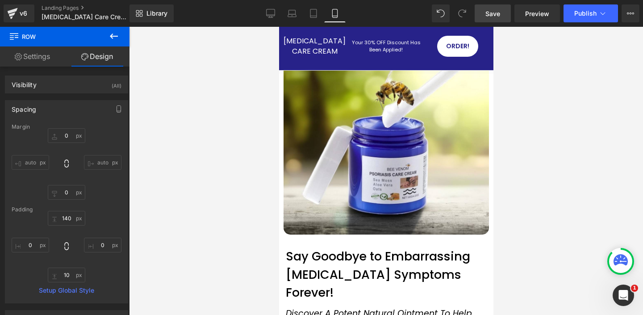
click at [495, 13] on span "Save" at bounding box center [492, 13] width 15 height 9
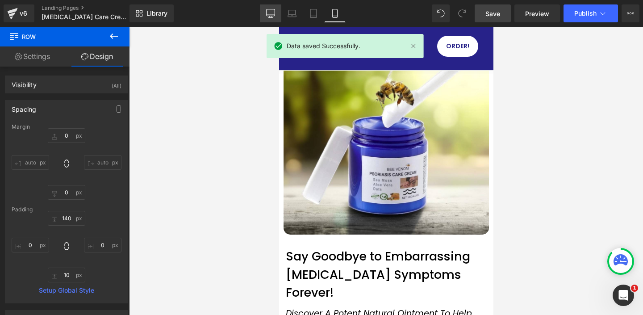
click at [270, 15] on icon at bounding box center [270, 13] width 9 height 9
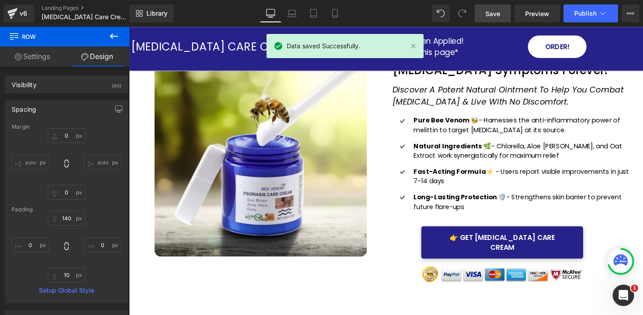
scroll to position [0, 0]
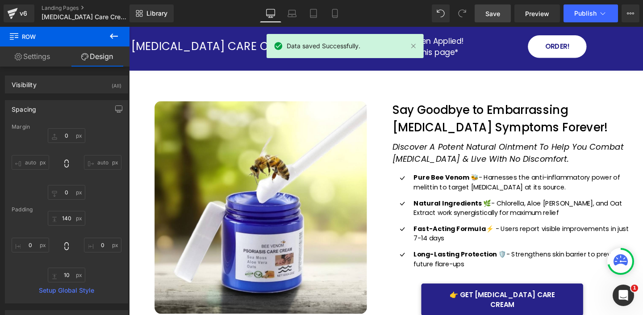
click at [229, 66] on div "[MEDICAL_DATA] CARE CREAM Heading Your 30% OFF Discount Has Been Applied! Headi…" at bounding box center [399, 50] width 540 height 46
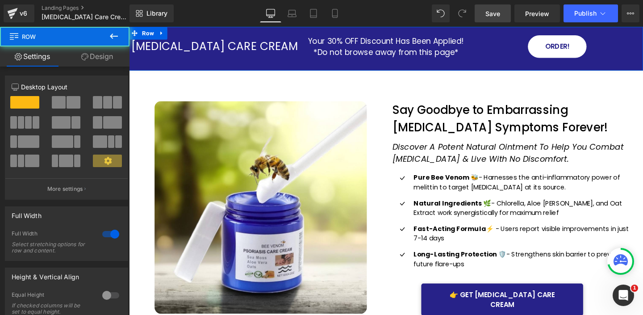
click at [101, 57] on link "Design" at bounding box center [97, 56] width 65 height 20
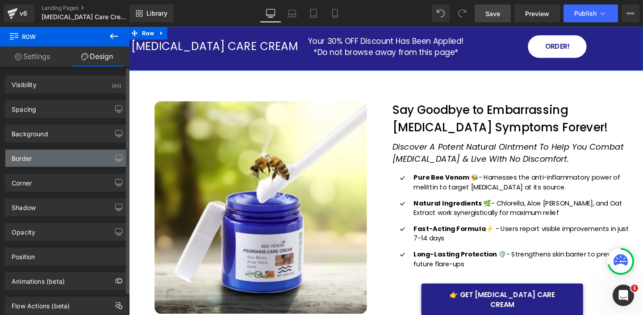
click at [69, 162] on div "Border" at bounding box center [66, 158] width 122 height 17
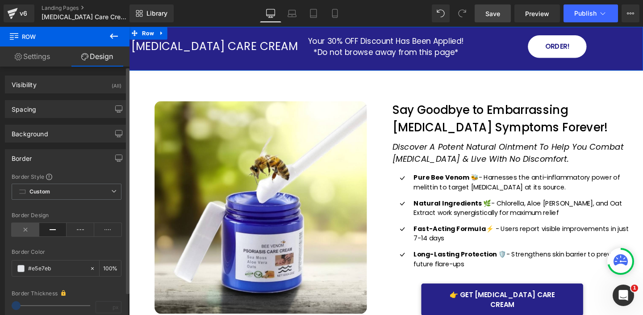
click at [25, 228] on icon at bounding box center [26, 229] width 28 height 13
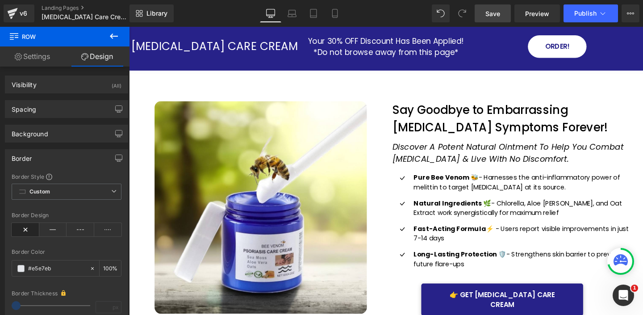
click at [495, 12] on span "Save" at bounding box center [492, 13] width 15 height 9
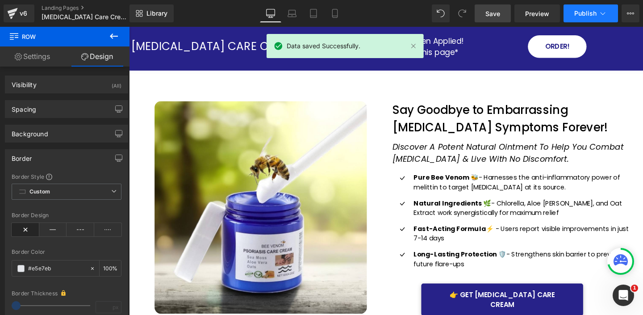
click at [595, 20] on button "Publish" at bounding box center [590, 13] width 54 height 18
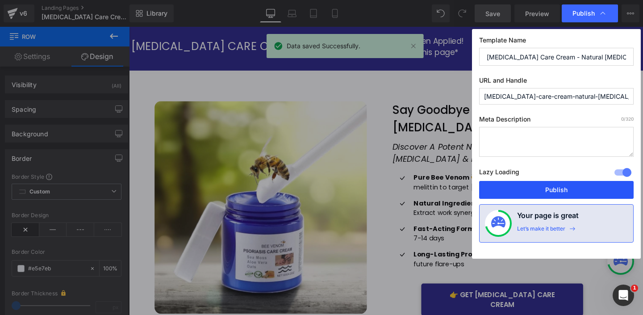
click at [560, 187] on button "Publish" at bounding box center [556, 190] width 154 height 18
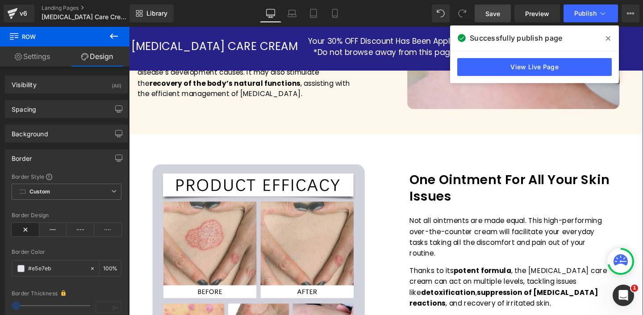
scroll to position [940, 0]
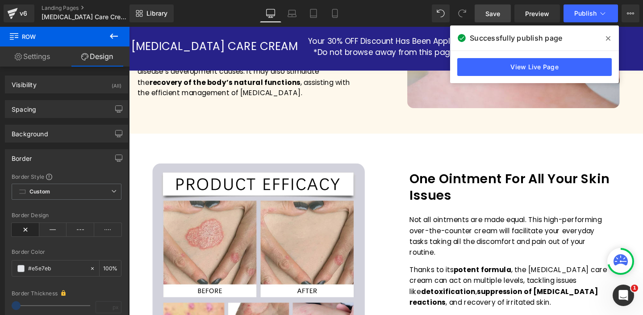
click at [605, 38] on span at bounding box center [608, 38] width 14 height 14
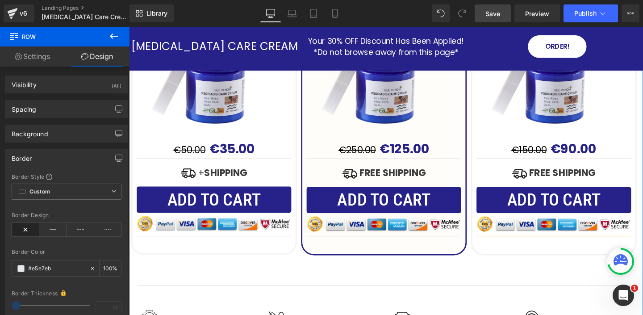
scroll to position [2776, 0]
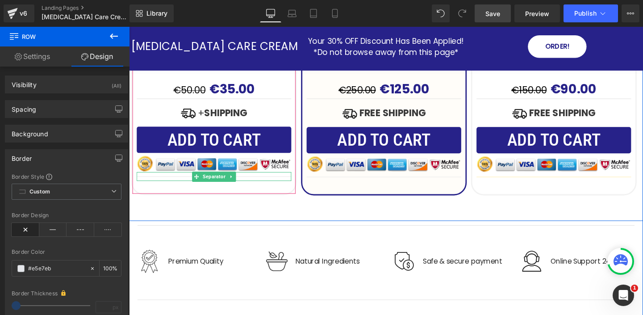
click at [270, 179] on div at bounding box center [218, 183] width 162 height 9
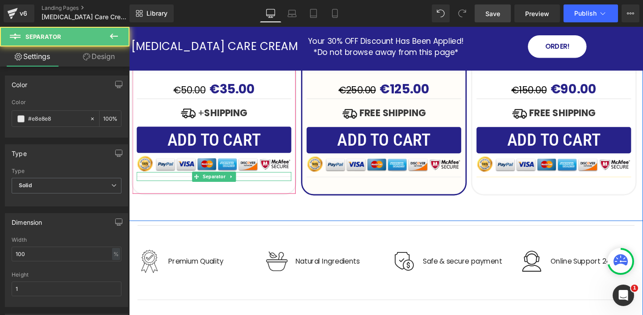
click at [280, 184] on hr at bounding box center [218, 186] width 162 height 5
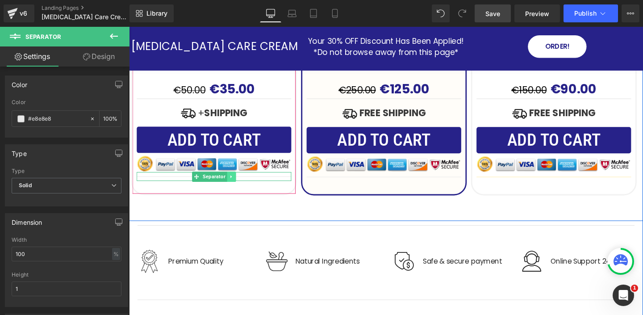
click at [236, 182] on icon at bounding box center [236, 184] width 5 height 5
click at [239, 182] on icon at bounding box center [241, 184] width 5 height 5
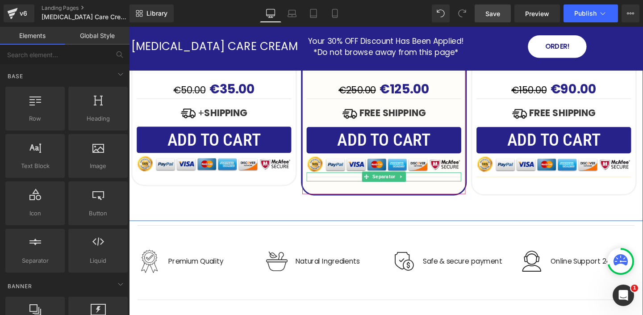
click at [367, 180] on div at bounding box center [397, 184] width 162 height 9
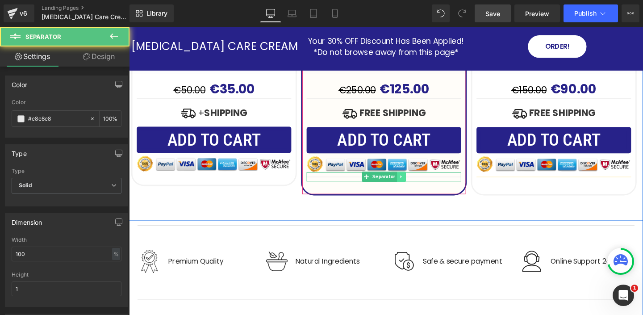
click at [413, 182] on icon at bounding box center [414, 184] width 5 height 5
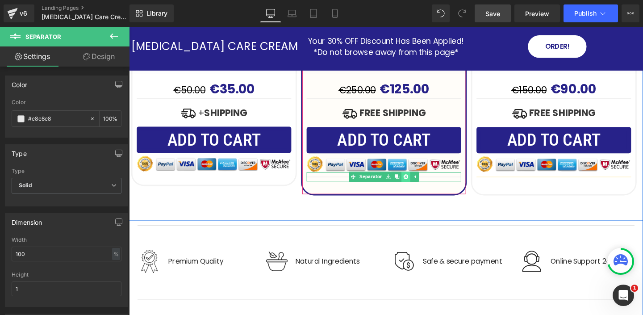
click at [421, 182] on icon at bounding box center [419, 184] width 5 height 5
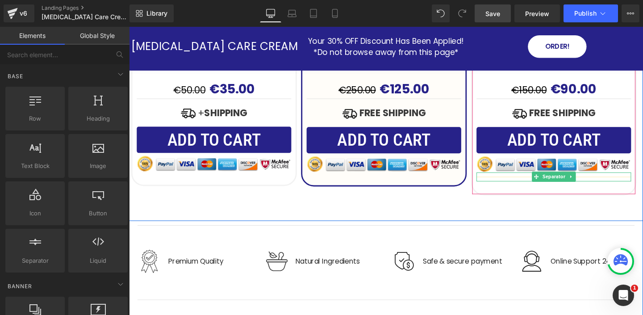
click at [533, 180] on div at bounding box center [575, 184] width 162 height 9
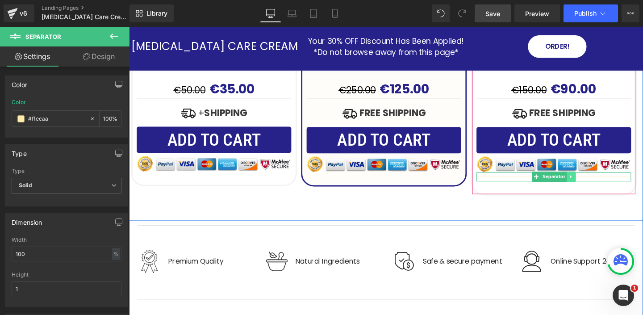
click at [594, 182] on icon at bounding box center [593, 184] width 5 height 5
click at [598, 182] on icon at bounding box center [598, 184] width 5 height 5
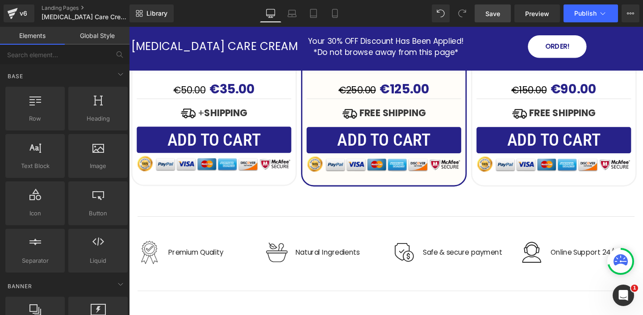
drag, startPoint x: 490, startPoint y: 14, endPoint x: 410, endPoint y: 42, distance: 84.4
click at [490, 14] on span "Save" at bounding box center [492, 13] width 15 height 9
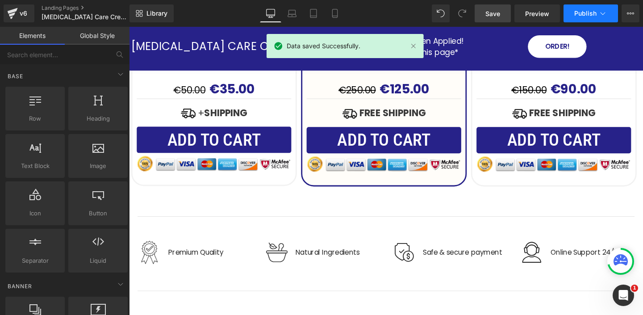
click at [603, 16] on icon at bounding box center [602, 13] width 9 height 9
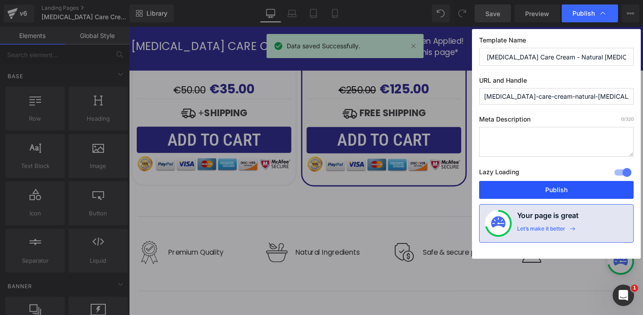
click at [548, 183] on button "Publish" at bounding box center [556, 190] width 154 height 18
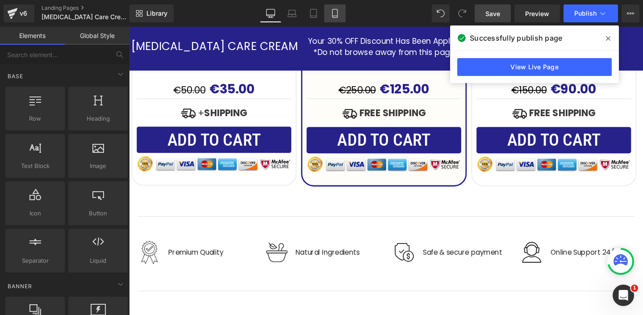
click at [336, 14] on icon at bounding box center [334, 13] width 9 height 9
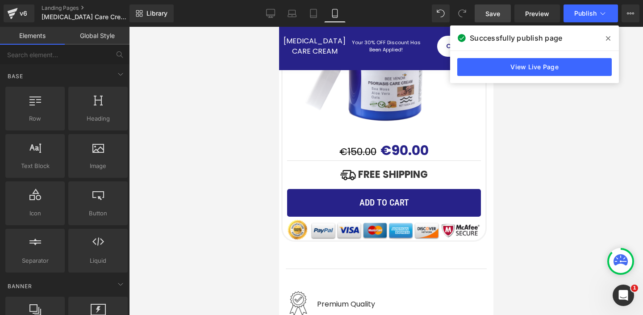
scroll to position [4970, 0]
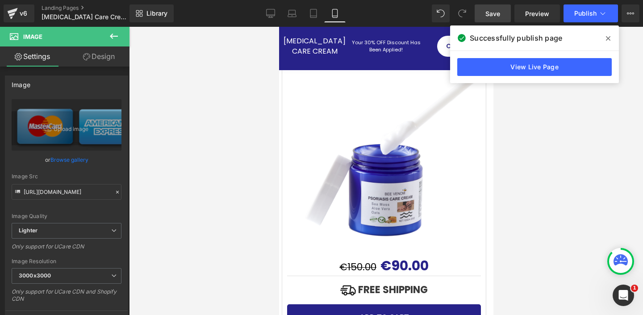
click at [102, 59] on link "Design" at bounding box center [99, 56] width 65 height 20
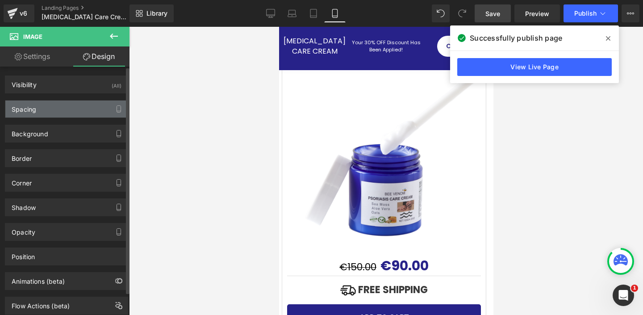
click at [70, 112] on div "Spacing" at bounding box center [66, 108] width 122 height 17
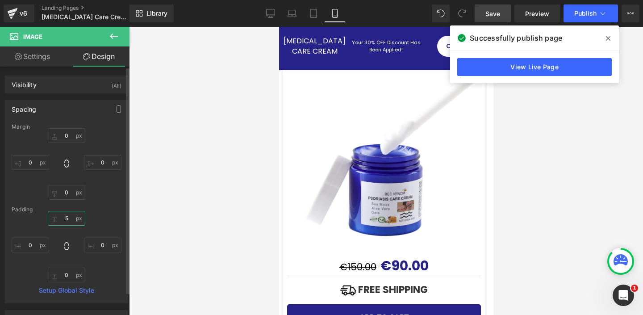
click at [69, 218] on input "5" at bounding box center [66, 218] width 37 height 15
type input "2"
type input "5"
click at [64, 277] on input "0" at bounding box center [66, 274] width 37 height 15
click at [69, 277] on input "0" at bounding box center [66, 274] width 37 height 15
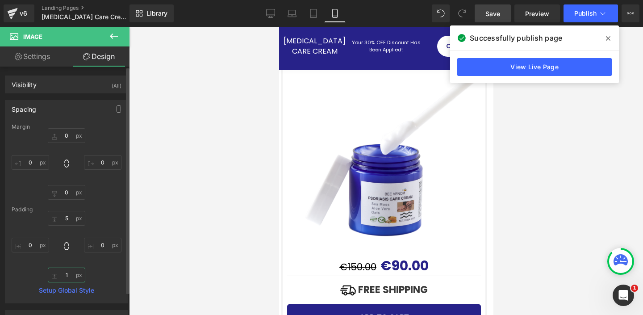
type input "10"
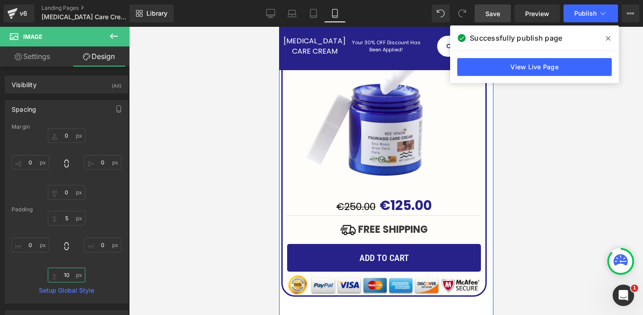
scroll to position [4636, 0]
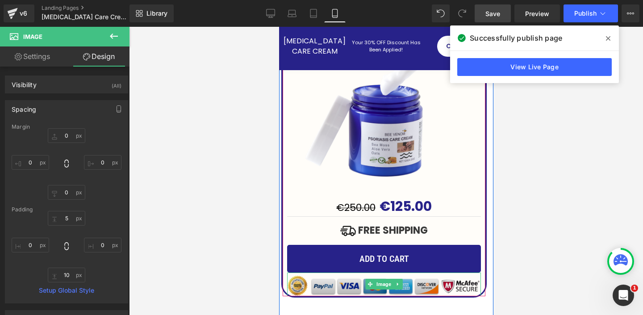
click at [408, 272] on img at bounding box center [384, 284] width 194 height 24
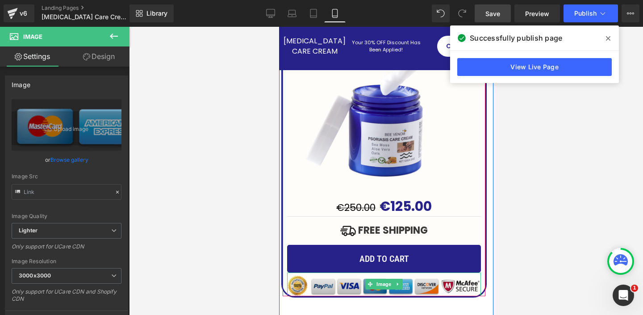
click at [313, 272] on img at bounding box center [384, 284] width 194 height 24
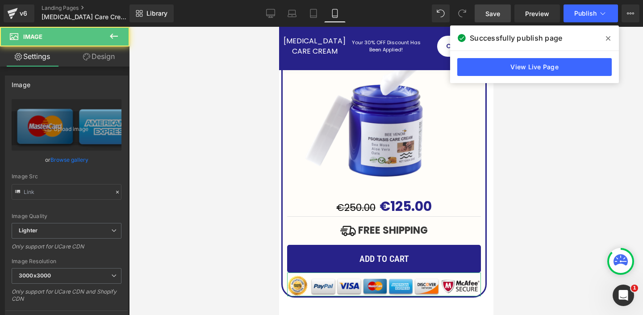
click at [110, 57] on link "Design" at bounding box center [99, 56] width 65 height 20
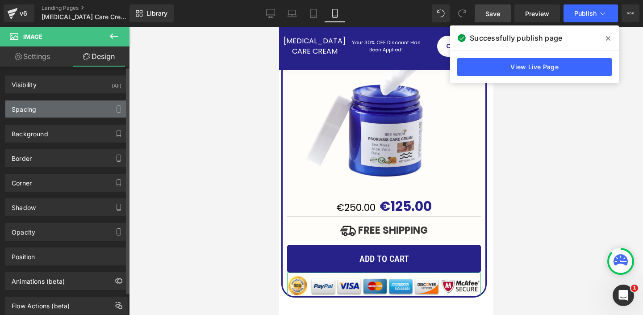
click at [71, 111] on div "Spacing" at bounding box center [66, 108] width 122 height 17
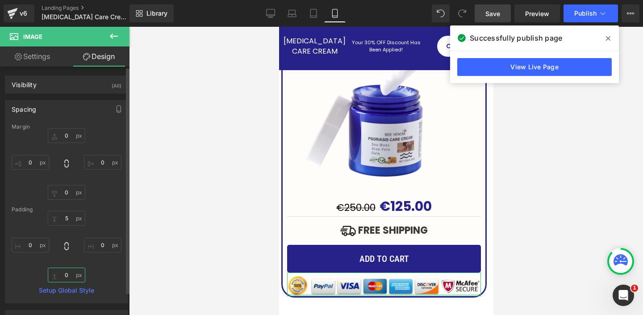
click at [71, 275] on input "0" at bounding box center [66, 274] width 37 height 15
type input "10"
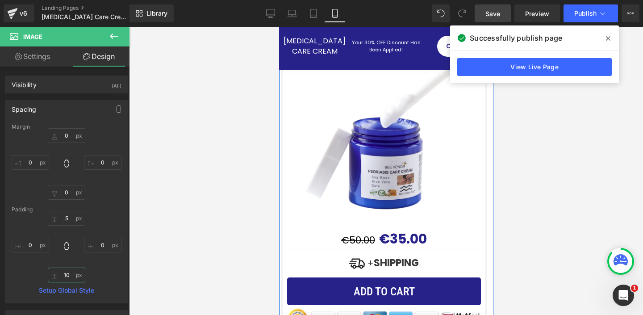
scroll to position [4222, 0]
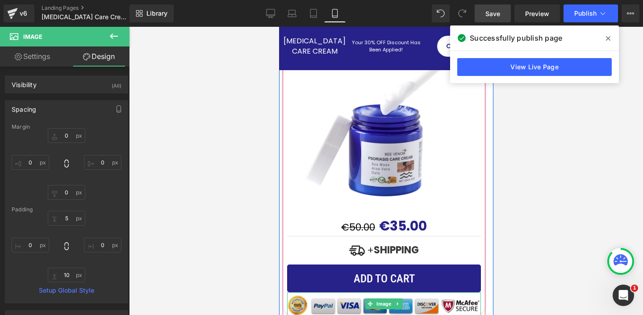
click at [328, 292] on img at bounding box center [384, 304] width 194 height 24
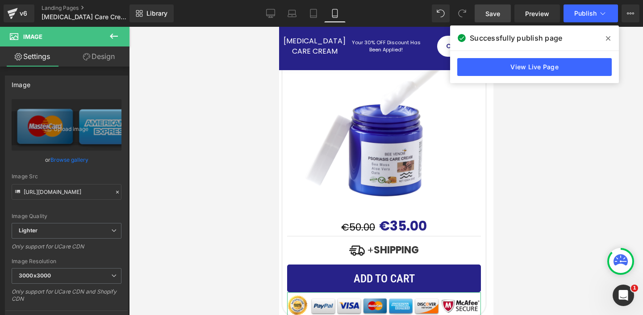
click at [101, 54] on link "Design" at bounding box center [99, 56] width 65 height 20
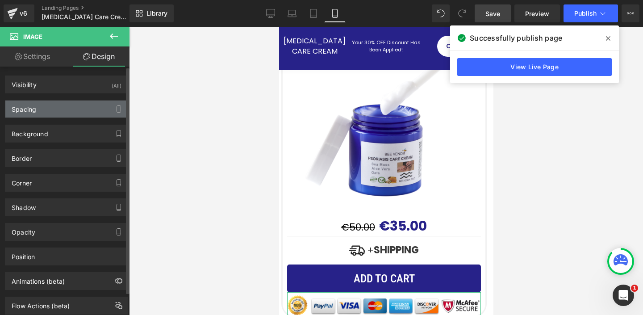
click at [67, 111] on div "Spacing" at bounding box center [66, 108] width 122 height 17
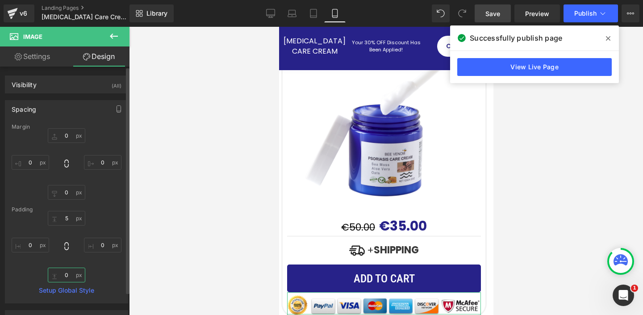
click at [71, 274] on input "0" at bounding box center [66, 274] width 37 height 15
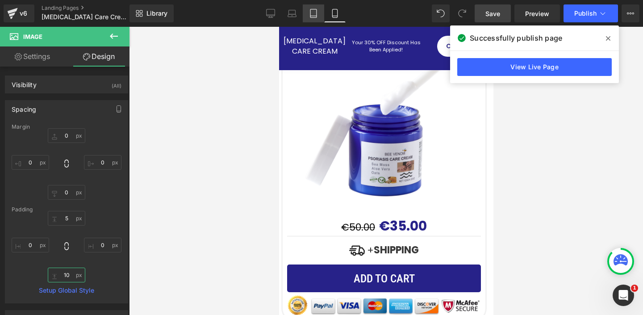
type input "10"
click at [314, 19] on link "Tablet" at bounding box center [313, 13] width 21 height 18
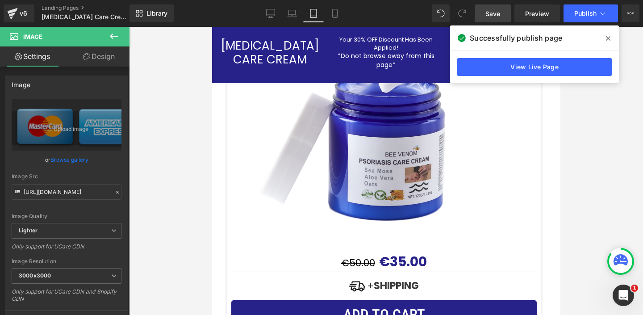
click at [102, 55] on link "Design" at bounding box center [99, 56] width 65 height 20
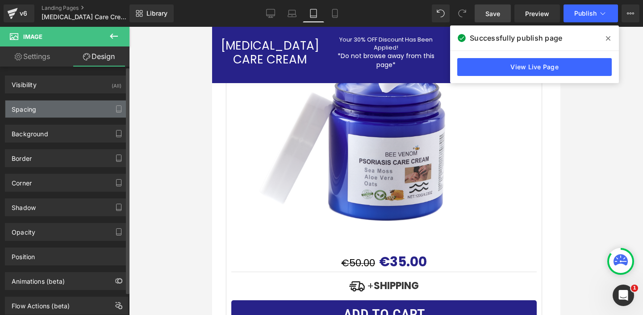
click at [58, 114] on div "Spacing" at bounding box center [66, 108] width 122 height 17
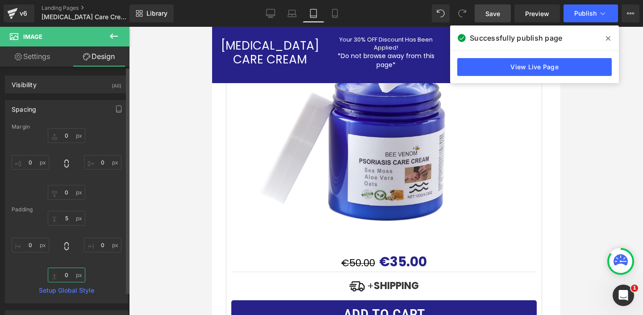
click at [71, 276] on input "0" at bounding box center [66, 274] width 37 height 15
type input "10"
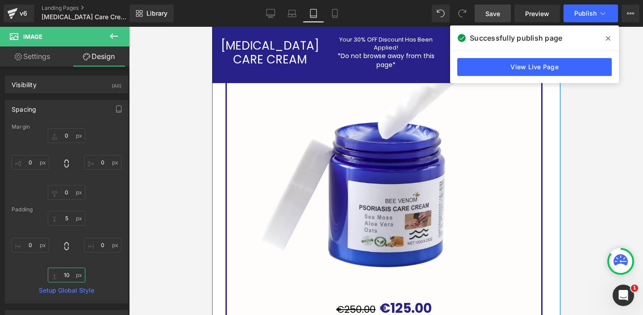
scroll to position [4008, 0]
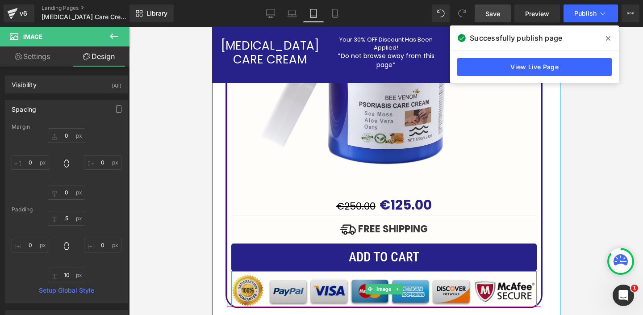
click at [337, 271] on img at bounding box center [383, 289] width 305 height 36
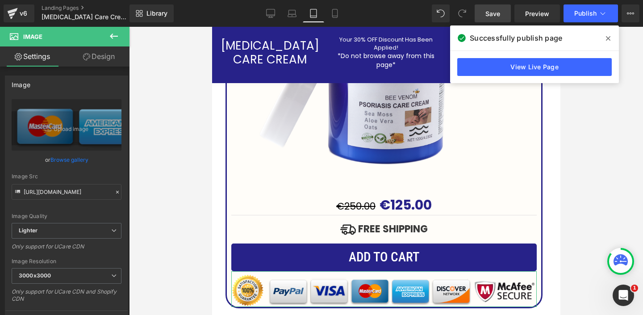
click at [102, 56] on link "Design" at bounding box center [99, 56] width 65 height 20
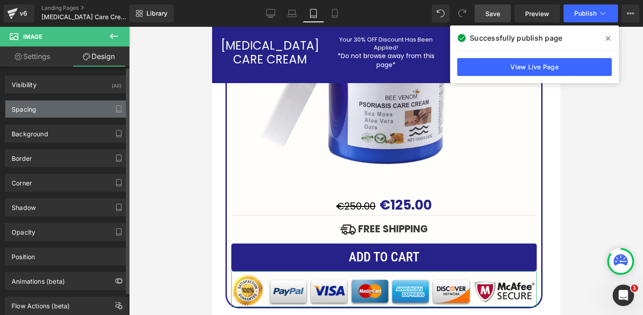
click at [67, 108] on div "Spacing" at bounding box center [66, 108] width 122 height 17
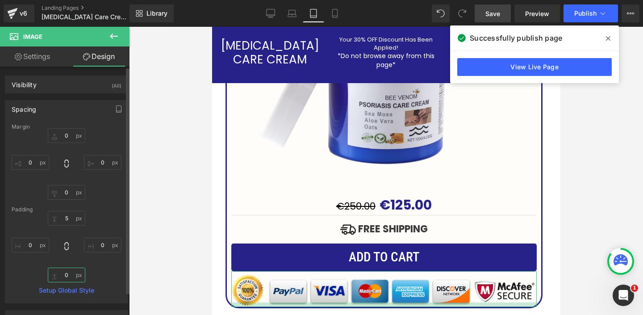
click at [72, 276] on input "0" at bounding box center [66, 274] width 37 height 15
type input "10"
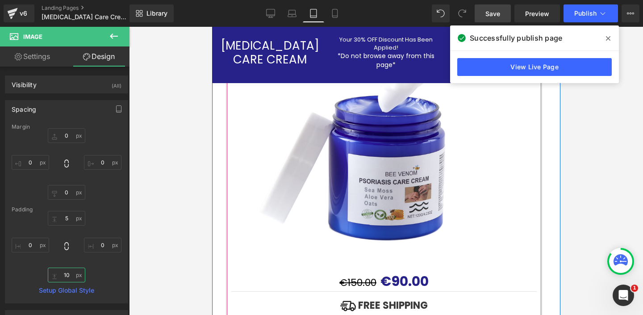
scroll to position [4497, 0]
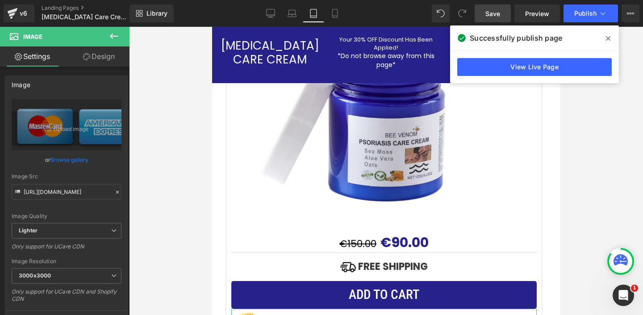
drag, startPoint x: 109, startPoint y: 60, endPoint x: 71, endPoint y: 162, distance: 109.0
click at [108, 60] on link "Design" at bounding box center [99, 56] width 65 height 20
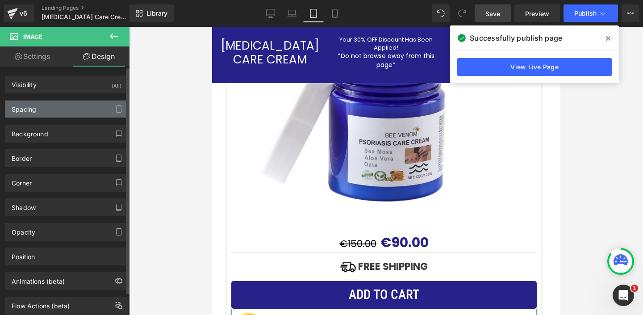
click at [66, 109] on div "Spacing" at bounding box center [66, 108] width 122 height 17
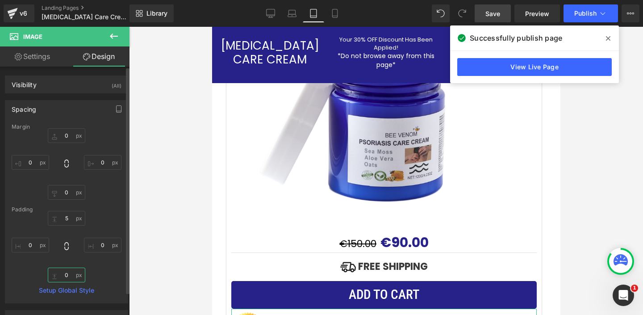
click at [71, 273] on input "0" at bounding box center [66, 274] width 37 height 15
type input "10"
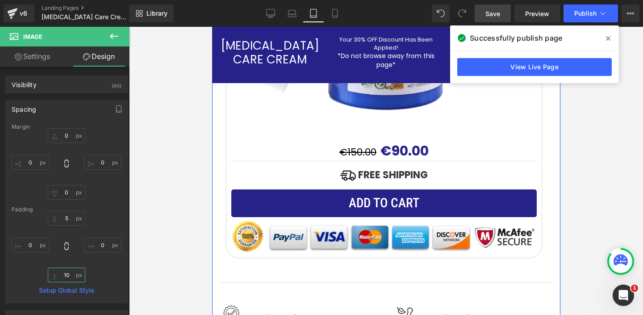
scroll to position [4577, 0]
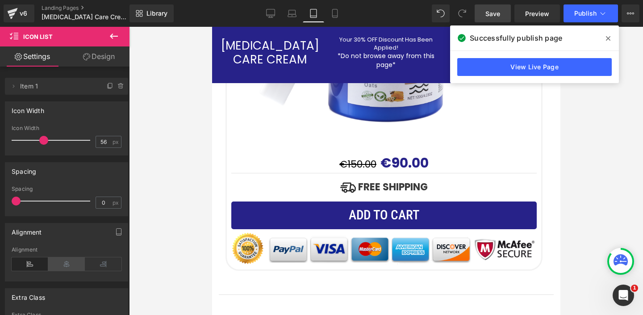
click at [67, 265] on icon at bounding box center [66, 263] width 37 height 13
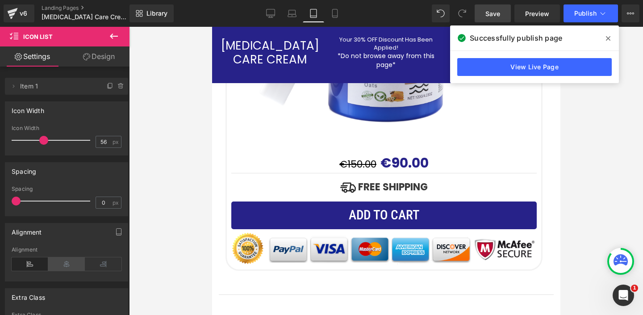
click at [72, 262] on icon at bounding box center [66, 263] width 37 height 13
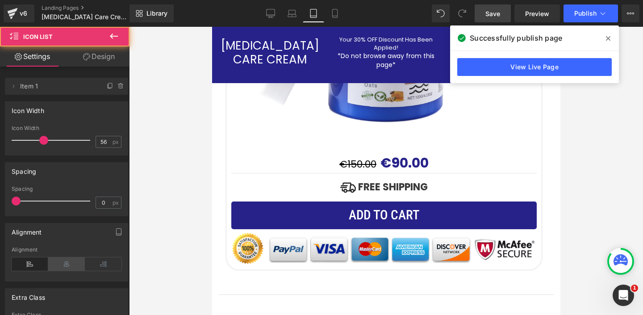
click at [66, 263] on icon at bounding box center [66, 263] width 37 height 13
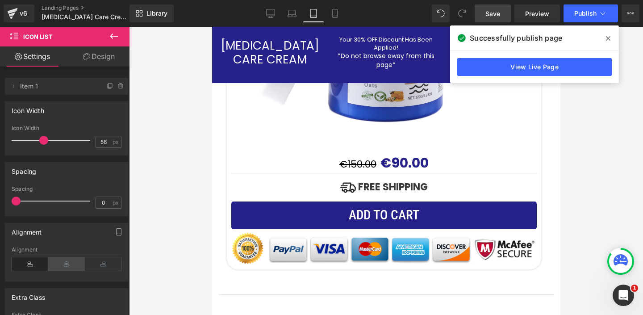
click at [67, 265] on icon at bounding box center [66, 263] width 37 height 13
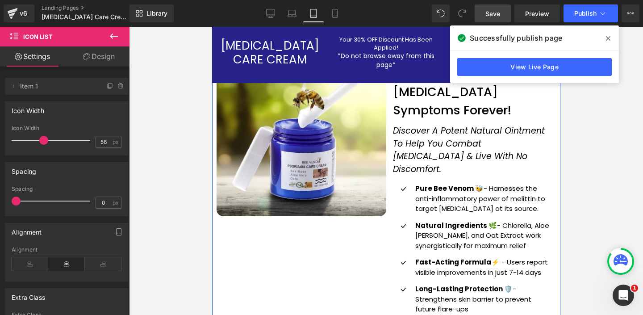
scroll to position [0, 0]
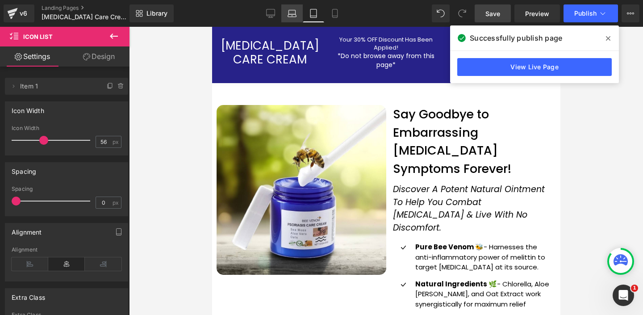
click at [293, 16] on icon at bounding box center [291, 13] width 9 height 9
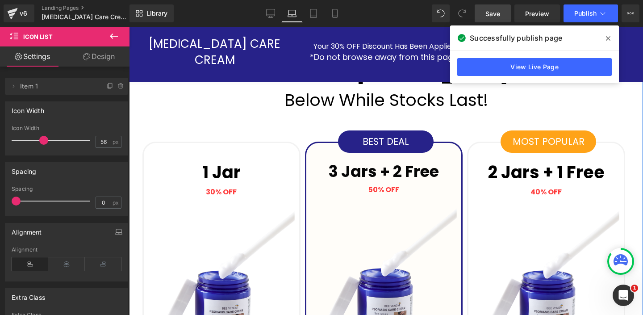
scroll to position [2823, 0]
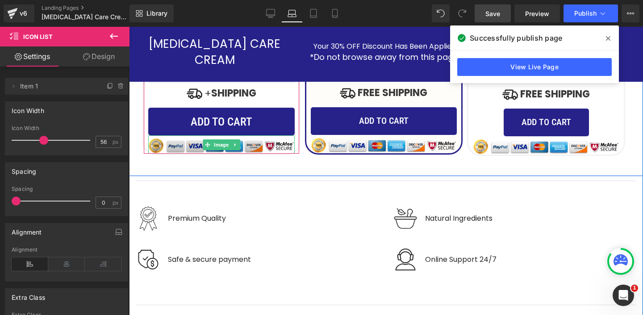
click at [270, 143] on img at bounding box center [221, 144] width 146 height 18
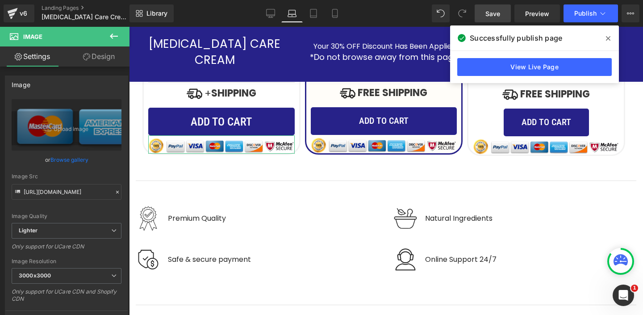
click at [103, 58] on link "Design" at bounding box center [99, 56] width 65 height 20
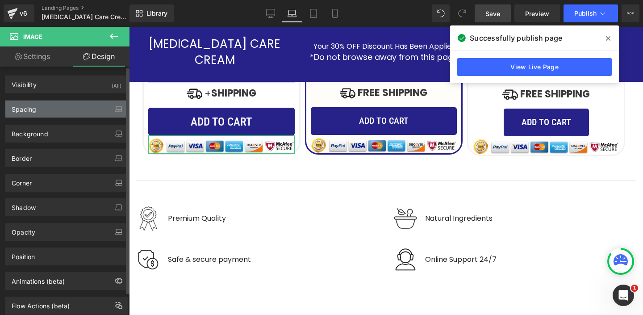
click at [80, 106] on div "Spacing" at bounding box center [66, 108] width 122 height 17
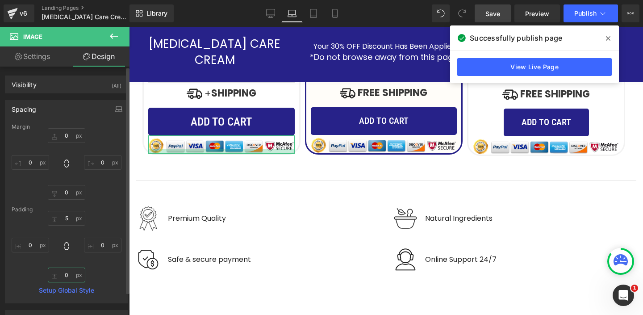
click at [70, 277] on input "0" at bounding box center [66, 274] width 37 height 15
type input "10"
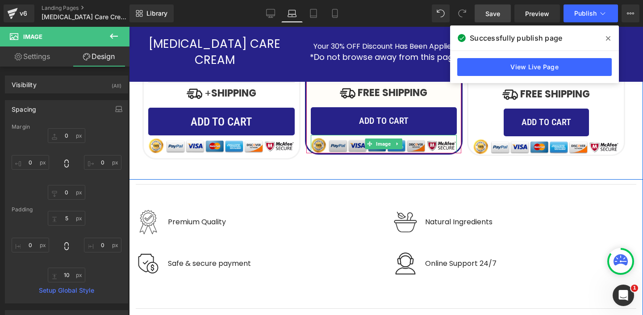
click at [339, 146] on img at bounding box center [384, 144] width 146 height 18
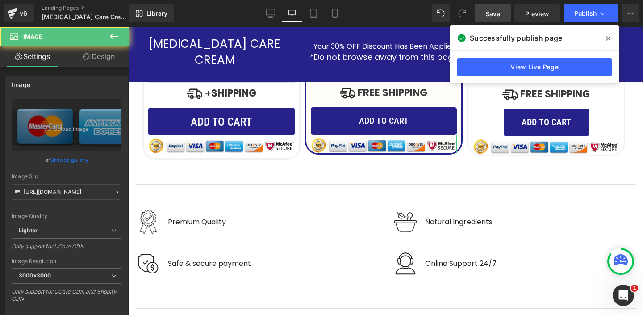
click at [98, 57] on link "Design" at bounding box center [99, 56] width 65 height 20
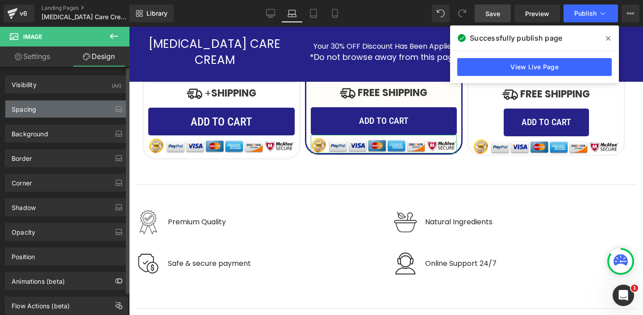
click at [57, 109] on div "Spacing" at bounding box center [66, 108] width 122 height 17
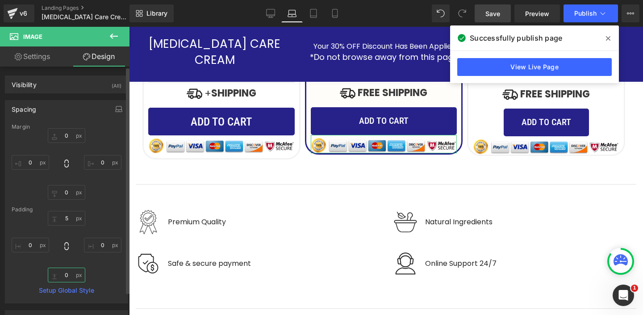
click at [67, 276] on input "text" at bounding box center [66, 274] width 37 height 15
type input "10"
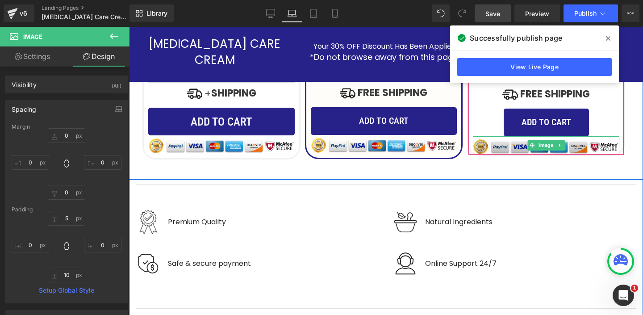
click at [509, 147] on img at bounding box center [546, 145] width 146 height 18
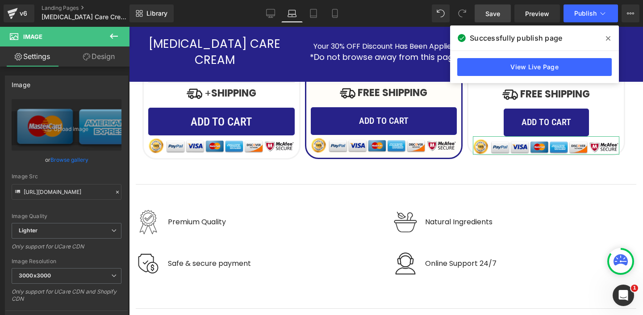
click at [99, 54] on link "Design" at bounding box center [99, 56] width 65 height 20
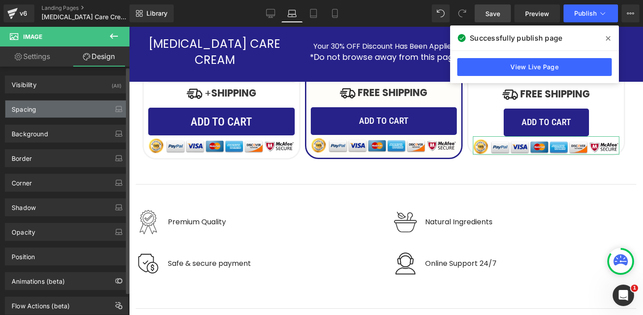
click at [56, 115] on div "Spacing" at bounding box center [66, 108] width 122 height 17
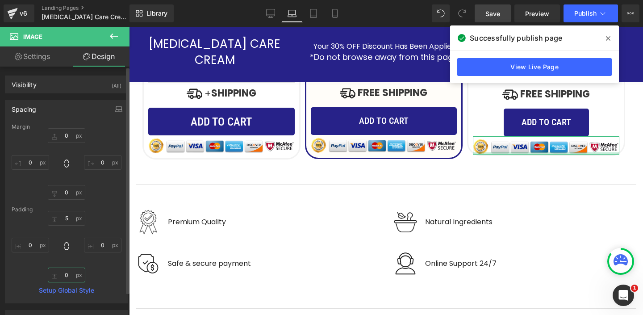
click at [70, 271] on input "0" at bounding box center [66, 274] width 37 height 15
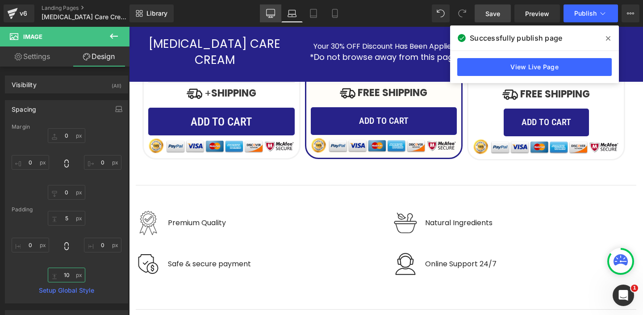
type input "10"
click at [266, 20] on link "Desktop" at bounding box center [270, 13] width 21 height 18
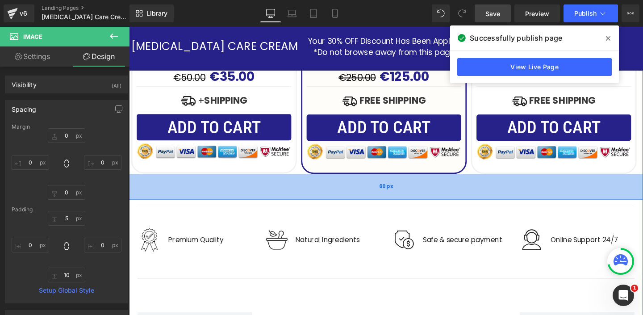
scroll to position [2701, 0]
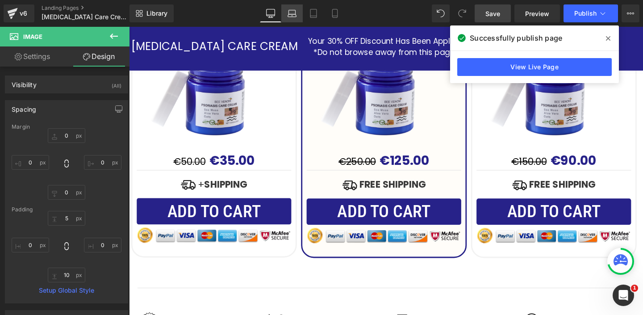
click at [291, 10] on icon at bounding box center [291, 13] width 9 height 9
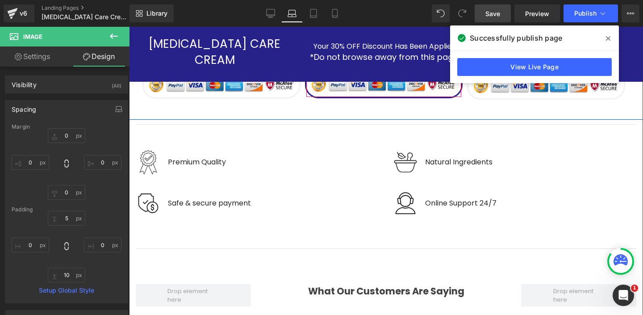
scroll to position [2936, 0]
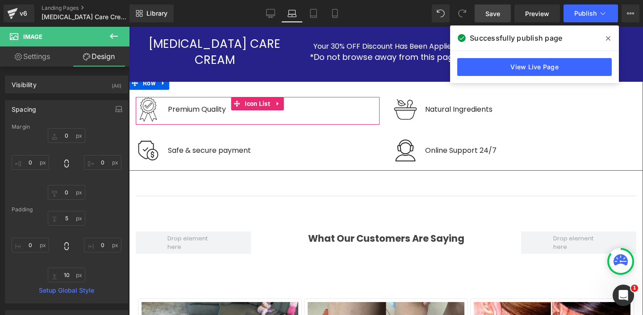
click at [241, 114] on div "Image Premium Quality Text Block" at bounding box center [258, 111] width 244 height 28
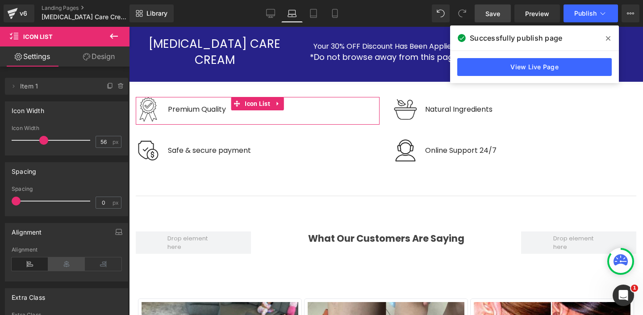
click at [64, 263] on icon at bounding box center [66, 263] width 37 height 13
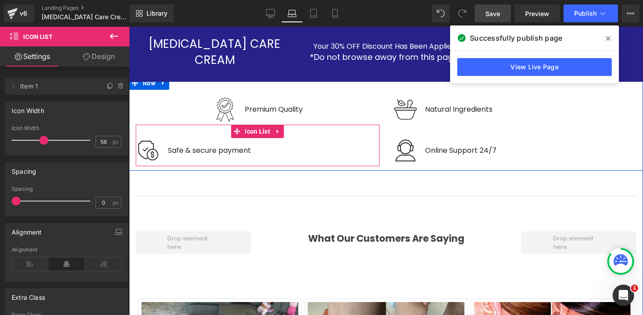
click at [272, 149] on div "Image Safe & secure payment Text Block" at bounding box center [258, 152] width 244 height 28
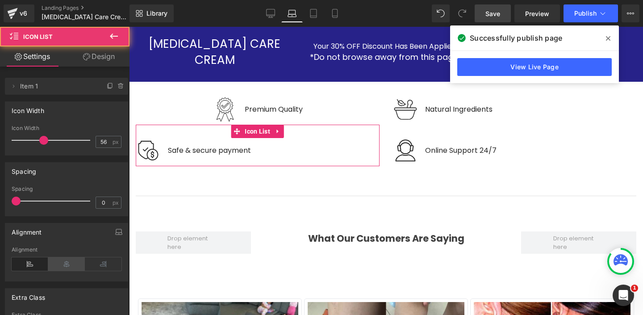
click at [72, 265] on icon at bounding box center [66, 263] width 37 height 13
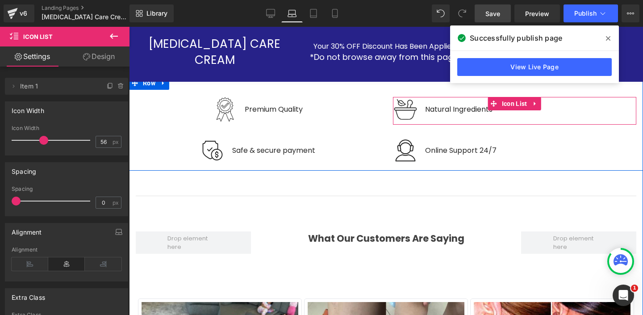
click at [539, 111] on div "Image Natural Ingredients Text Block" at bounding box center [515, 111] width 244 height 28
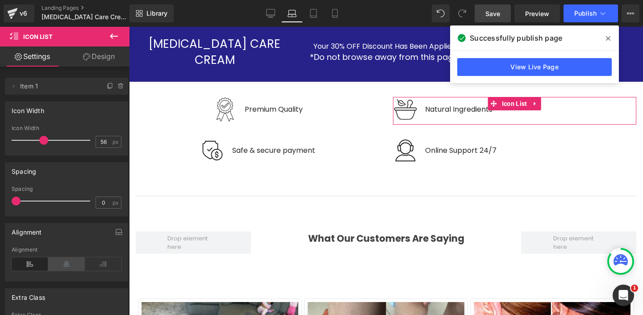
click at [73, 264] on icon at bounding box center [66, 263] width 37 height 13
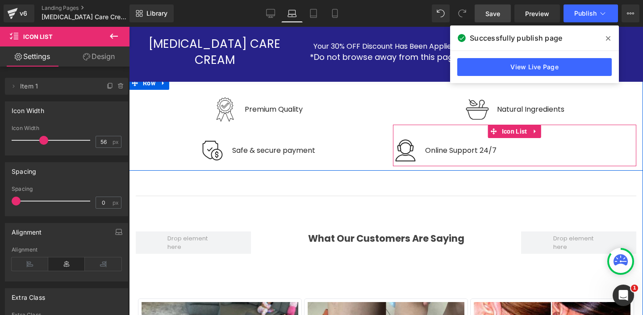
click at [511, 151] on div "Image Online Support 24/7 Text Block" at bounding box center [515, 152] width 244 height 28
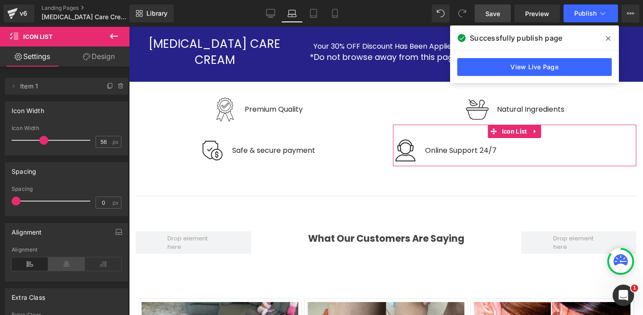
click at [63, 267] on icon at bounding box center [66, 263] width 37 height 13
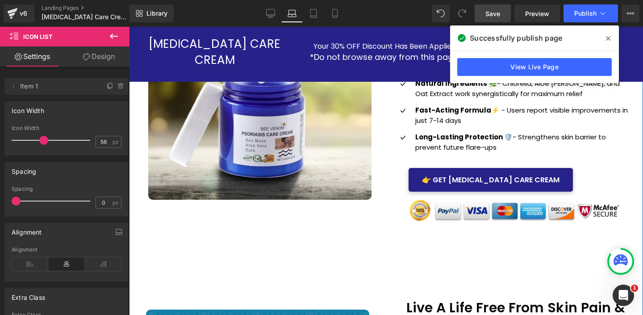
scroll to position [0, 0]
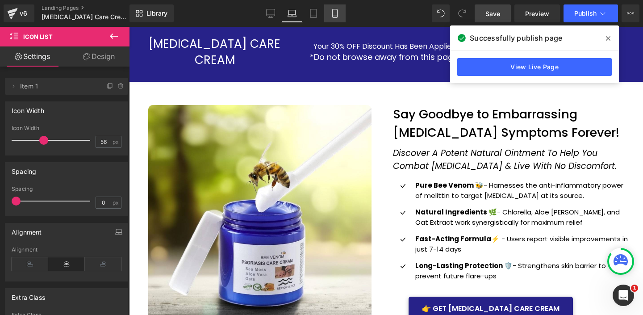
click at [333, 15] on icon at bounding box center [334, 13] width 9 height 9
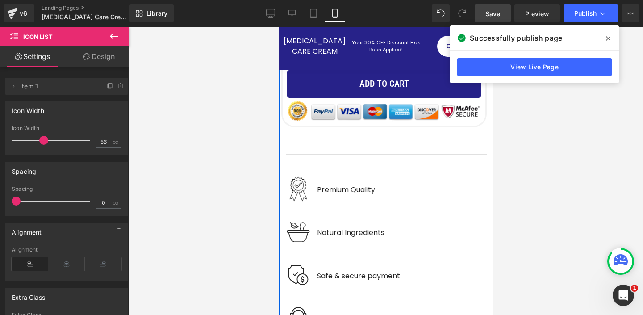
scroll to position [5226, 0]
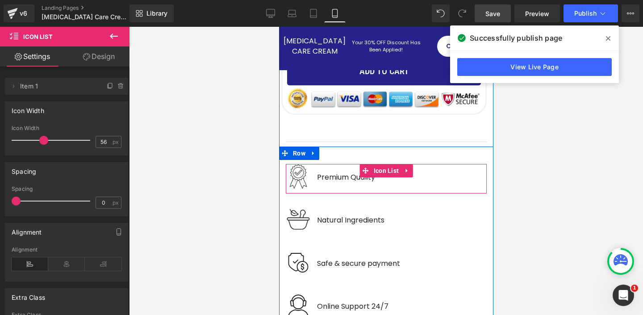
click at [407, 164] on div "Image Premium Quality Text Block" at bounding box center [385, 179] width 201 height 30
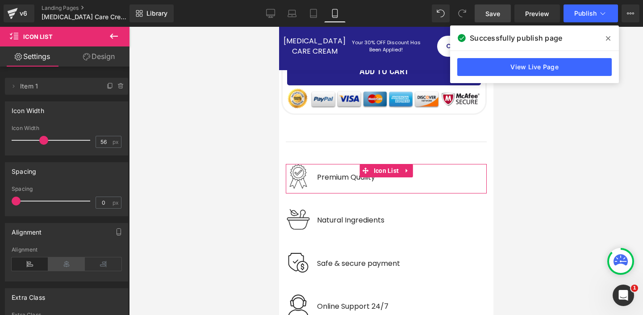
click at [69, 264] on icon at bounding box center [66, 263] width 37 height 13
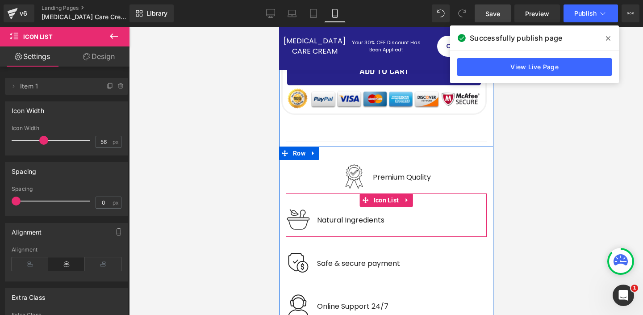
click at [444, 207] on div "Image Natural Ingredients Text Block" at bounding box center [385, 222] width 201 height 30
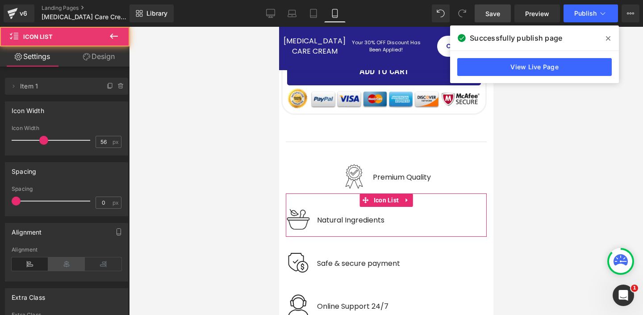
click at [62, 258] on icon at bounding box center [66, 263] width 37 height 13
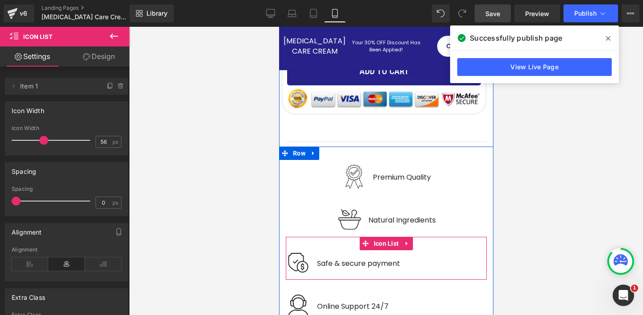
click at [466, 250] on div "Image Safe & secure payment Text Block" at bounding box center [385, 265] width 201 height 30
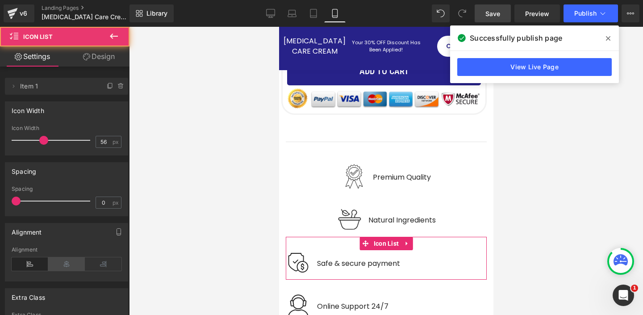
click at [69, 265] on icon at bounding box center [66, 263] width 37 height 13
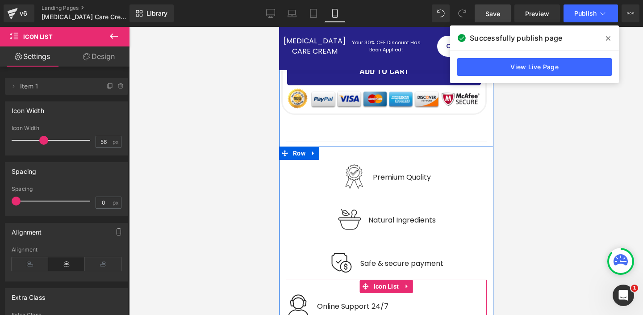
click at [445, 293] on div "Image Online Support 24/7 Text Block" at bounding box center [385, 308] width 201 height 30
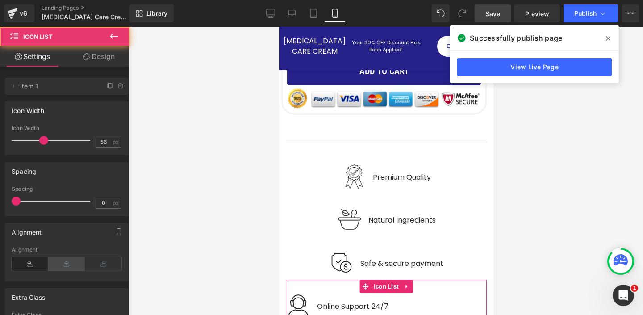
click at [75, 261] on icon at bounding box center [66, 263] width 37 height 13
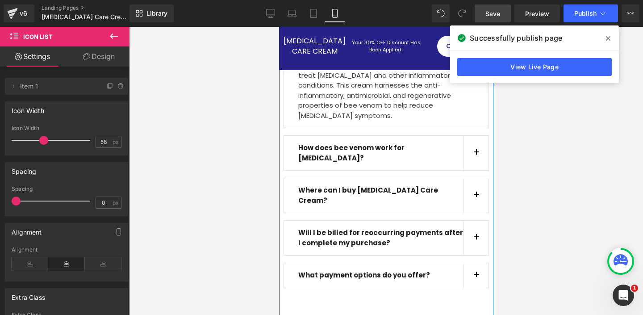
scroll to position [6133, 0]
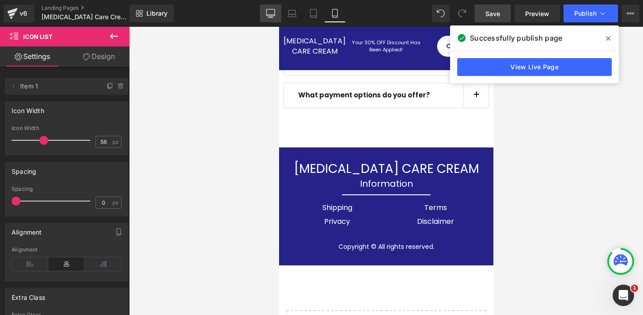
click at [274, 12] on icon at bounding box center [270, 13] width 9 height 9
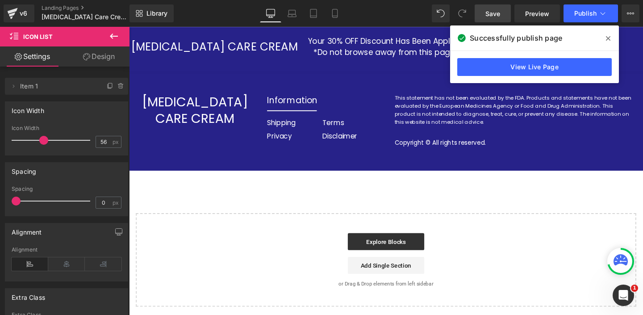
scroll to position [2905, 0]
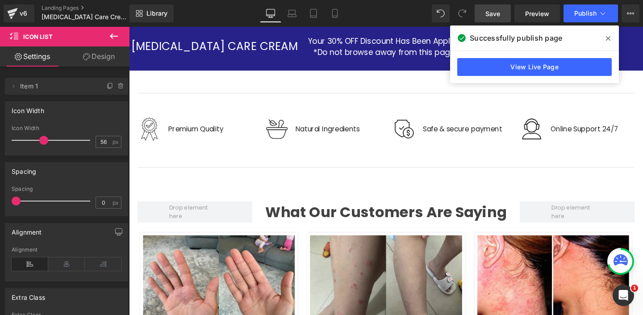
click at [607, 39] on icon at bounding box center [608, 38] width 4 height 4
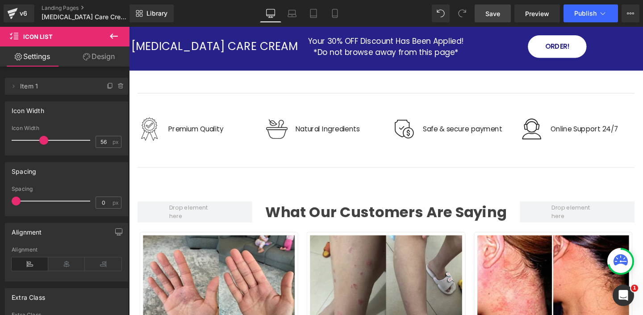
click at [491, 12] on span "Save" at bounding box center [492, 13] width 15 height 9
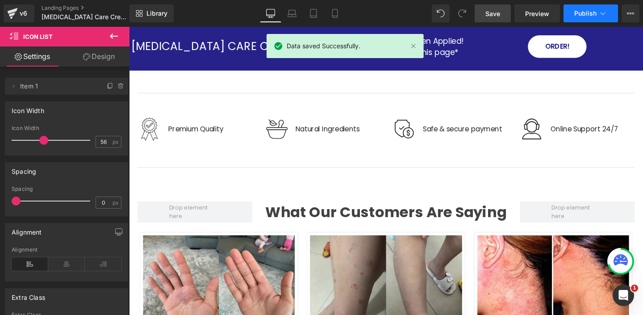
click at [598, 17] on icon at bounding box center [602, 13] width 9 height 9
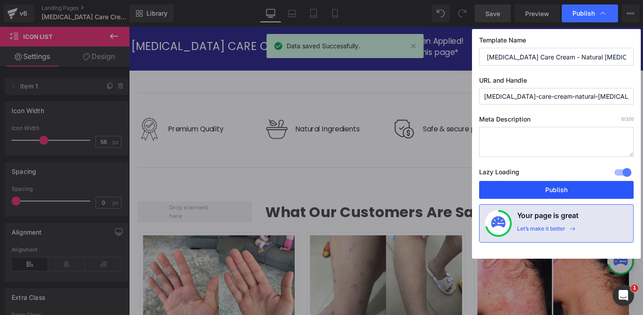
click at [546, 186] on button "Publish" at bounding box center [556, 190] width 154 height 18
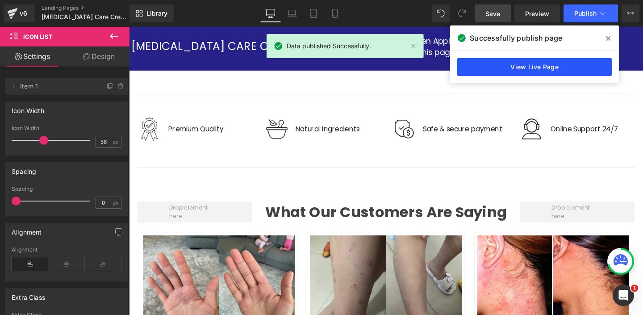
click at [499, 69] on link "View Live Page" at bounding box center [534, 67] width 154 height 18
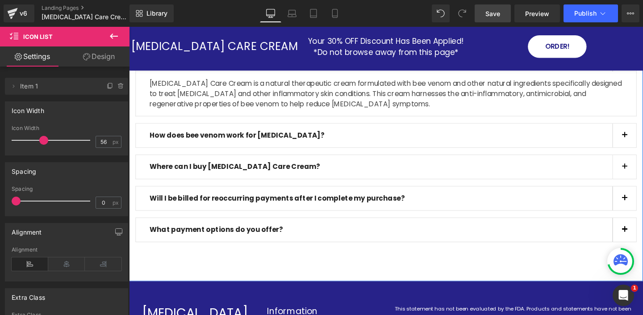
scroll to position [3284, 0]
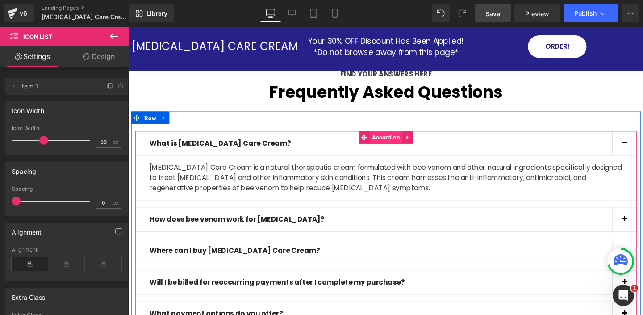
click at [391, 136] on span "Accordion" at bounding box center [399, 142] width 34 height 13
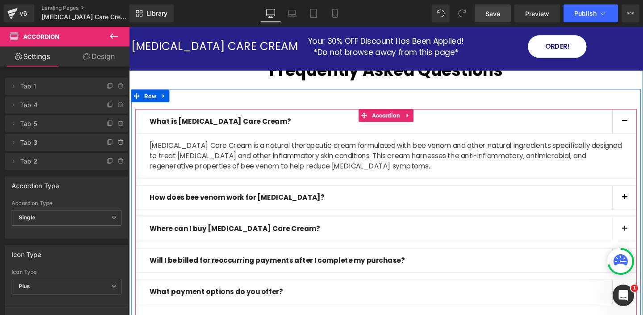
scroll to position [3308, 0]
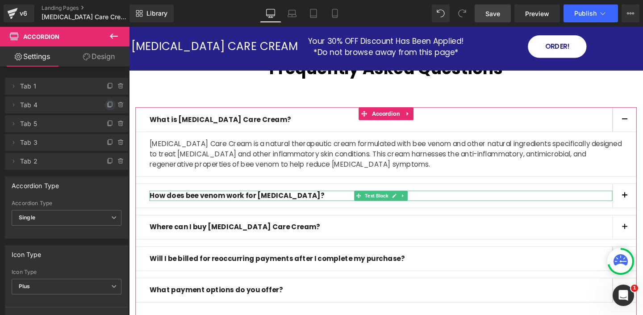
click at [107, 105] on icon at bounding box center [110, 104] width 7 height 7
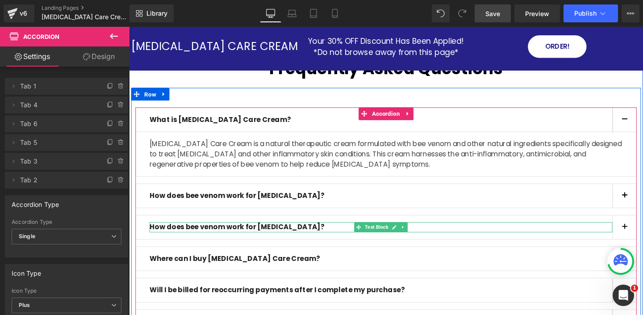
click at [198, 232] on b "How does bee venom work for [MEDICAL_DATA]?" at bounding box center [242, 237] width 184 height 10
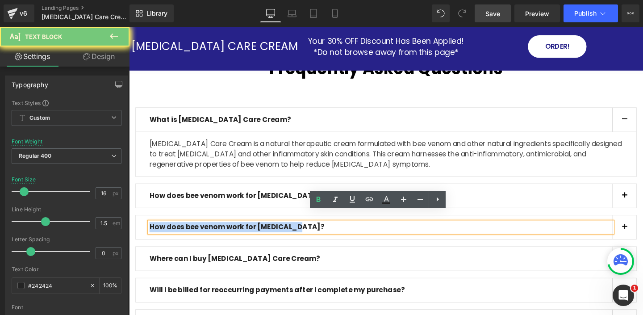
click at [198, 232] on b "How does bee venom work for [MEDICAL_DATA]?" at bounding box center [242, 237] width 184 height 10
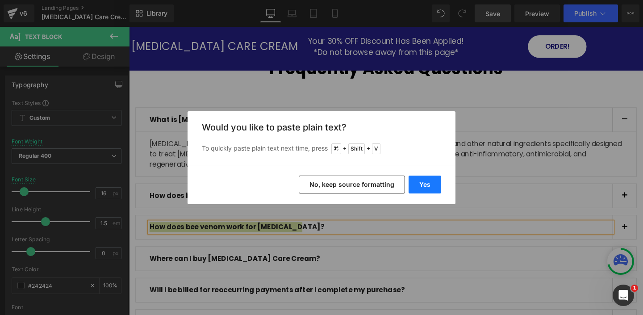
click at [430, 184] on button "Yes" at bounding box center [424, 184] width 33 height 18
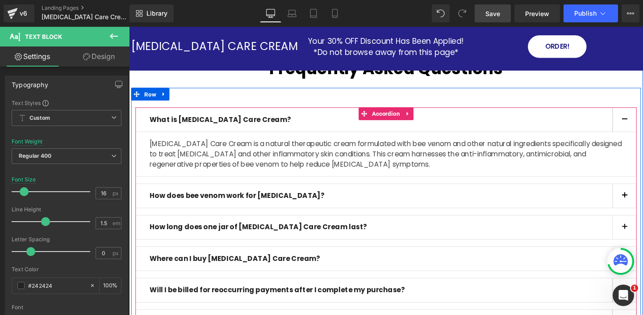
click at [642, 227] on button "button" at bounding box center [649, 237] width 25 height 25
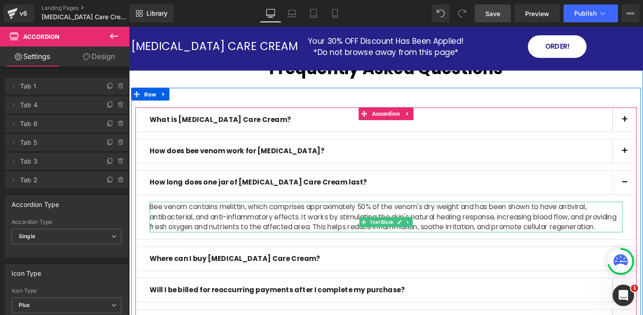
click at [326, 211] on p "Bee venom contains melittin, which comprises approximately 50% of the venom's d…" at bounding box center [398, 227] width 497 height 32
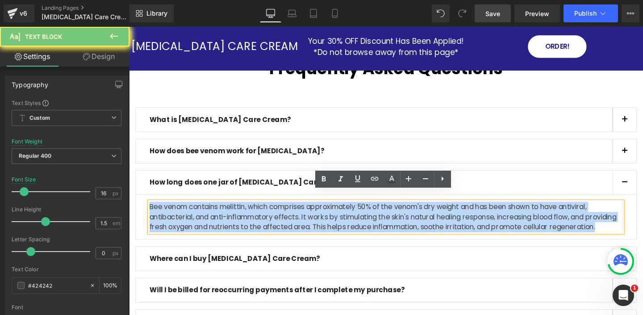
click at [326, 211] on p "Bee venom contains melittin, which comprises approximately 50% of the venom's d…" at bounding box center [398, 227] width 497 height 32
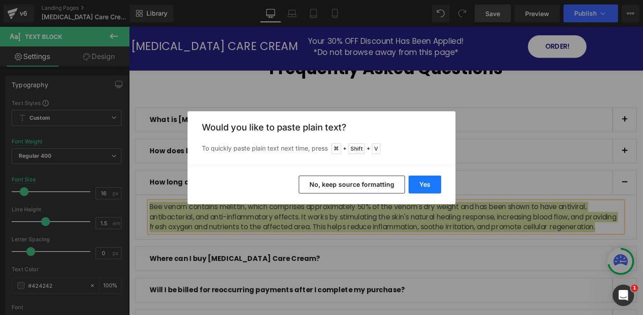
click at [418, 185] on button "Yes" at bounding box center [424, 184] width 33 height 18
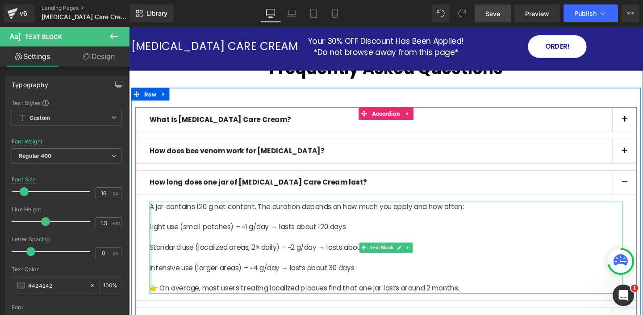
click at [152, 228] on div at bounding box center [151, 259] width 2 height 96
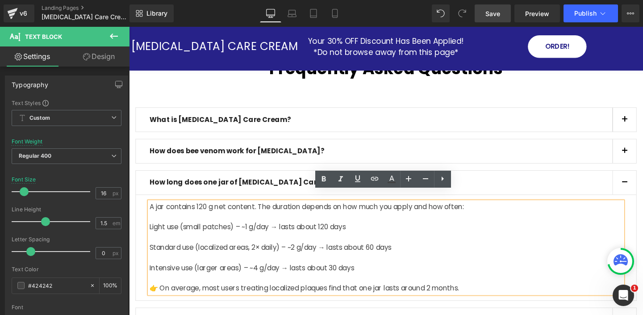
click at [154, 232] on p "Light use (small patches) – ~1 g/day → lasts about 120 days" at bounding box center [398, 237] width 497 height 11
click at [150, 232] on p "Light use (small patches) – ~1 g/day → lasts about 120 days" at bounding box center [398, 237] width 497 height 11
click at [443, 179] on icon at bounding box center [442, 178] width 11 height 11
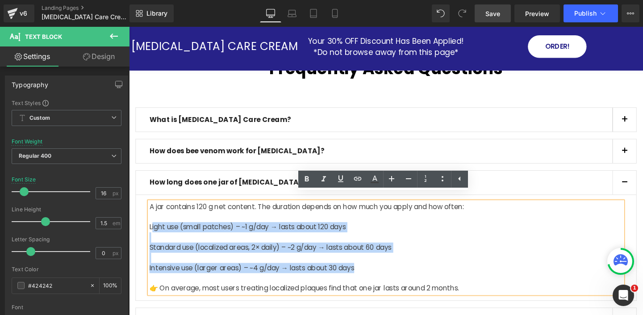
drag, startPoint x: 378, startPoint y: 269, endPoint x: 152, endPoint y: 231, distance: 229.5
click at [152, 231] on div "A jar contains 120 g net content. The duration depends on how much you apply an…" at bounding box center [398, 259] width 497 height 96
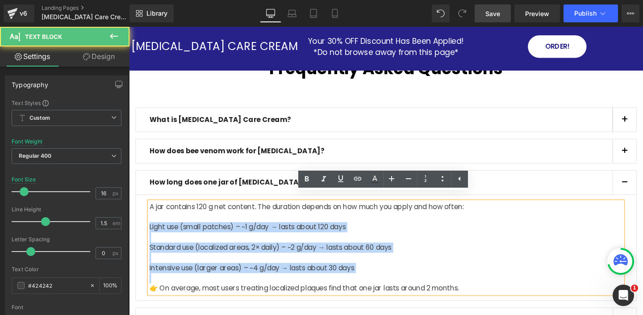
drag, startPoint x: 150, startPoint y: 227, endPoint x: 402, endPoint y: 278, distance: 256.5
click at [402, 278] on div "A jar contains 120 g net content. The duration depends on how much you apply an…" at bounding box center [398, 259] width 497 height 96
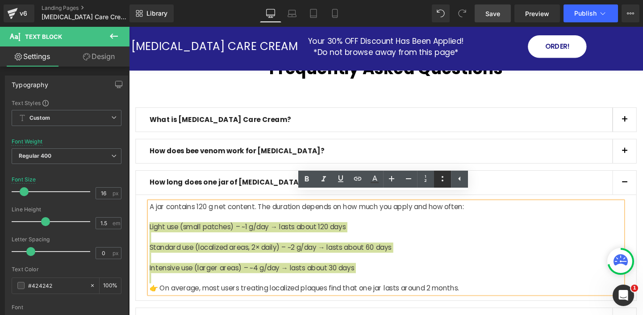
click at [442, 181] on icon at bounding box center [442, 178] width 2 height 5
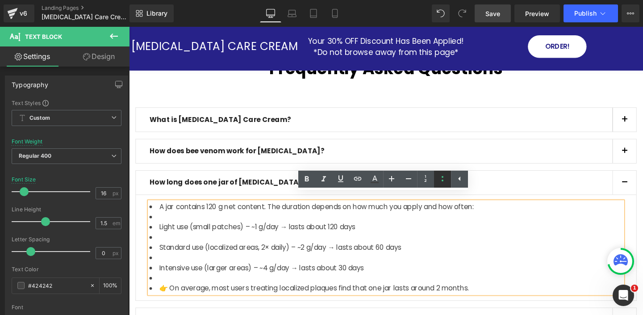
click at [443, 180] on icon at bounding box center [442, 178] width 2 height 5
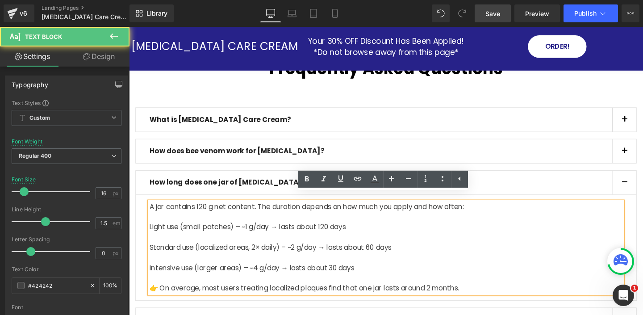
click at [308, 258] on p "A jar contains 120 g net content. The duration depends on how much you apply an…" at bounding box center [398, 259] width 497 height 96
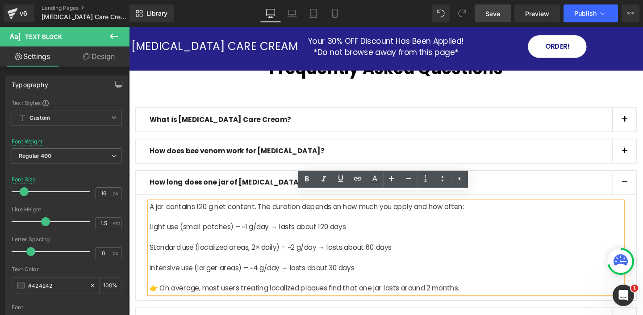
click at [150, 232] on span "Light use (small patches) – ~1 g/day → lasts about 120 days" at bounding box center [253, 237] width 206 height 10
click at [443, 178] on icon at bounding box center [442, 178] width 11 height 11
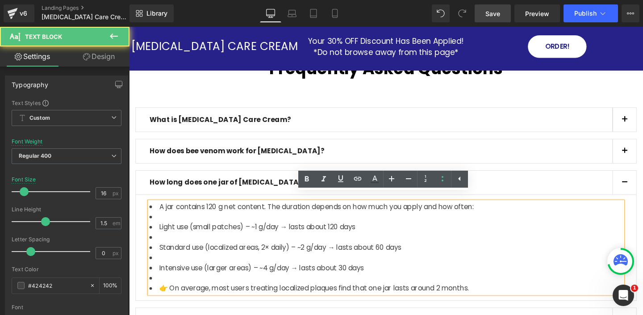
click at [160, 211] on li "A jar contains 120 g net content. The duration depends on how much you apply an…" at bounding box center [398, 216] width 497 height 11
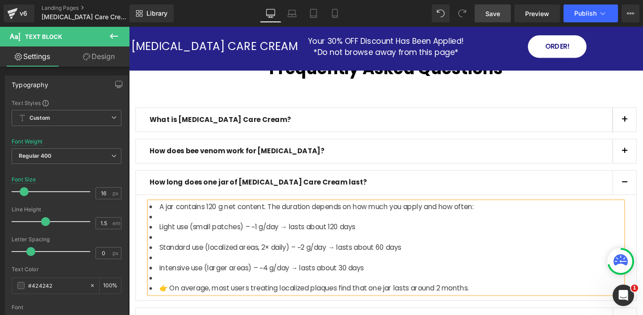
click at [301, 221] on li at bounding box center [398, 226] width 497 height 11
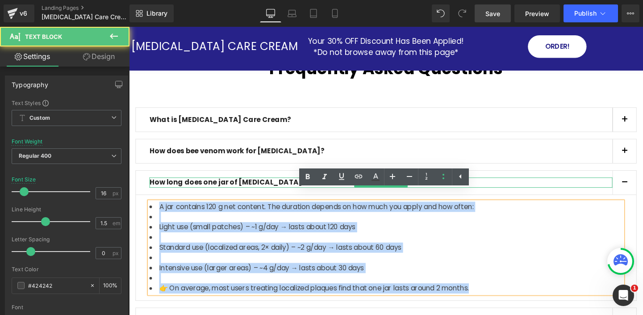
drag, startPoint x: 503, startPoint y: 291, endPoint x: 330, endPoint y: 182, distance: 204.4
click at [330, 182] on div "How long does one jar of [MEDICAL_DATA] Care Cream last? Text Block A jar conta…" at bounding box center [399, 246] width 527 height 137
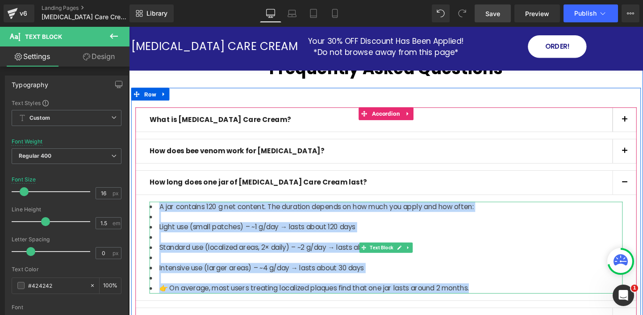
click at [408, 211] on span "A jar contains 120 g net content. The duration depends on how much you apply an…" at bounding box center [326, 216] width 330 height 10
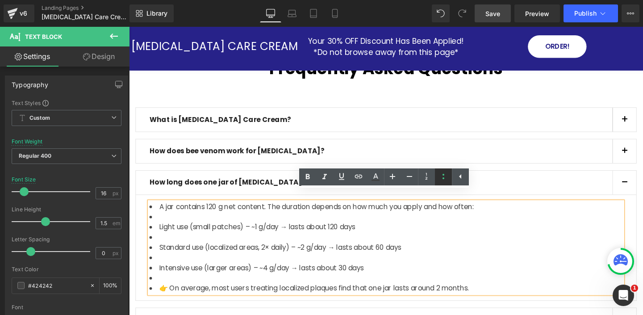
click at [439, 176] on icon at bounding box center [443, 176] width 11 height 11
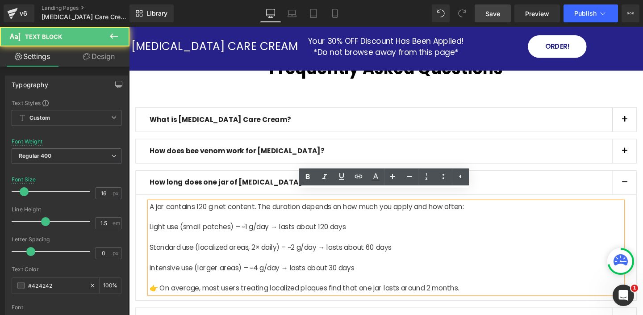
click at [172, 239] on p "A jar contains 120 g net content. The duration depends on how much you apply an…" at bounding box center [398, 259] width 497 height 96
click at [150, 232] on span "Light use (small patches) – ~1 g/day → lasts about 120 days" at bounding box center [253, 237] width 206 height 10
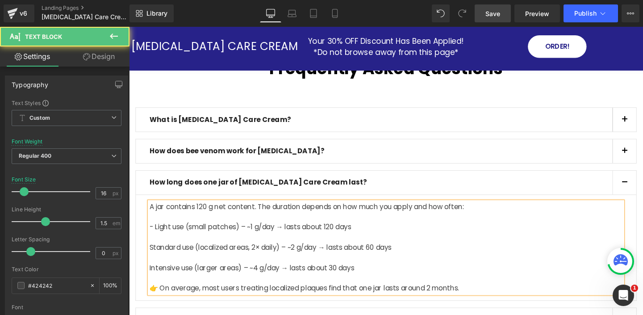
click at [151, 254] on span "Standard use (localized areas, 2× daily) – ~2 g/day → lasts about 60 days" at bounding box center [277, 259] width 254 height 10
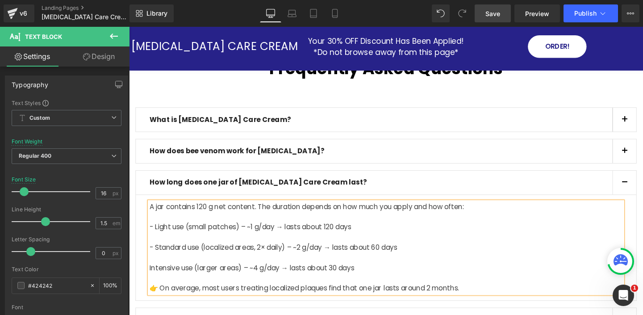
click at [151, 275] on span "Intensive use (larger areas) – ~4 g/day → lasts about 30 days" at bounding box center [257, 280] width 215 height 10
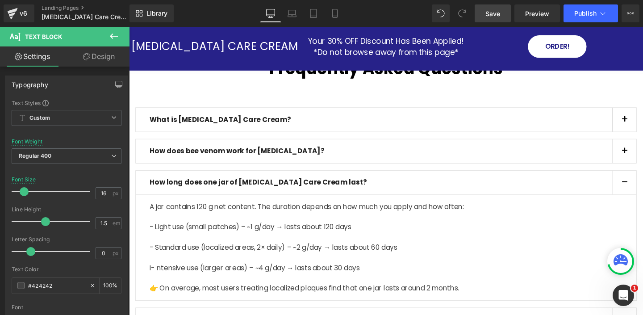
click at [496, 14] on span "Save" at bounding box center [492, 13] width 15 height 9
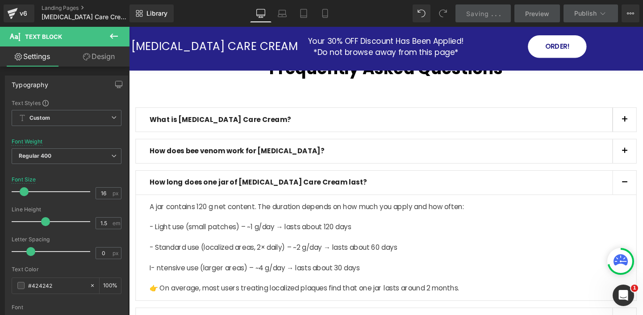
click at [158, 275] on span "I- ntensive use (larger areas) – ~4 g/day → lasts about 30 days" at bounding box center [260, 280] width 221 height 10
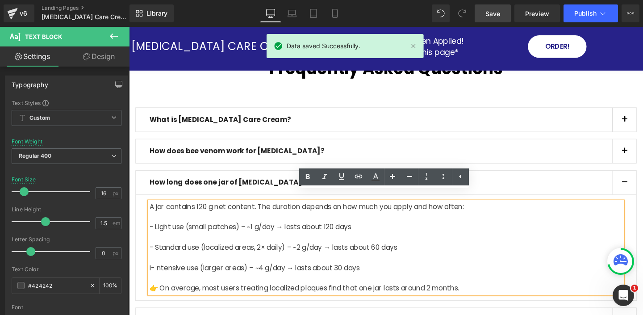
click at [154, 275] on span "I- ntensive use (larger areas) – ~4 g/day → lasts about 30 days" at bounding box center [260, 280] width 221 height 10
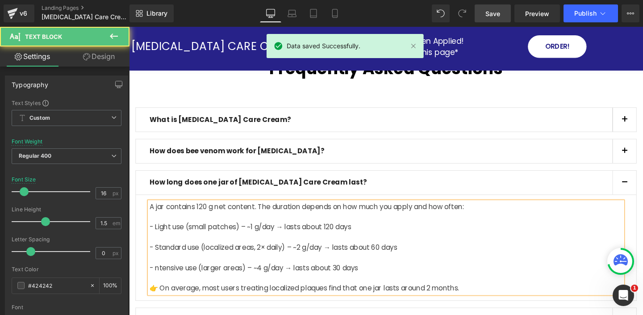
click at [157, 275] on span "- ntensive use (larger areas) – ~4 g/day → lasts about 30 days" at bounding box center [259, 280] width 219 height 10
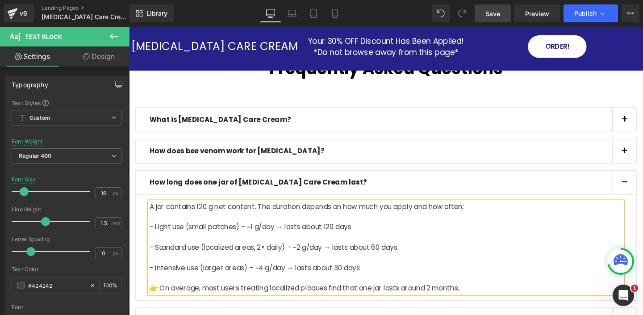
drag, startPoint x: 498, startPoint y: 13, endPoint x: 479, endPoint y: 38, distance: 31.5
click at [498, 13] on span "Save" at bounding box center [492, 13] width 15 height 9
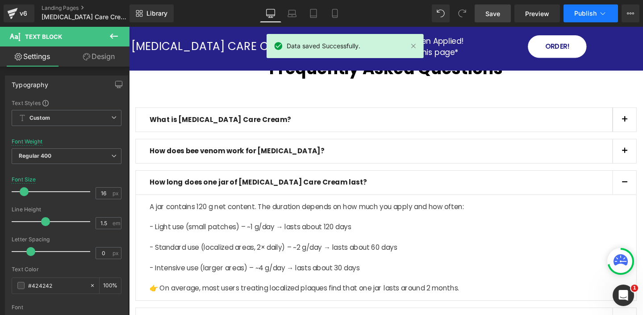
click at [601, 13] on icon at bounding box center [602, 13] width 5 height 3
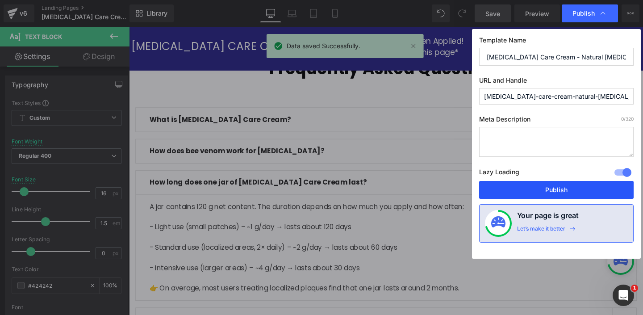
click at [553, 189] on button "Publish" at bounding box center [556, 190] width 154 height 18
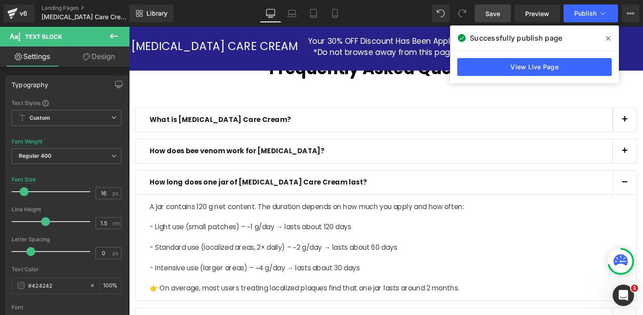
click at [606, 35] on icon at bounding box center [608, 38] width 4 height 7
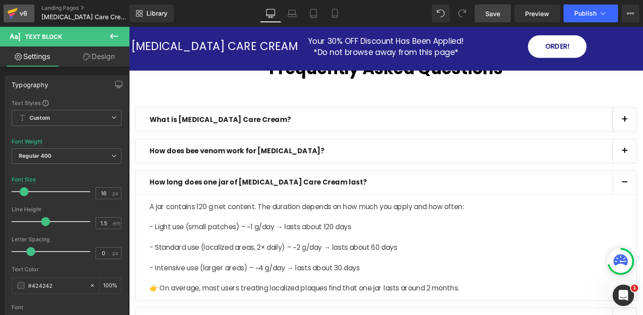
click at [10, 14] on icon at bounding box center [12, 13] width 11 height 22
